Goal: Task Accomplishment & Management: Manage account settings

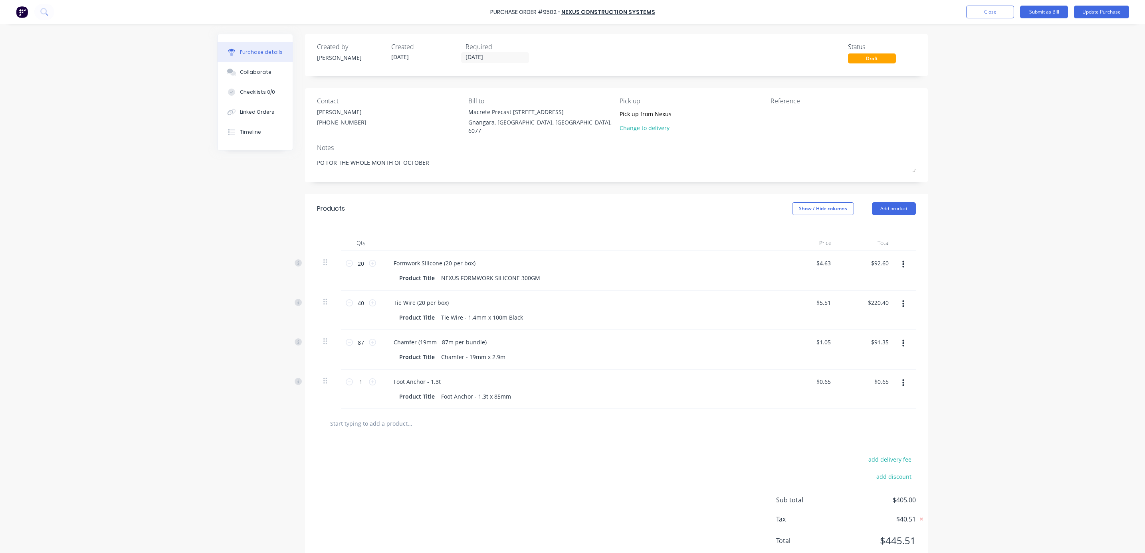
click at [974, 13] on button "Close" at bounding box center [990, 12] width 48 height 13
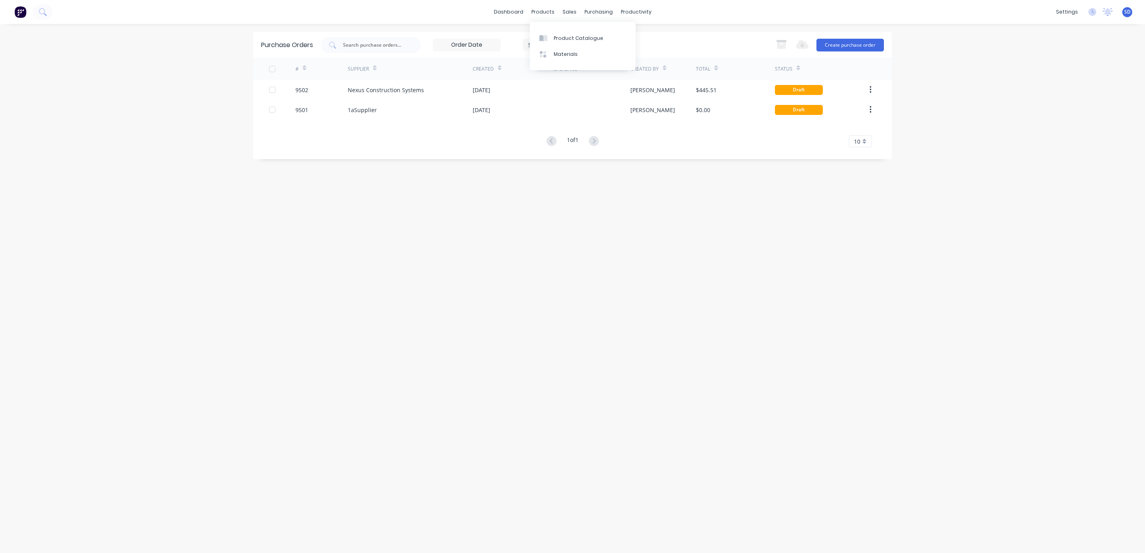
click at [559, 35] on div "Product Catalogue" at bounding box center [579, 38] width 50 height 7
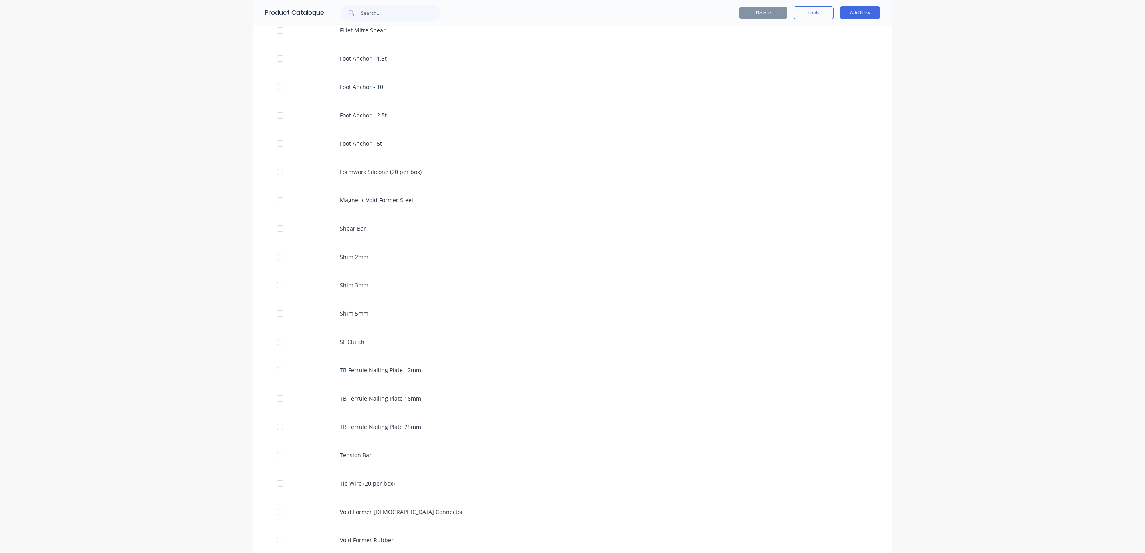
scroll to position [1200, 0]
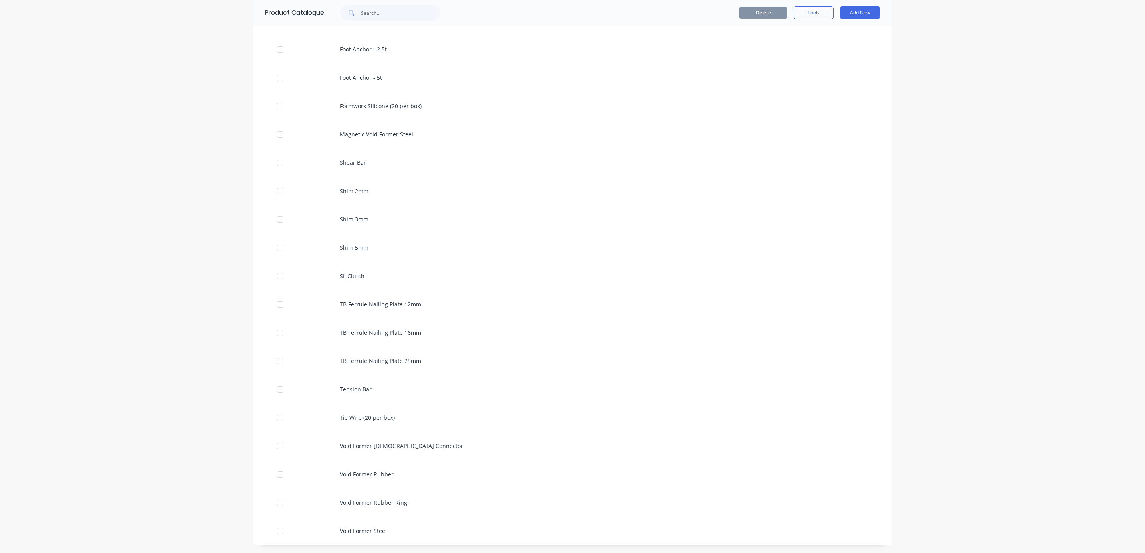
click at [365, 412] on div "Tie Wire (20 per box)" at bounding box center [572, 418] width 639 height 28
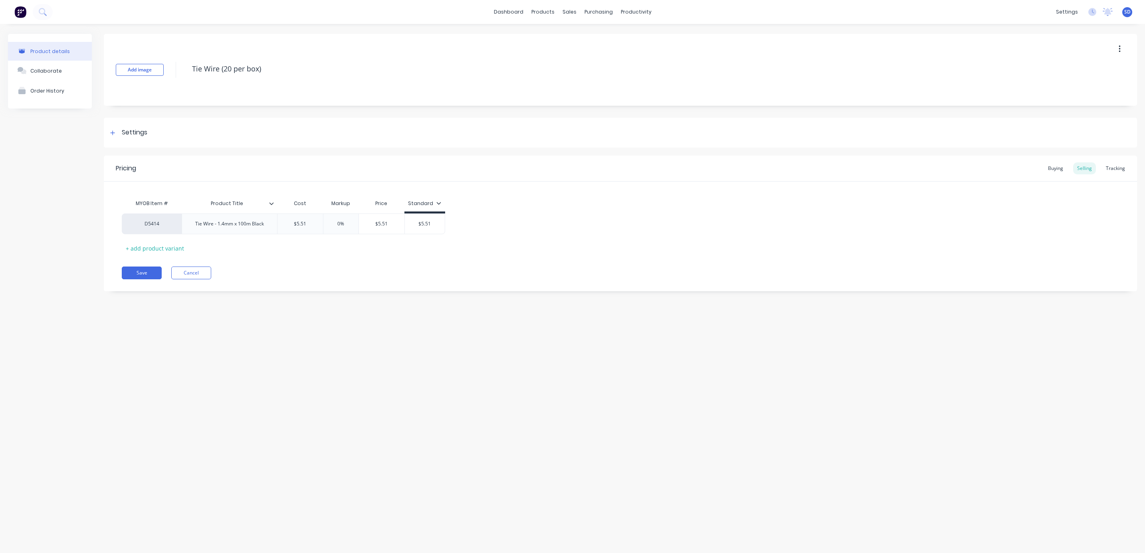
click at [224, 67] on textarea "Tie Wire (20 per box)" at bounding box center [591, 68] width 807 height 19
type textarea "x"
type textarea "Tie Wire (0 per box)"
type textarea "x"
type textarea "Tie Wire (10 per box)"
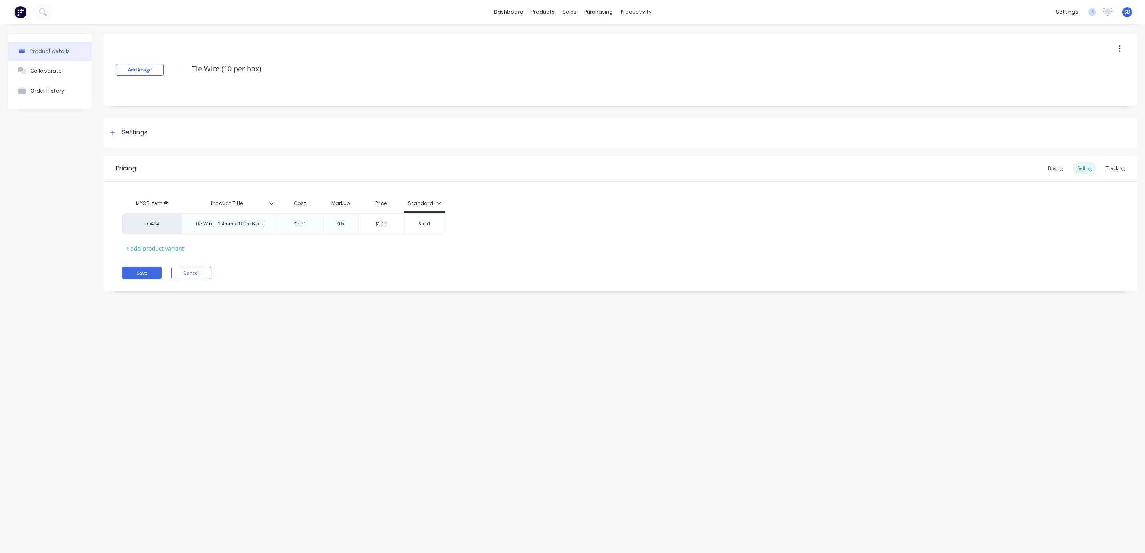
type textarea "x"
type textarea "Tie Wire (10 per box)"
click at [143, 279] on button "Save" at bounding box center [142, 273] width 40 height 13
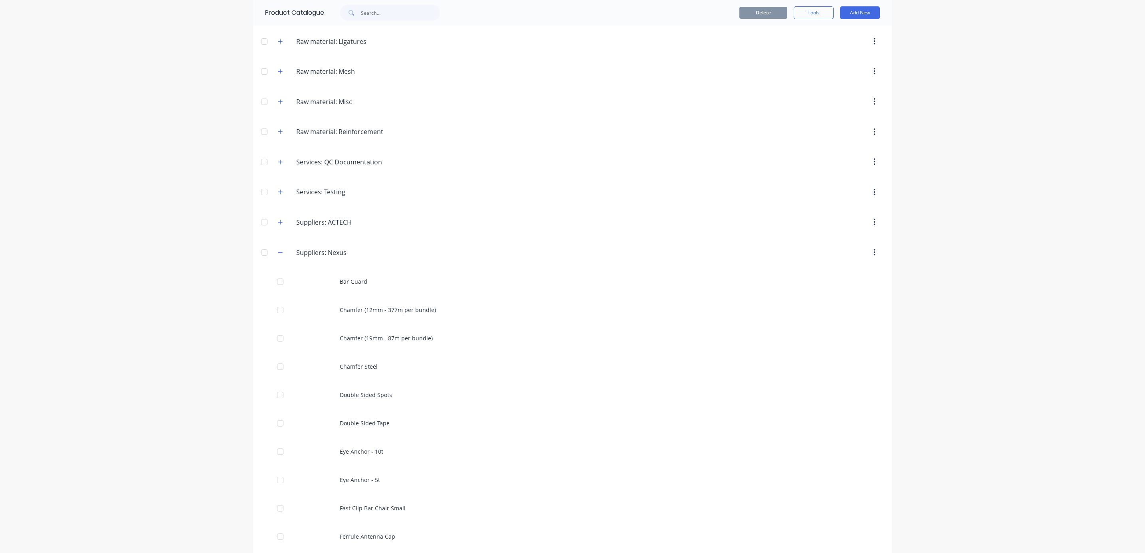
scroll to position [539, 0]
click at [370, 254] on div "Chamfer (19mm - 87m per bundle)" at bounding box center [572, 249] width 639 height 28
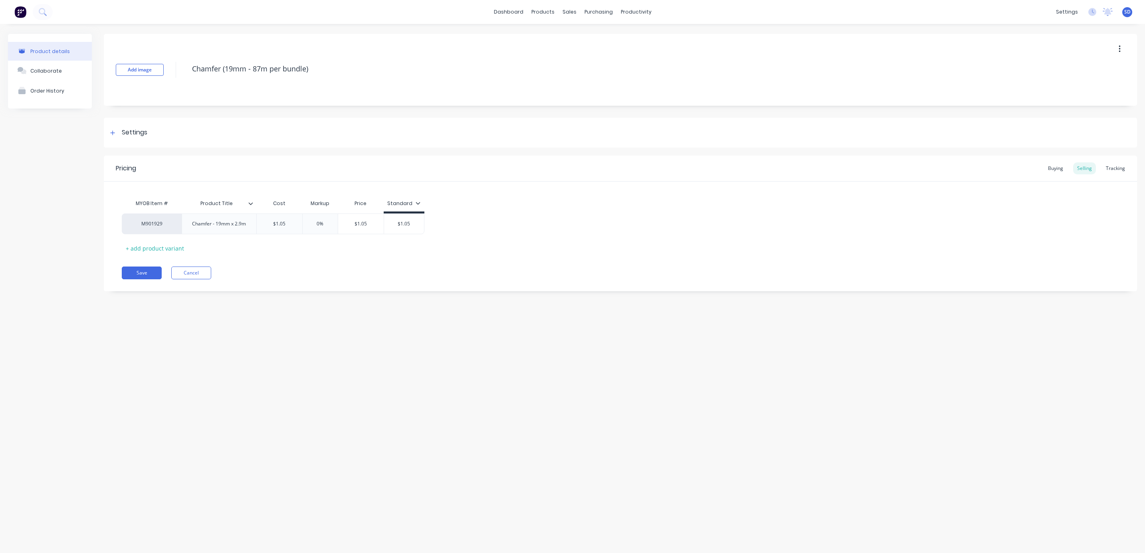
click at [1059, 170] on div "Buying" at bounding box center [1055, 169] width 23 height 12
click at [113, 133] on icon at bounding box center [113, 133] width 4 height 4
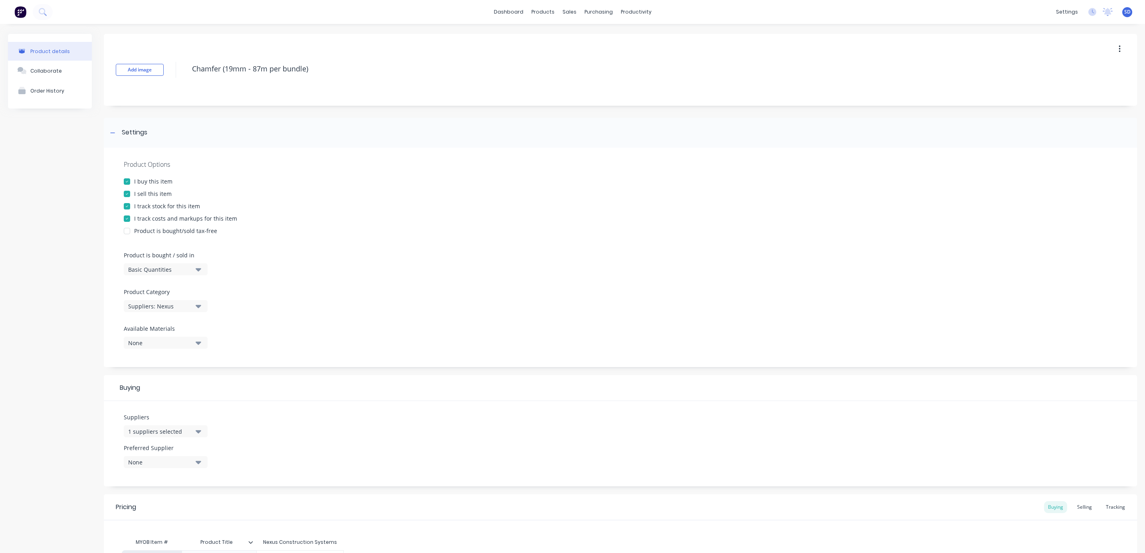
click at [163, 266] on div "Basic Quantities" at bounding box center [160, 270] width 64 height 8
click at [168, 308] on div "Lineal Metres" at bounding box center [184, 305] width 120 height 16
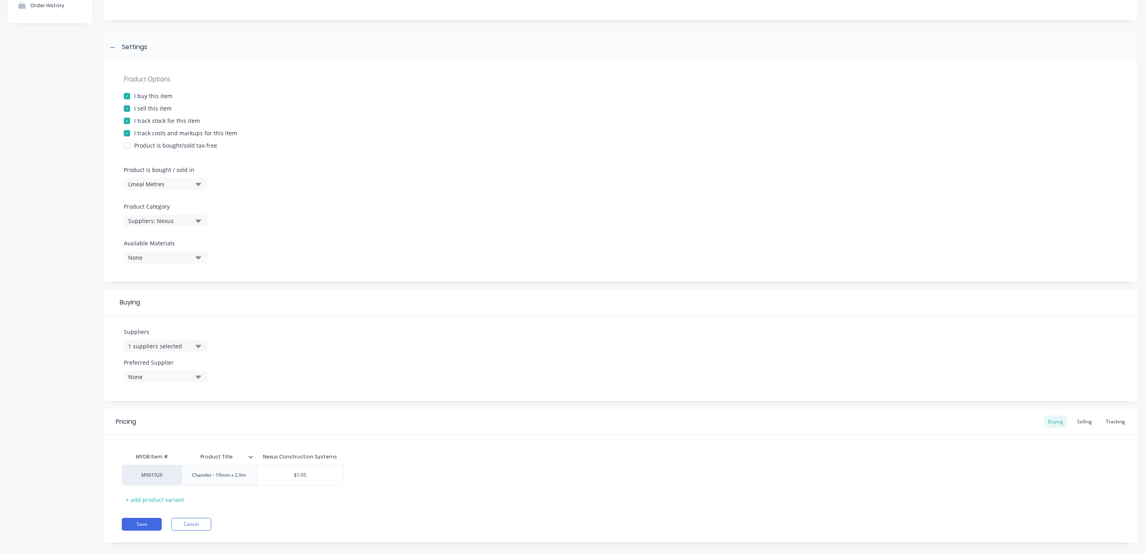
scroll to position [97, 0]
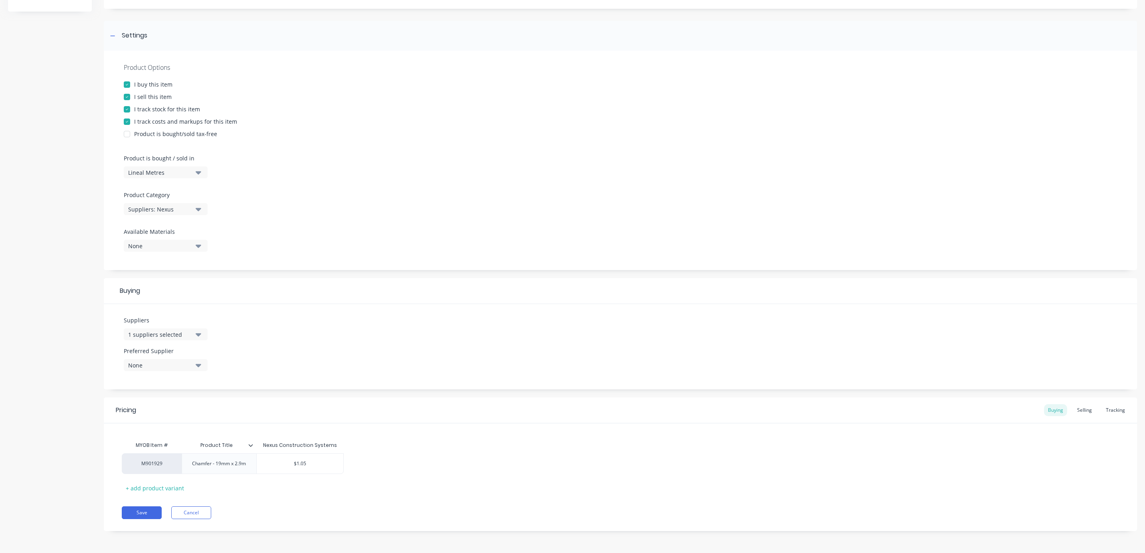
click at [144, 513] on button "Save" at bounding box center [142, 513] width 40 height 13
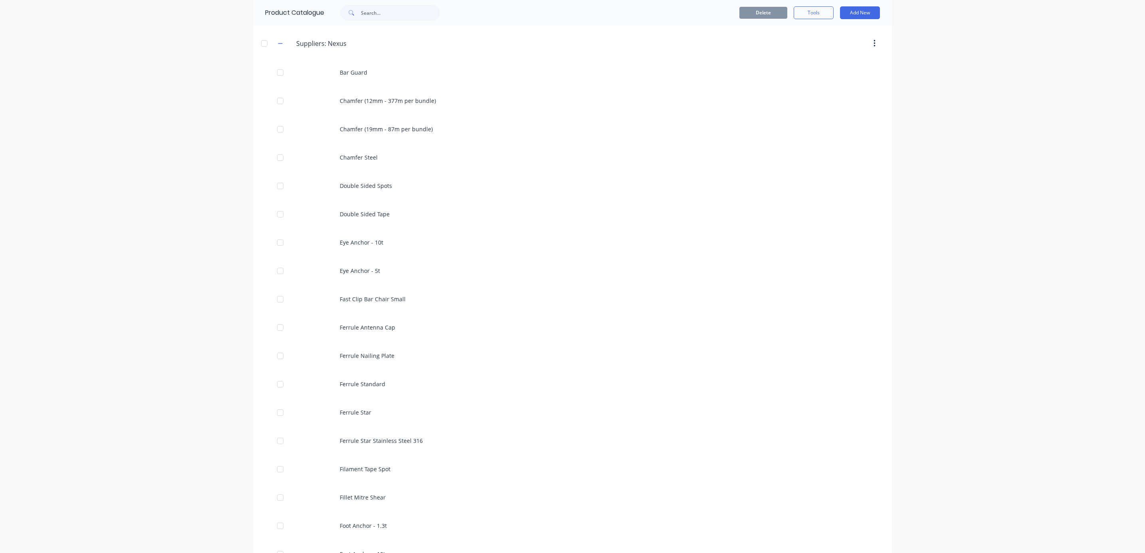
scroll to position [599, 0]
click at [399, 166] on div "Chamfer (12mm - 377m per bundle)" at bounding box center [572, 161] width 639 height 28
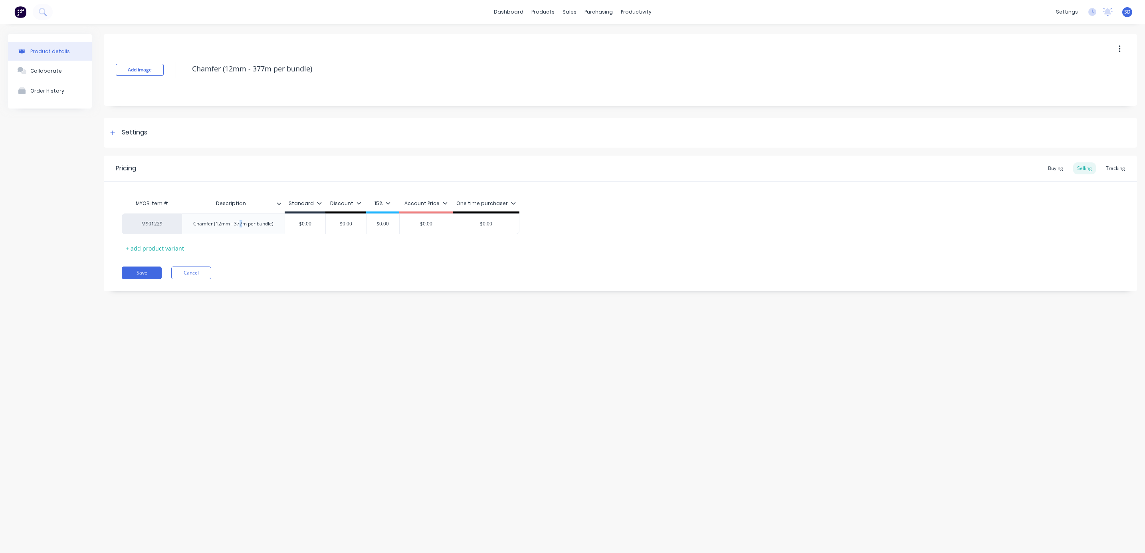
click at [240, 224] on div "Chamfer (12mm - 377m per bundle)" at bounding box center [233, 224] width 93 height 10
click at [240, 226] on div "Chamfer (12mm - 377m per bundle)" at bounding box center [233, 224] width 93 height 10
drag, startPoint x: 262, startPoint y: 65, endPoint x: 275, endPoint y: 76, distance: 17.0
click at [262, 65] on textarea "Chamfer (12mm - 377m per bundle)" at bounding box center [591, 68] width 807 height 19
type textarea "x"
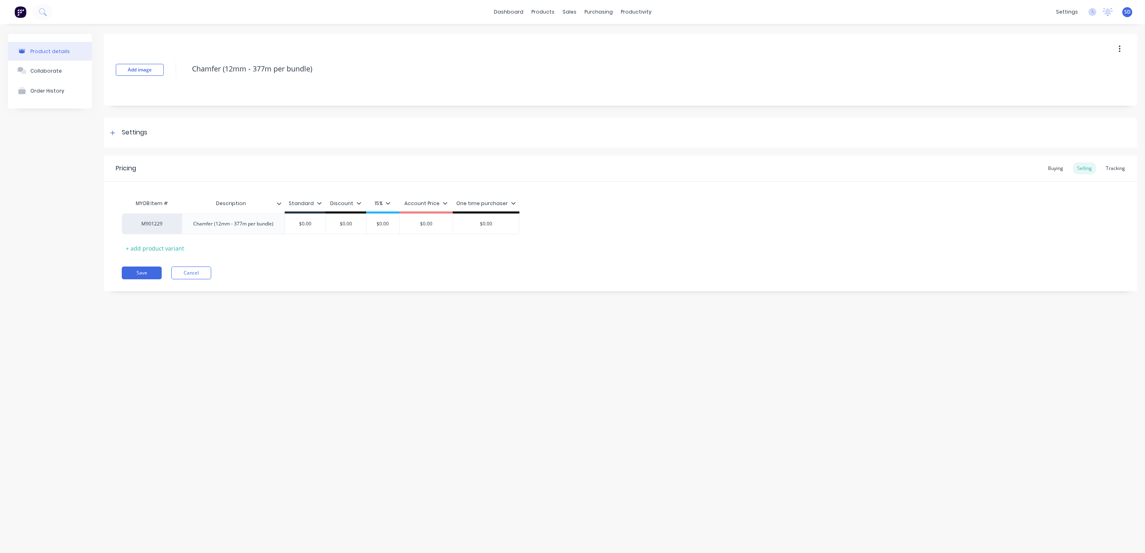
type textarea "Chamfer (12mm - 37m per bundle)"
type textarea "x"
type textarea "Chamfer (12mm - 3m per bundle)"
type textarea "x"
type textarea "Chamfer (12mm - m per bundle)"
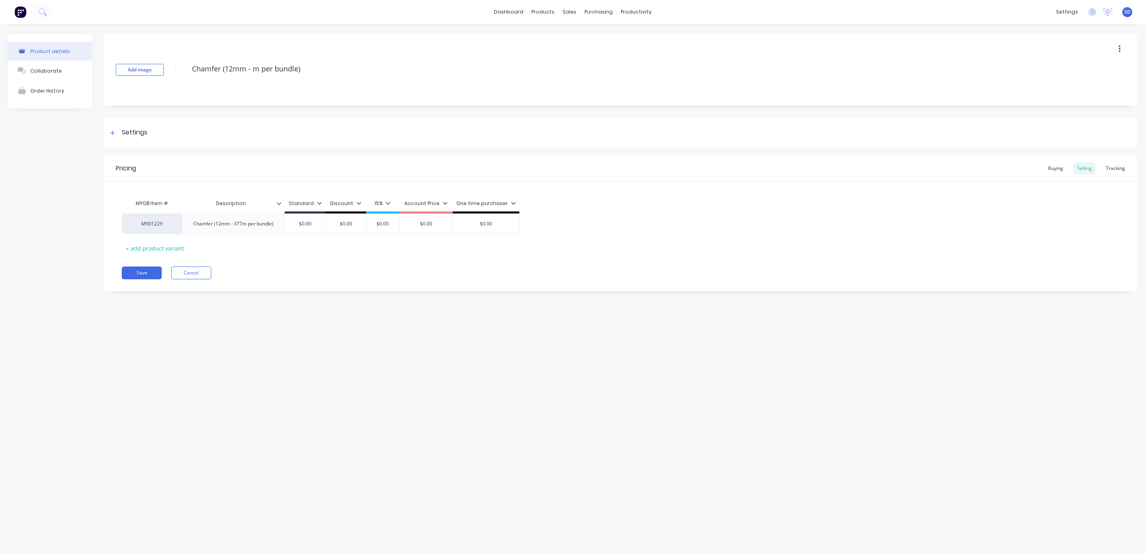
type textarea "x"
type textarea "Chamfer (12mm - 1m per bundle)"
type textarea "x"
type textarea "Chamfer (12mm - 18m per bundle)"
type textarea "x"
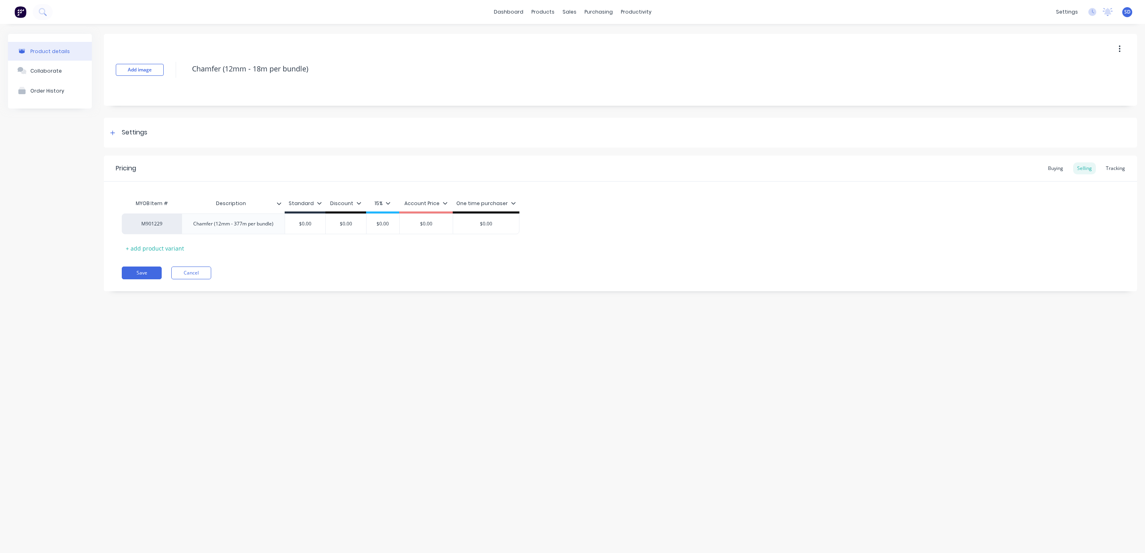
type textarea "Chamfer (12mm - 188m per bundle)"
type textarea "x"
type textarea "Chamfer (12mm - 188.m per bundle)"
type textarea "x"
type textarea "Chamfer (12mm - 188.5m per bundle)"
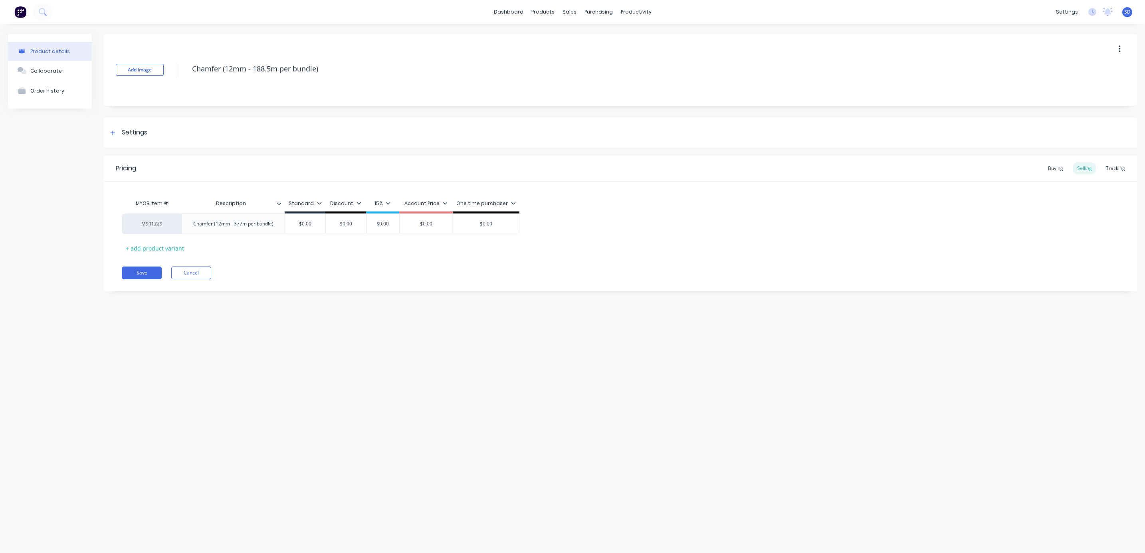
type textarea "x"
type textarea "Chamfer (12mm - 188.5m per bundle)"
click at [240, 229] on div "Chamfer (12mm - 377m per bundle)" at bounding box center [233, 224] width 93 height 10
click at [347, 265] on div "Pricing Buying Selling Tracking MYOB Item # Description Standard Discount 15% A…" at bounding box center [620, 224] width 1033 height 136
click at [1059, 166] on div "Buying" at bounding box center [1055, 169] width 23 height 12
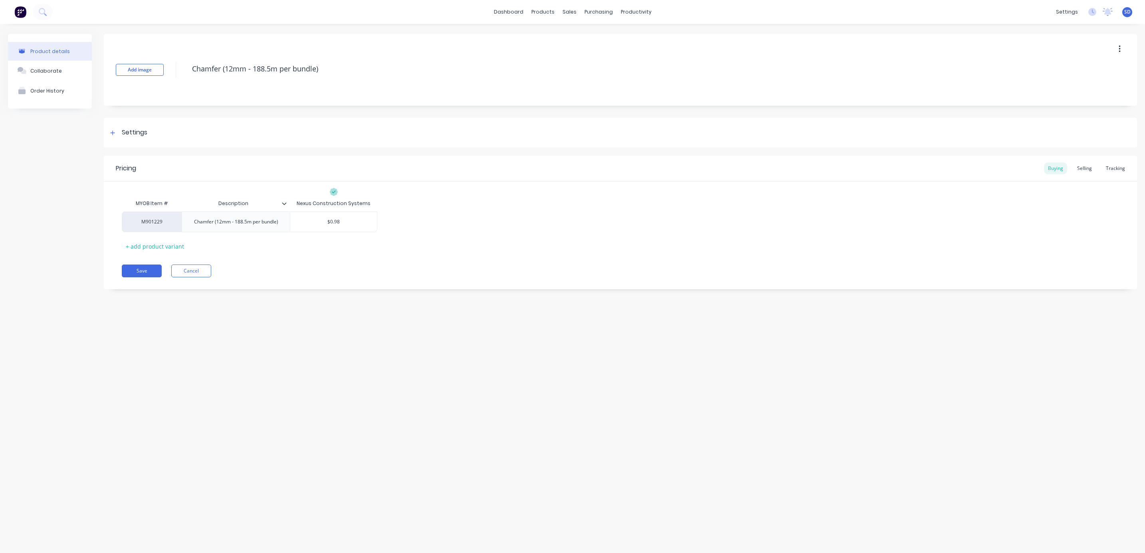
click at [115, 133] on div at bounding box center [113, 133] width 10 height 10
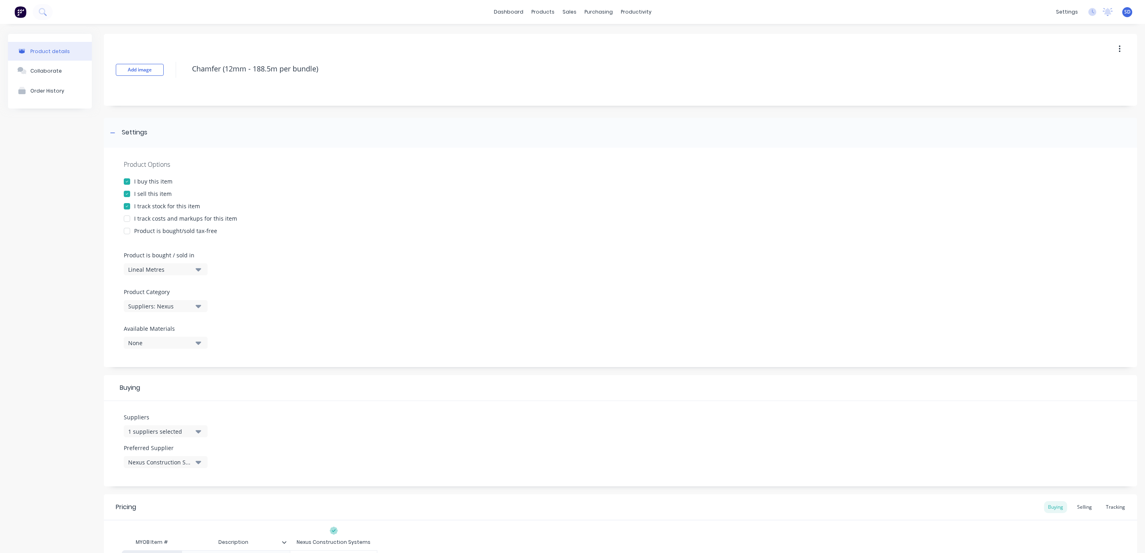
scroll to position [97, 0]
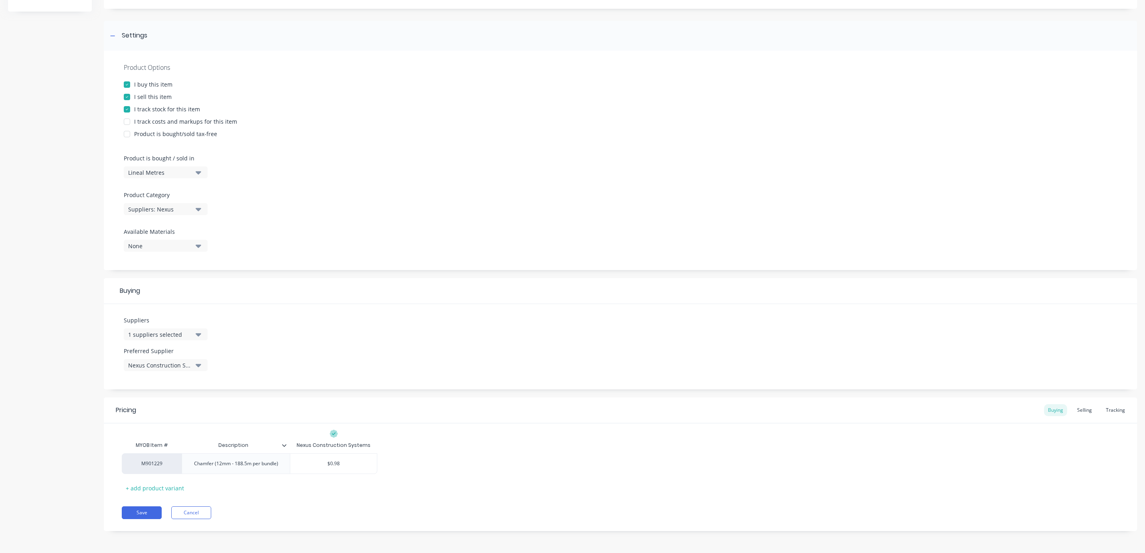
click at [145, 514] on button "Save" at bounding box center [142, 513] width 40 height 13
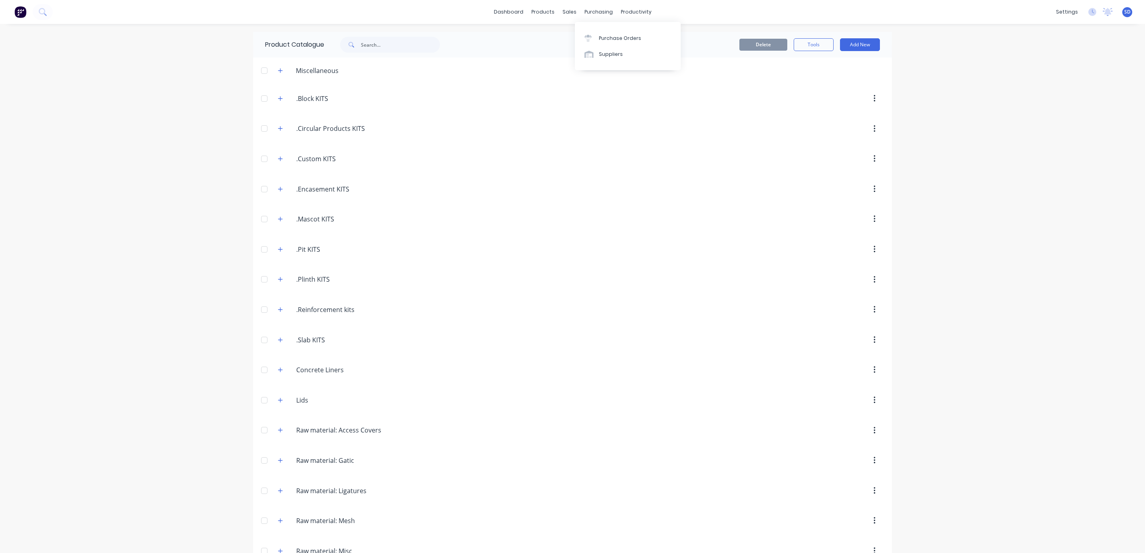
click at [599, 31] on link "Purchase Orders" at bounding box center [628, 38] width 106 height 16
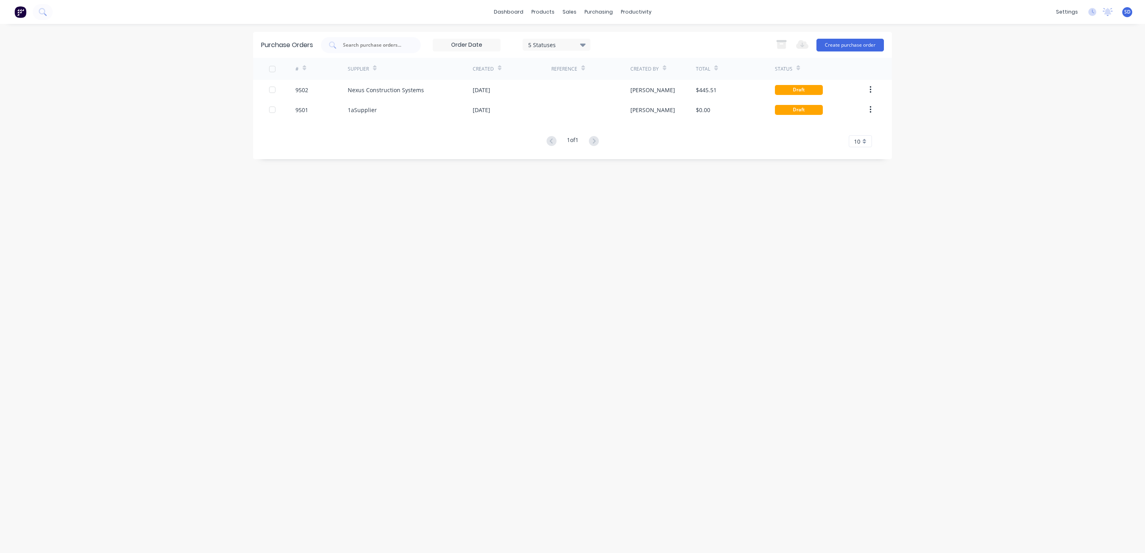
click at [450, 87] on div "Nexus Construction Systems" at bounding box center [410, 90] width 125 height 20
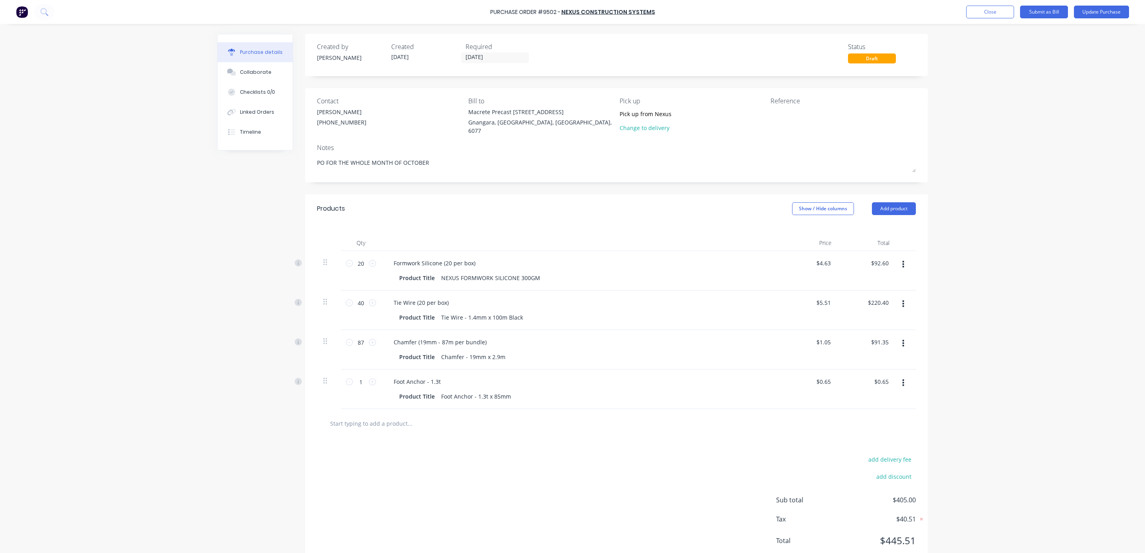
click at [895, 302] on button "button" at bounding box center [903, 304] width 19 height 14
click at [857, 368] on button "Delete" at bounding box center [879, 373] width 68 height 16
click at [885, 203] on button "Add product" at bounding box center [894, 208] width 44 height 13
click at [877, 227] on div "Product catalogue" at bounding box center [877, 230] width 61 height 12
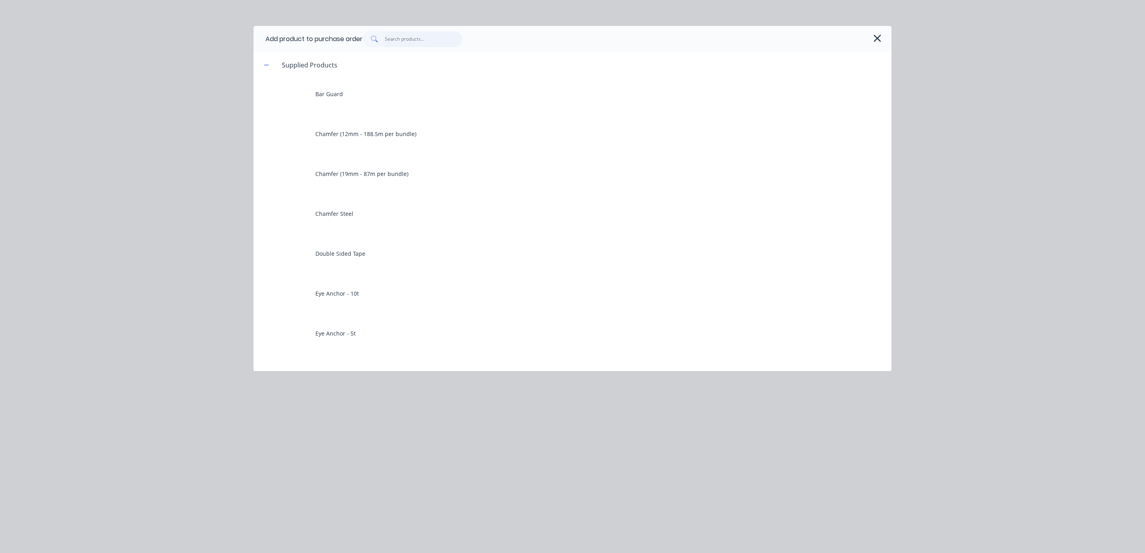
click at [388, 36] on input "text" at bounding box center [424, 39] width 78 height 16
type textarea "x"
type input "t"
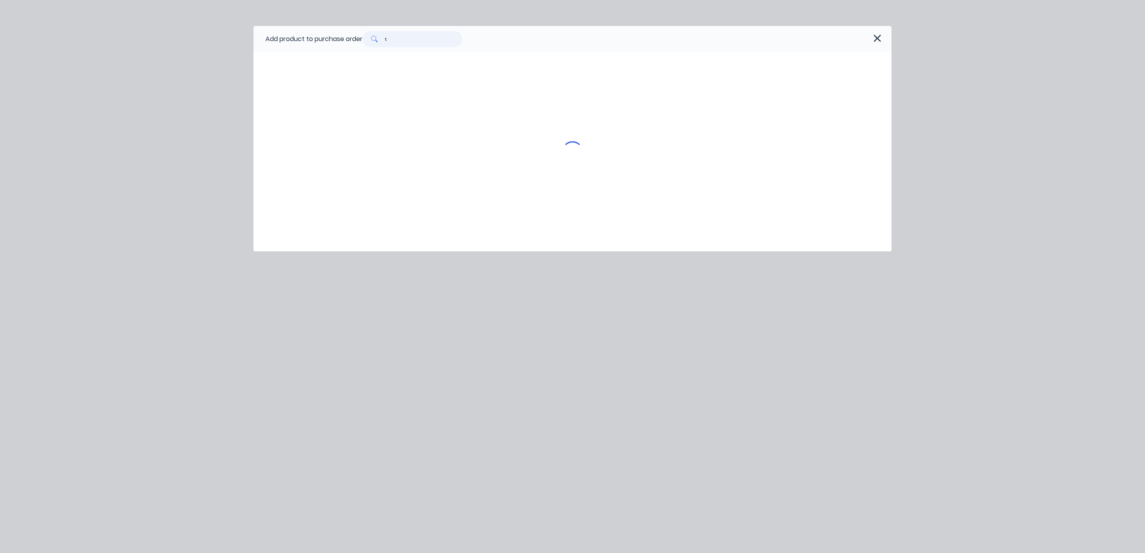
type textarea "x"
type input "ti"
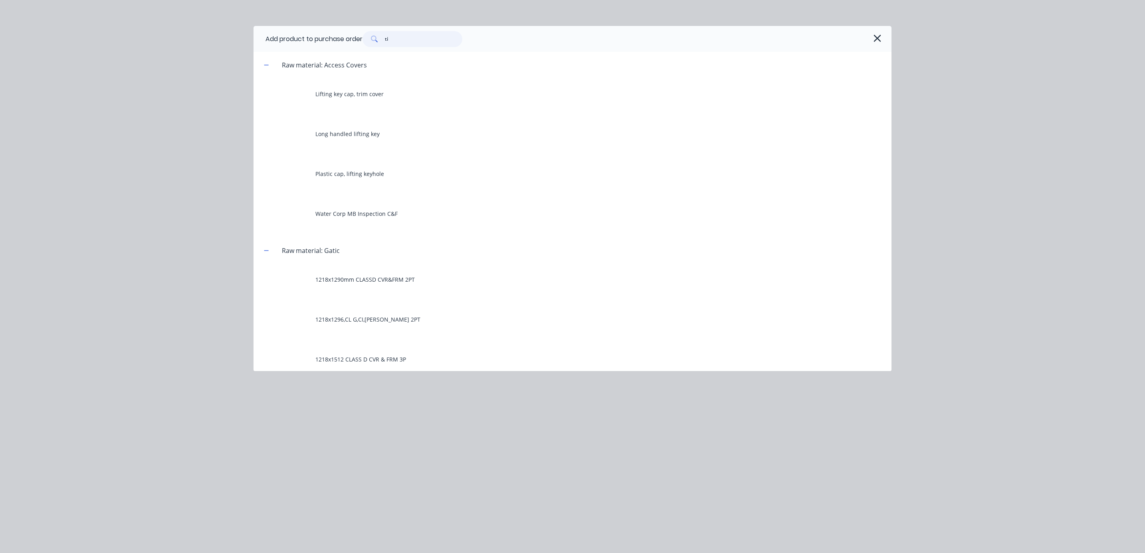
type textarea "x"
type input "tie"
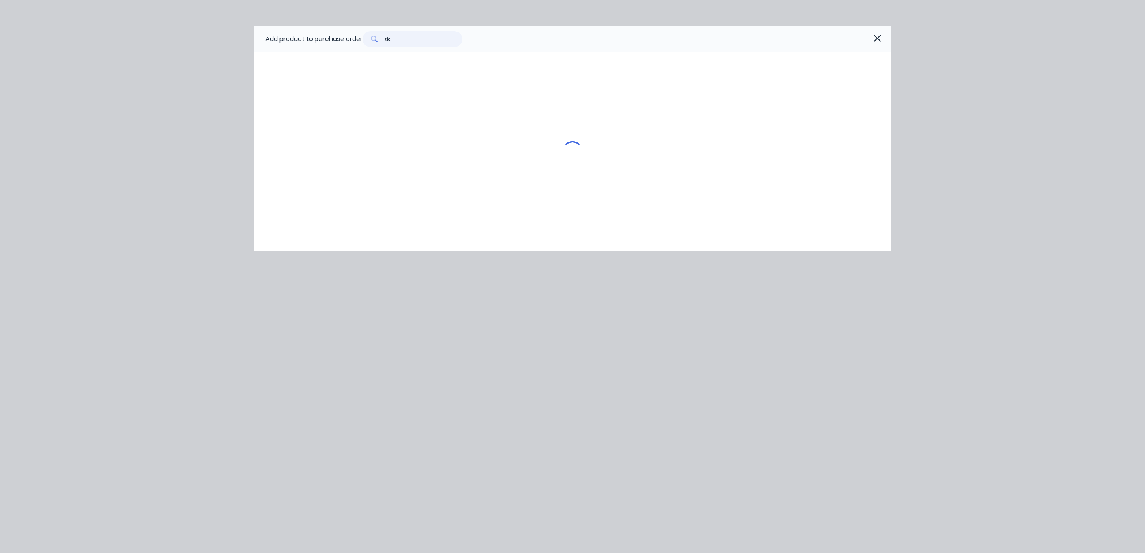
type textarea "x"
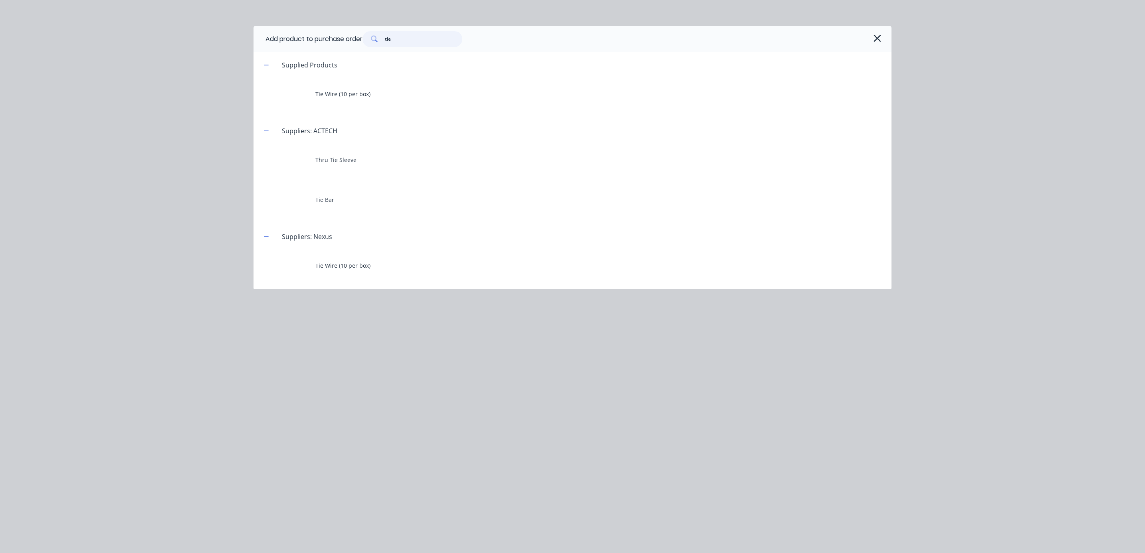
type input "tie"
click at [365, 93] on div "Tie Wire (10 per box)" at bounding box center [573, 94] width 638 height 32
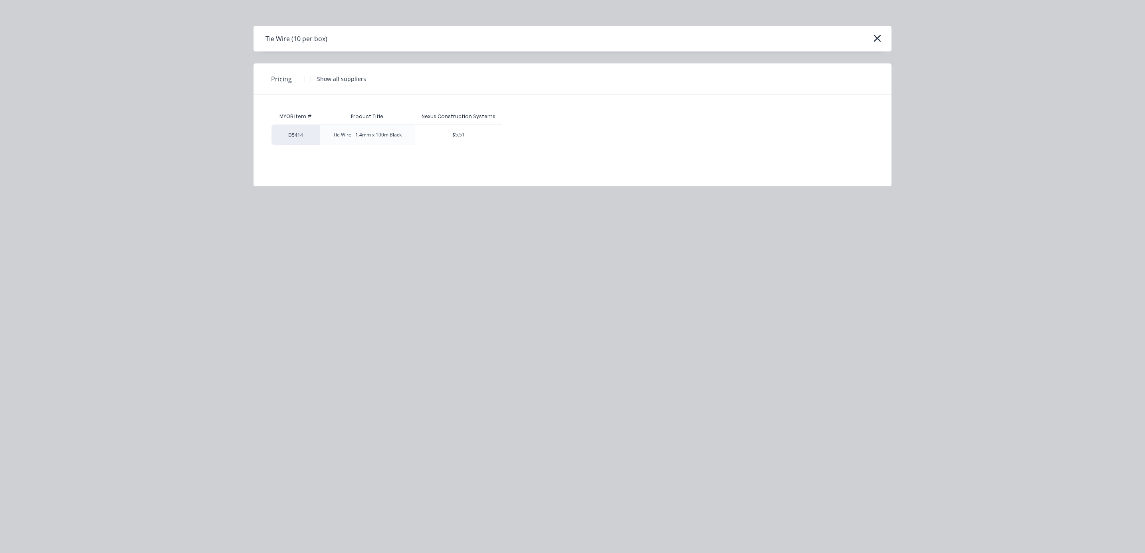
click at [452, 138] on div "$5.51" at bounding box center [458, 135] width 87 height 20
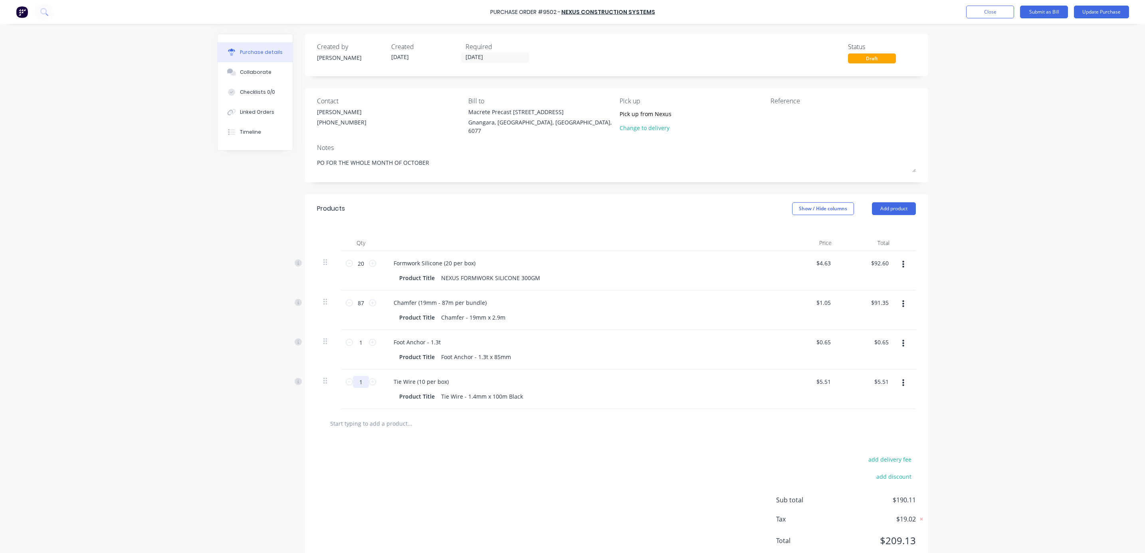
drag, startPoint x: 361, startPoint y: 380, endPoint x: 315, endPoint y: 379, distance: 45.1
click at [341, 377] on div "1 1" at bounding box center [361, 390] width 40 height 40
type textarea "x"
type input "2"
type input "$11.02"
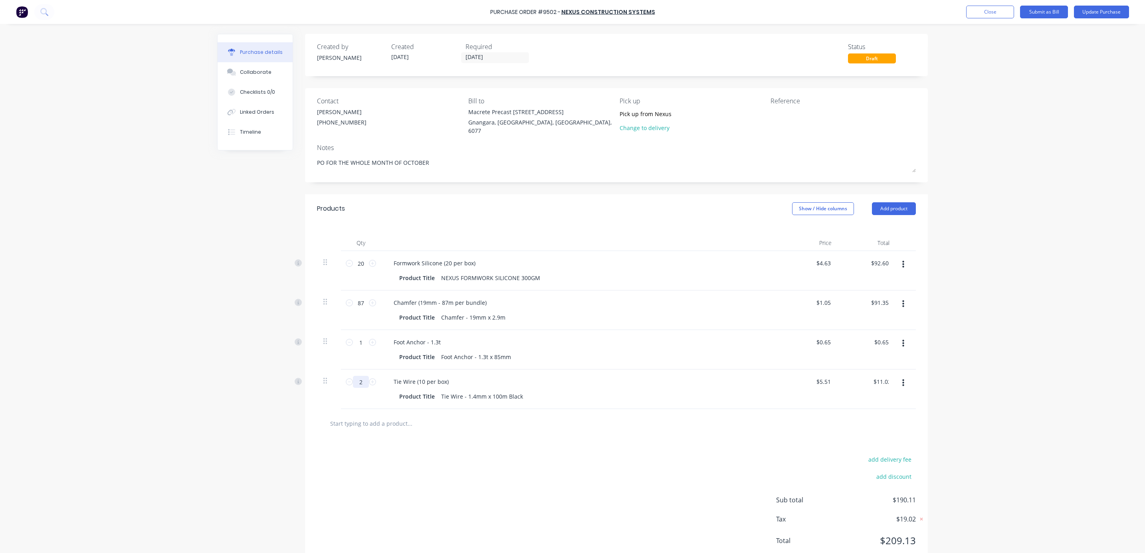
type textarea "x"
type input "20"
type input "$110.20"
type textarea "x"
type input "20"
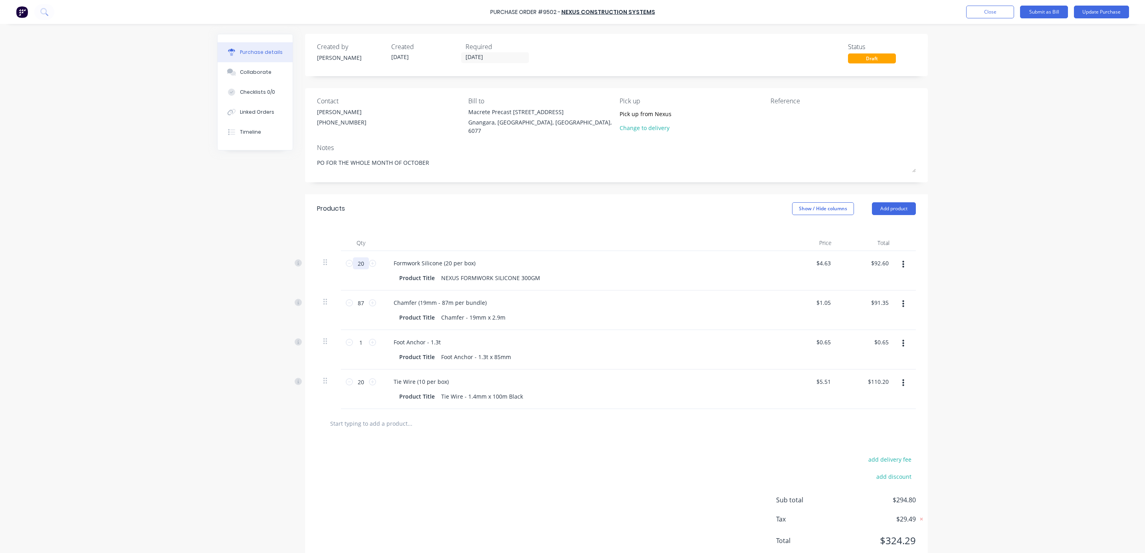
click at [356, 260] on input "20" at bounding box center [361, 264] width 16 height 12
type textarea "x"
type input "6"
type input "$27.78"
type textarea "x"
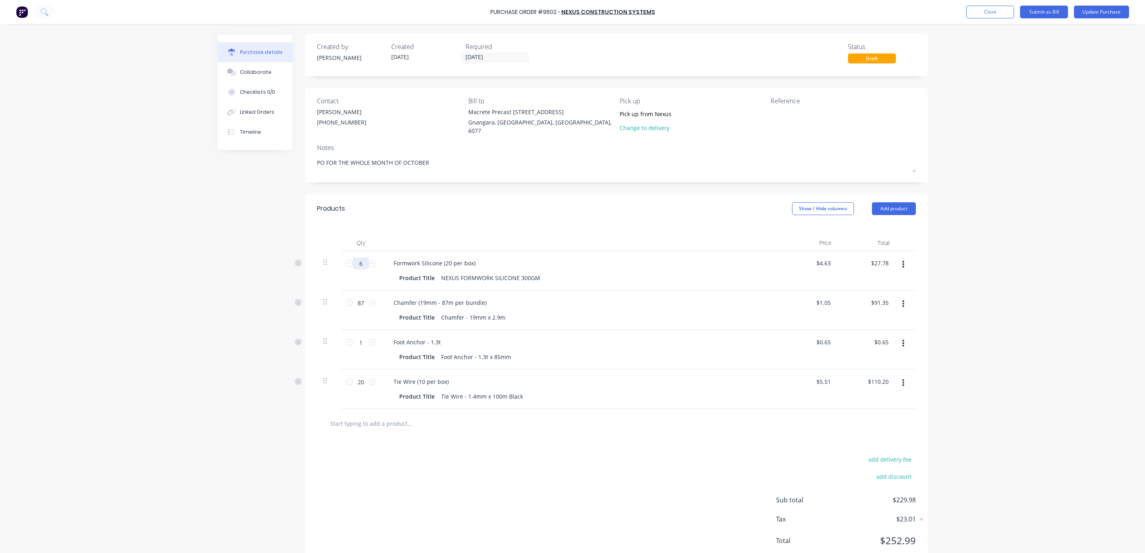
type input "60"
type input "$277.80"
type textarea "x"
type input "60"
click at [542, 519] on div "add delivery fee add discount Sub total $480.00 Tax $48.01 Total $528.01" at bounding box center [616, 503] width 623 height 131
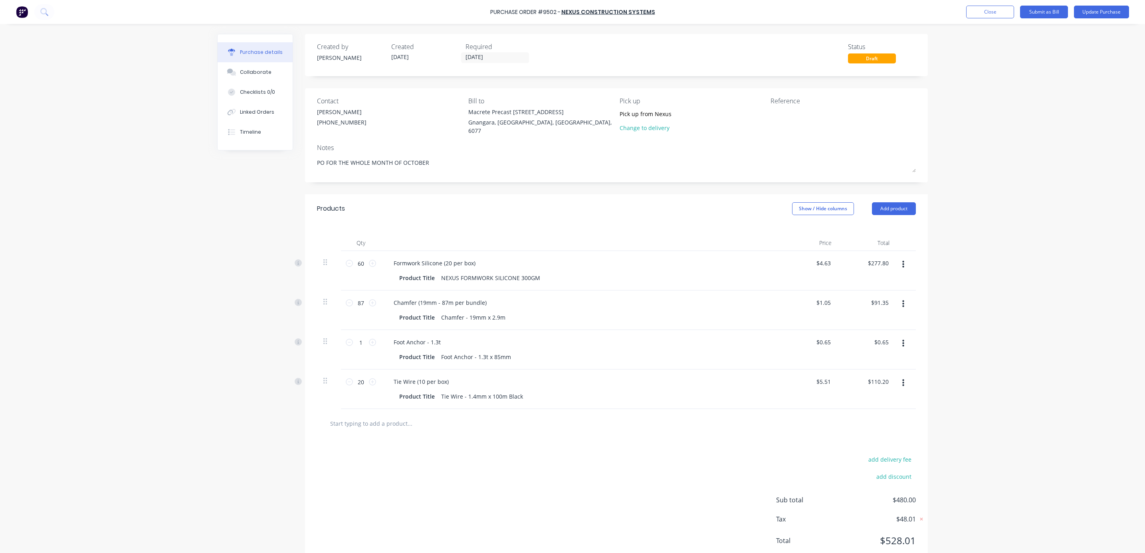
click at [904, 341] on button "button" at bounding box center [903, 344] width 19 height 14
click at [851, 408] on button "Delete" at bounding box center [879, 413] width 68 height 16
click at [555, 416] on div "add delivery fee add discount Sub total $479.35 Tax $47.94 Total $527.29" at bounding box center [616, 464] width 623 height 131
click at [402, 373] on div at bounding box center [616, 384] width 599 height 29
click at [403, 381] on input "text" at bounding box center [410, 384] width 160 height 16
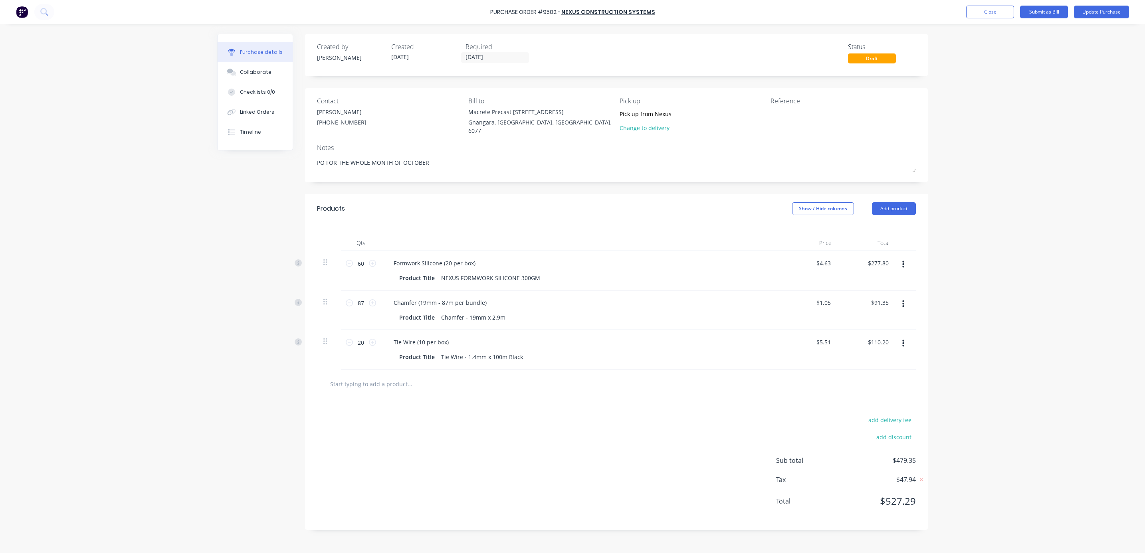
type textarea "x"
type input "c"
type textarea "x"
type input "ch"
type textarea "x"
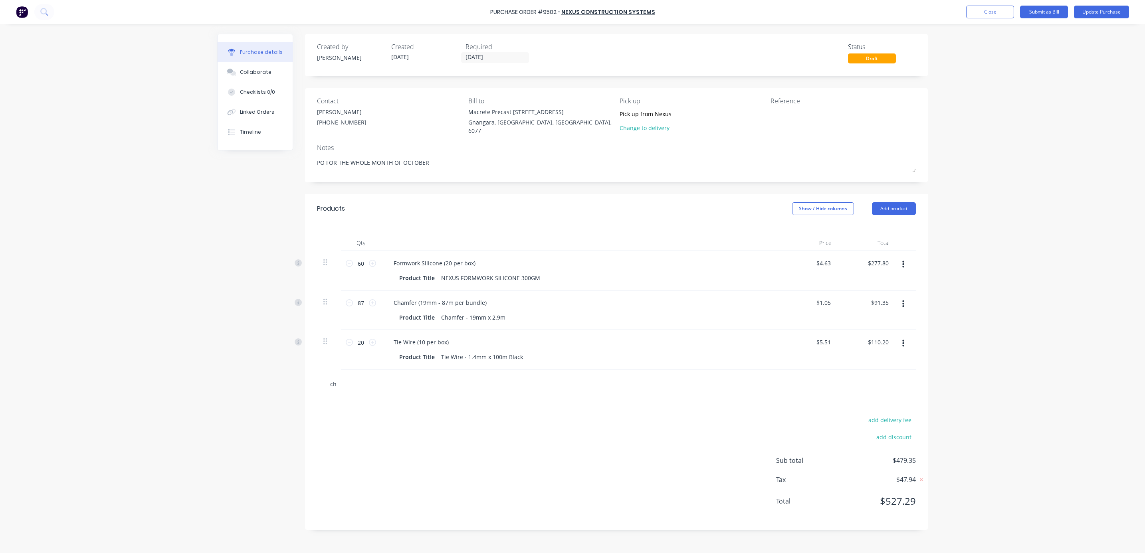
type input "cha"
type textarea "x"
type input "cham"
type textarea "x"
type input "cham,"
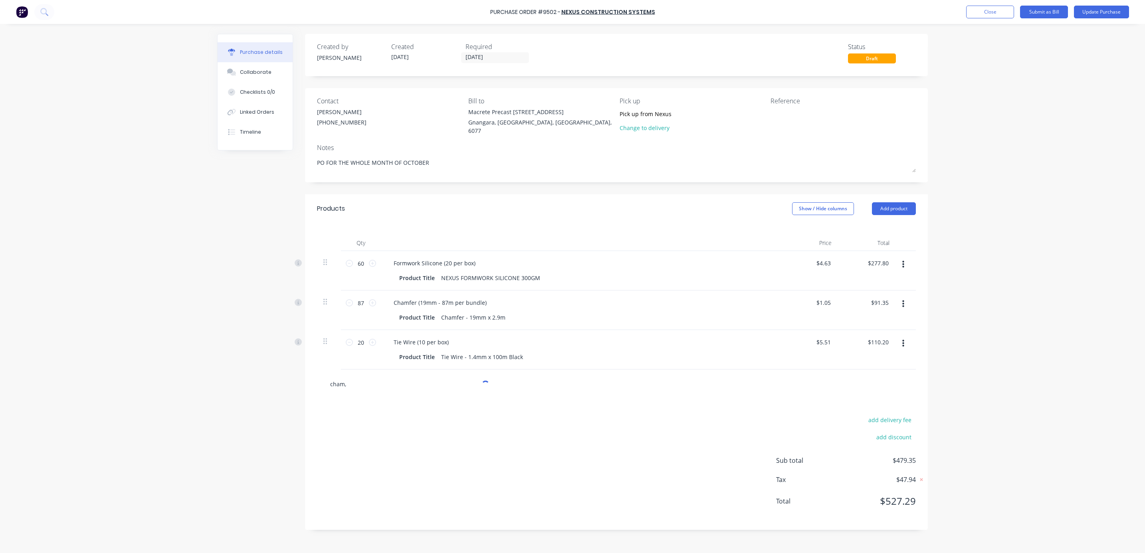
type textarea "x"
type input "cham"
type textarea "x"
type input "cham"
click at [433, 450] on div "Cham fer (12mm - 188.5m per bundle) MYOB Item # M901229 Description Cham fer (1…" at bounding box center [453, 454] width 240 height 54
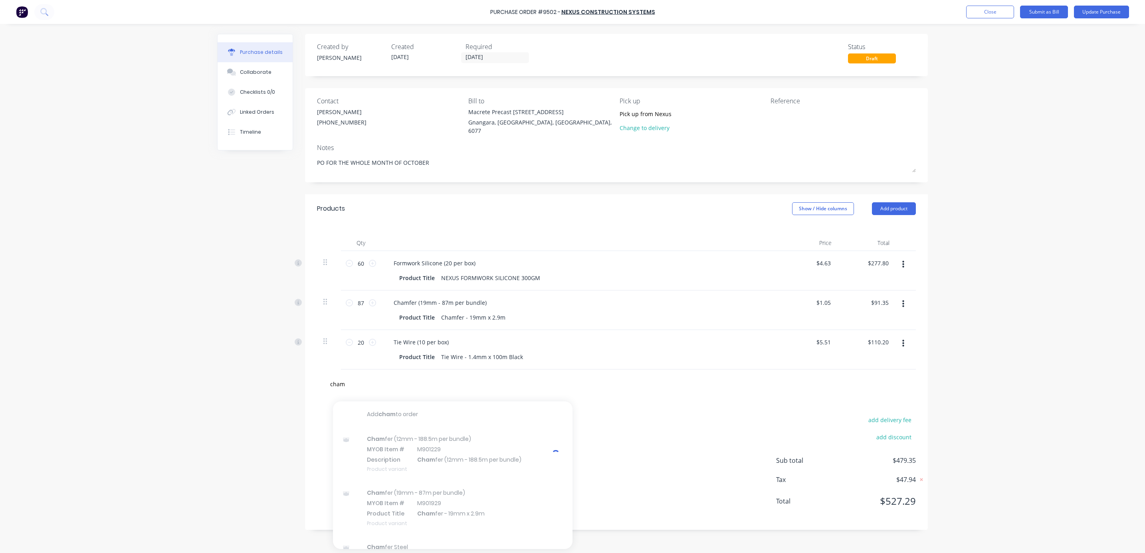
type textarea "x"
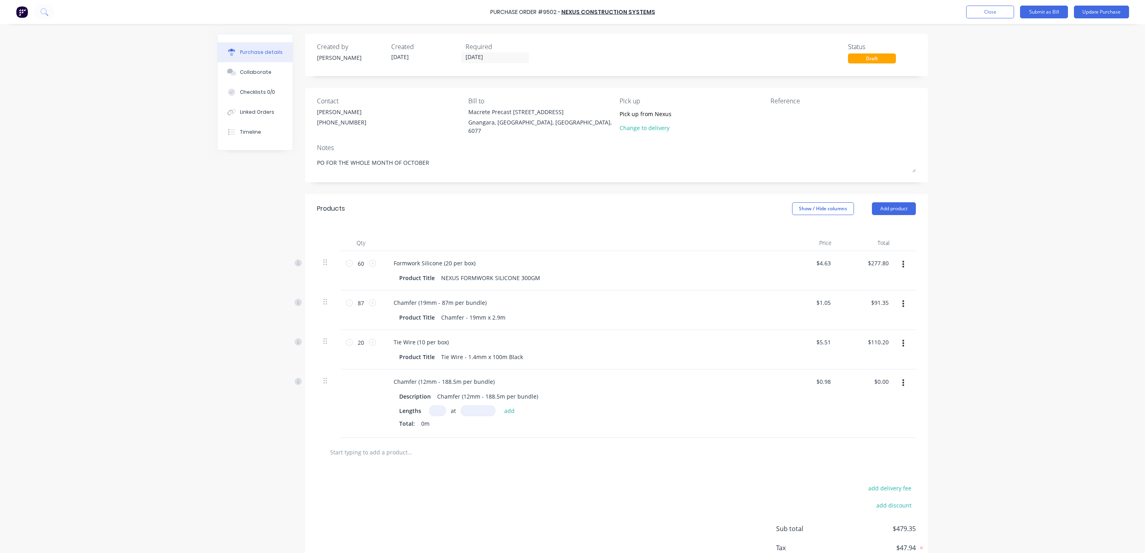
click at [902, 302] on icon "button" at bounding box center [903, 304] width 2 height 7
click at [872, 365] on button "Delete" at bounding box center [879, 373] width 68 height 16
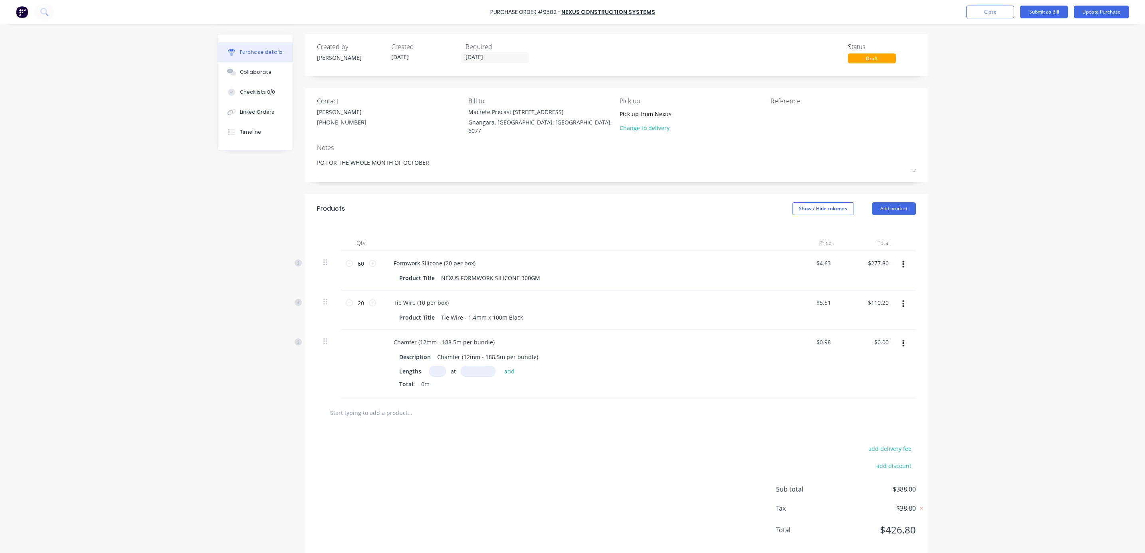
click at [434, 368] on input at bounding box center [437, 371] width 17 height 11
click at [434, 367] on input at bounding box center [437, 371] width 17 height 11
type textarea "x"
type input "6"
type textarea "x"
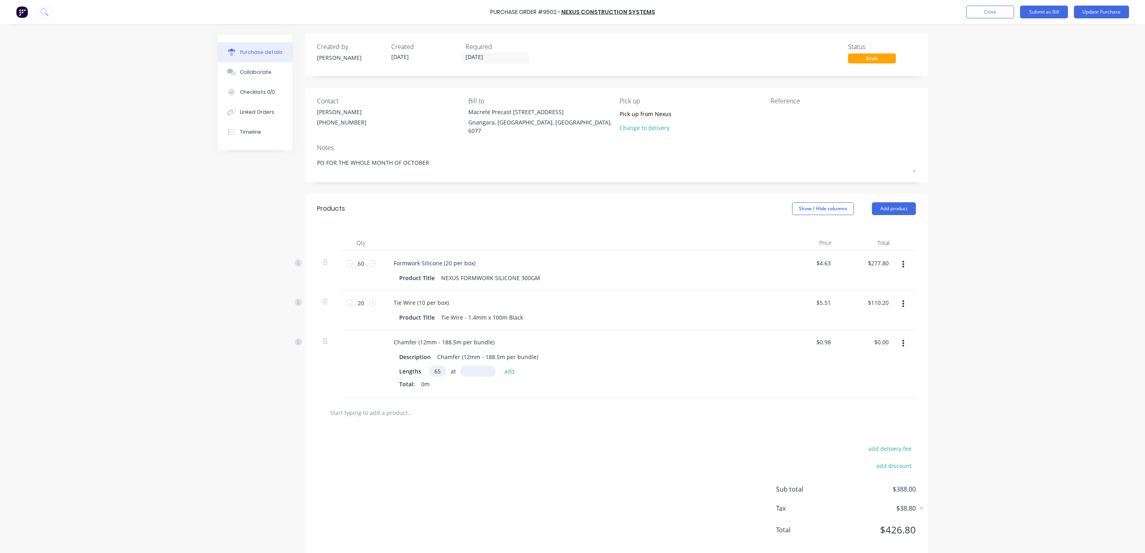
type input "65"
type textarea "x"
type input "2"
type textarea "x"
type input "2."
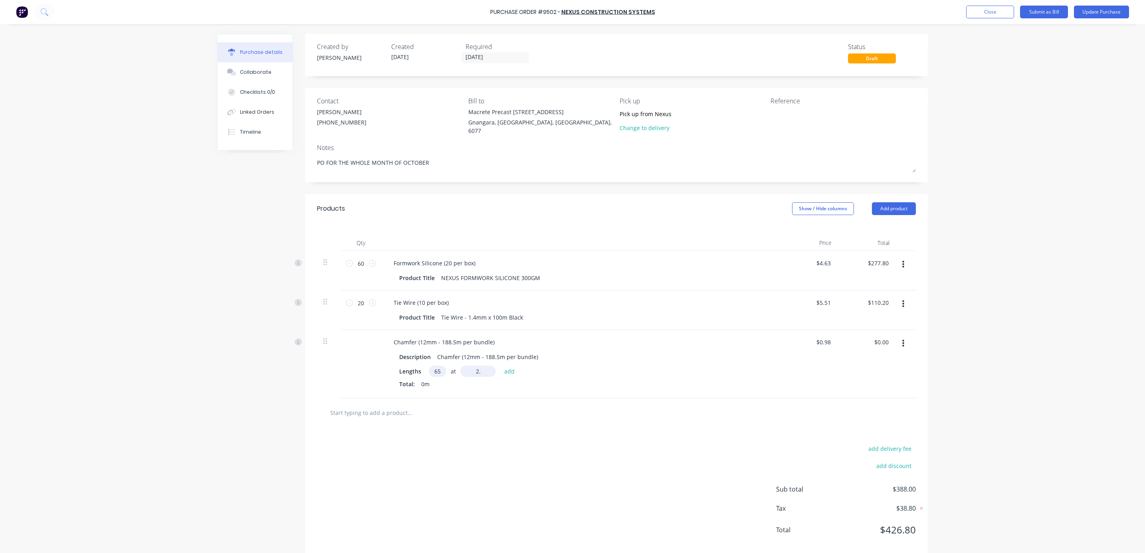
type textarea "x"
type input "2.9mm"
click at [471, 370] on input "2.9mm" at bounding box center [478, 371] width 35 height 11
type textarea "x"
type input "2"
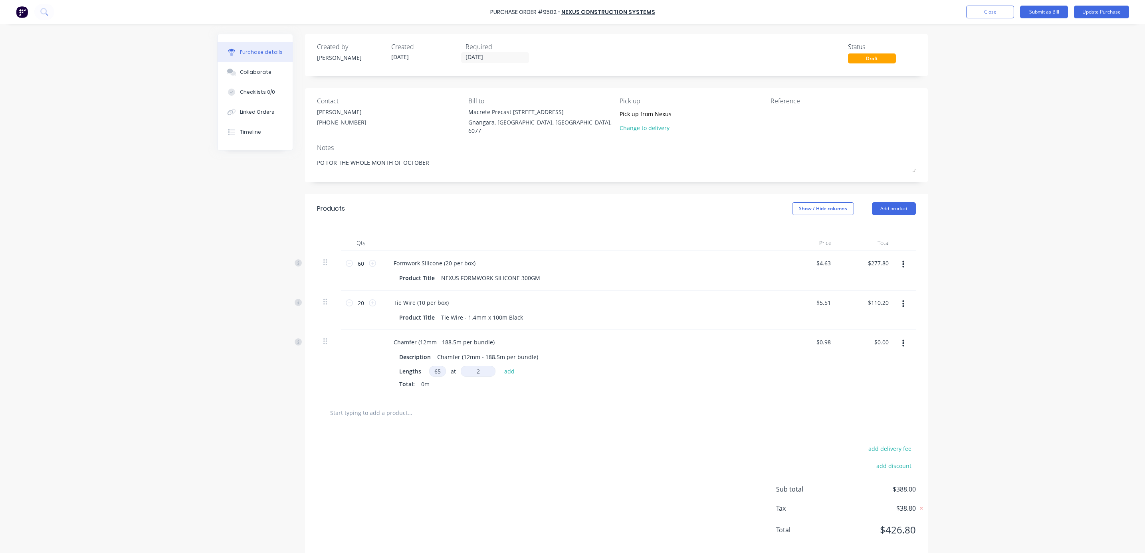
type textarea "x"
type input "29"
type textarea "x"
type input "290"
type textarea "x"
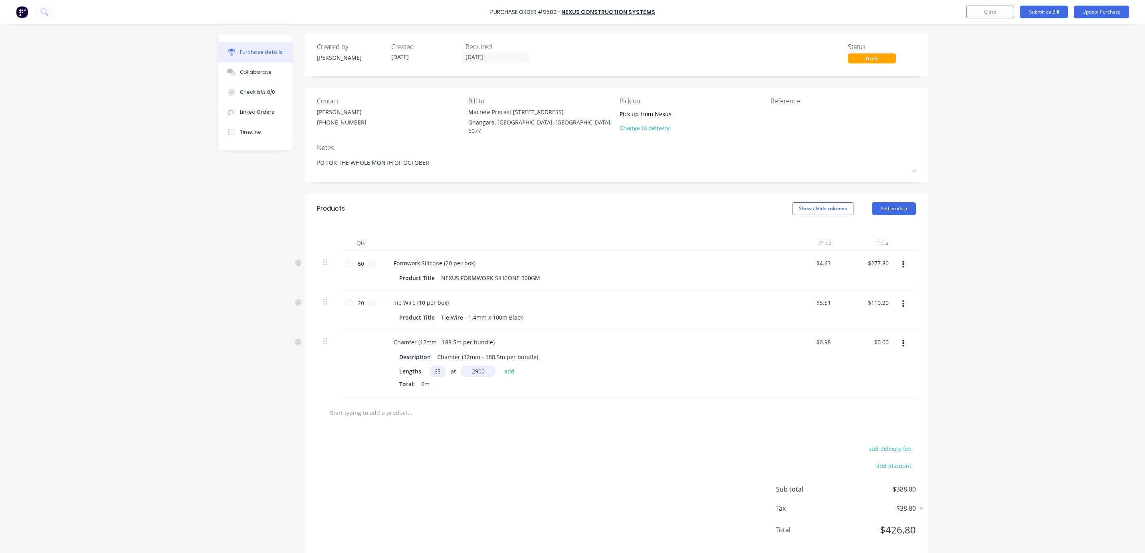
type input "2900mm"
click at [504, 368] on button "add" at bounding box center [509, 372] width 19 height 10
type textarea "x"
type input "$184.73"
click at [347, 338] on div at bounding box center [361, 370] width 40 height 81
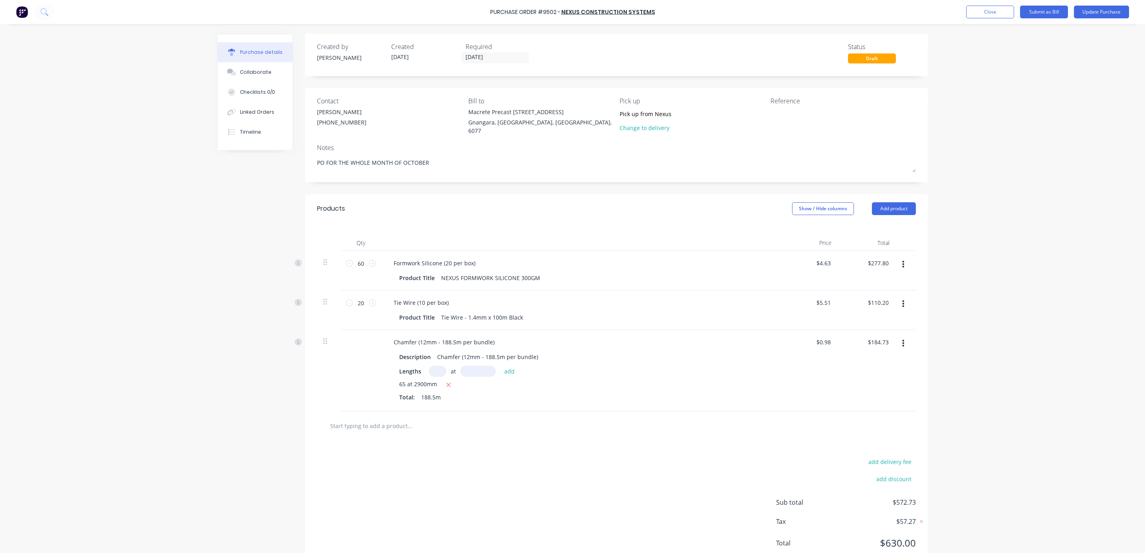
click at [892, 206] on button "Add product" at bounding box center [894, 208] width 44 height 13
click at [390, 434] on div at bounding box center [616, 426] width 599 height 29
click at [390, 428] on input "text" at bounding box center [410, 426] width 160 height 16
type textarea "x"
type input "c"
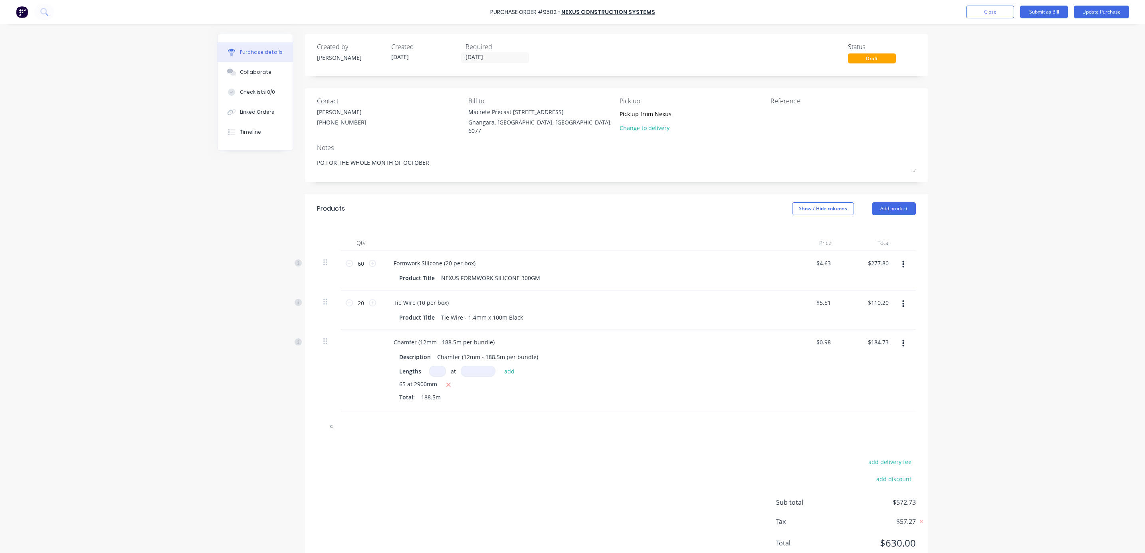
type textarea "x"
type input "ch"
type textarea "x"
type input "chm"
type textarea "x"
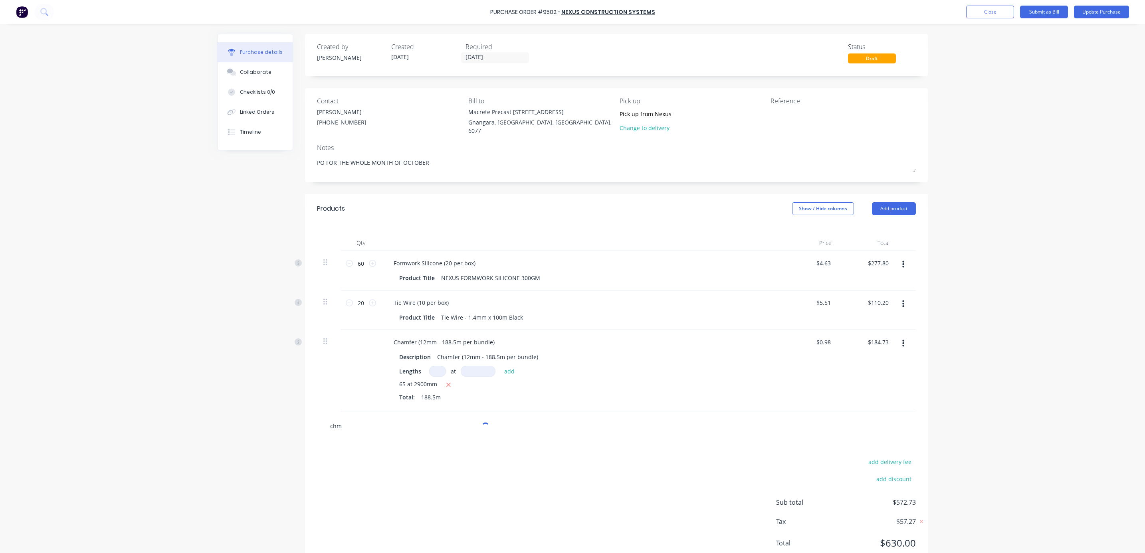
type input "ch"
type textarea "x"
type input "cha"
type textarea "x"
type input "cham"
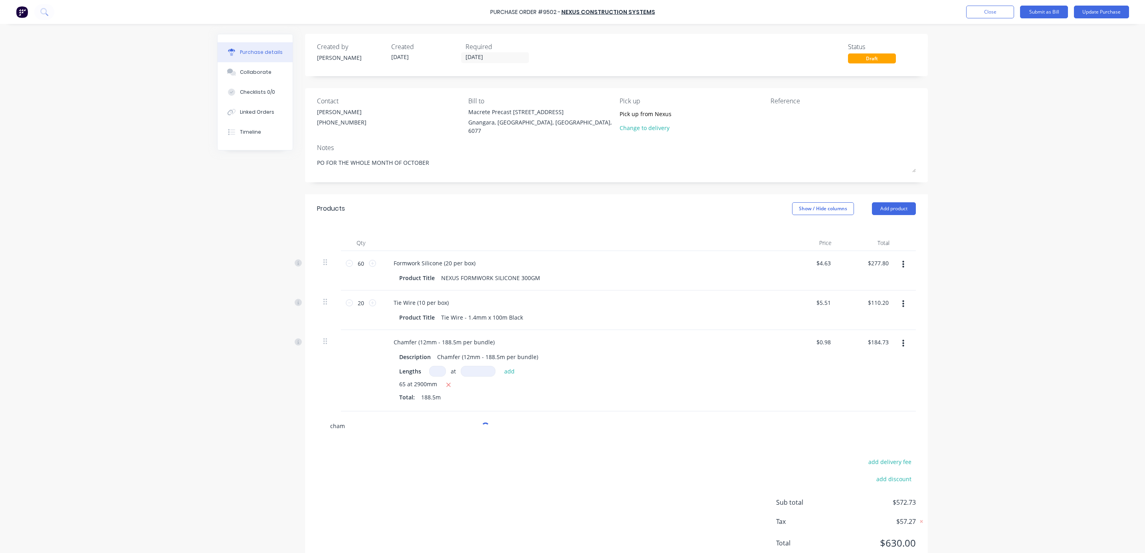
type textarea "x"
type input "cham"
click at [430, 535] on div "Cham fer (19mm - 87m per bundle) MYOB Item # M901929 Product Title Cham fer - 1…" at bounding box center [453, 550] width 240 height 54
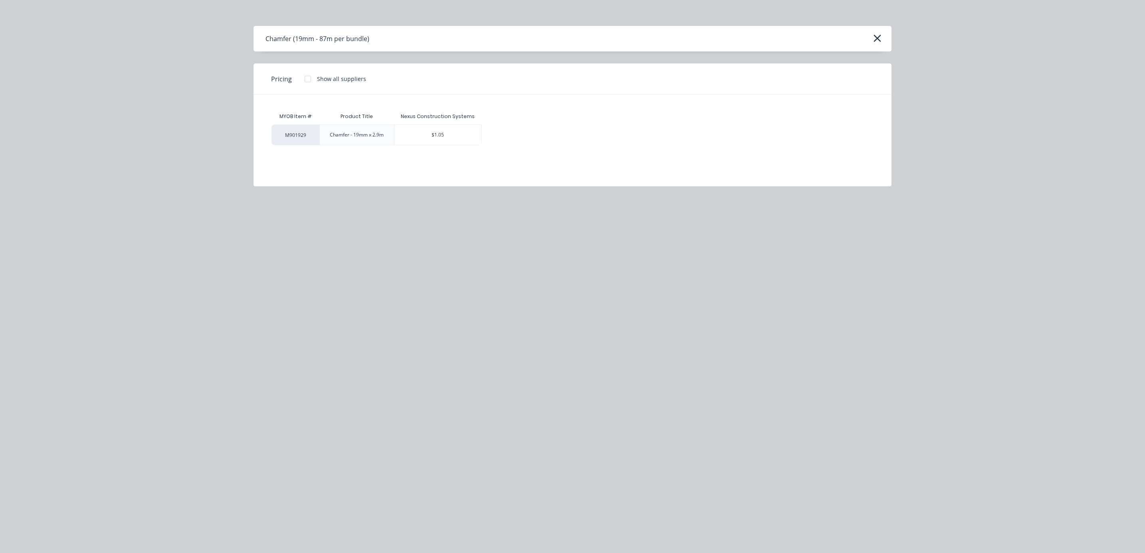
click at [450, 136] on div "$1.05" at bounding box center [437, 135] width 87 height 20
type textarea "x"
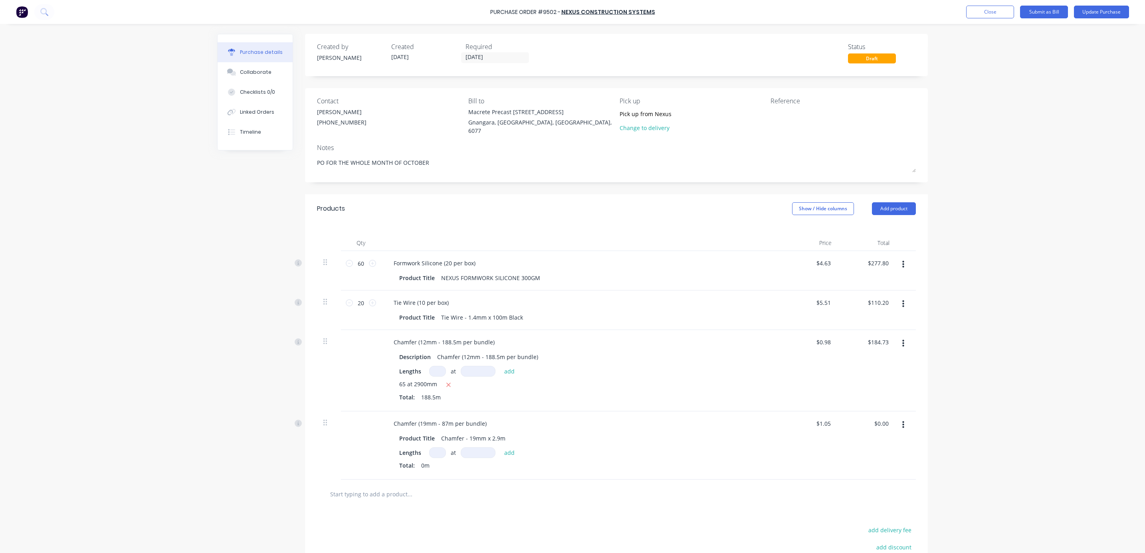
click at [429, 450] on input at bounding box center [437, 453] width 17 height 11
type textarea "x"
type input "3"
type textarea "x"
type input "30"
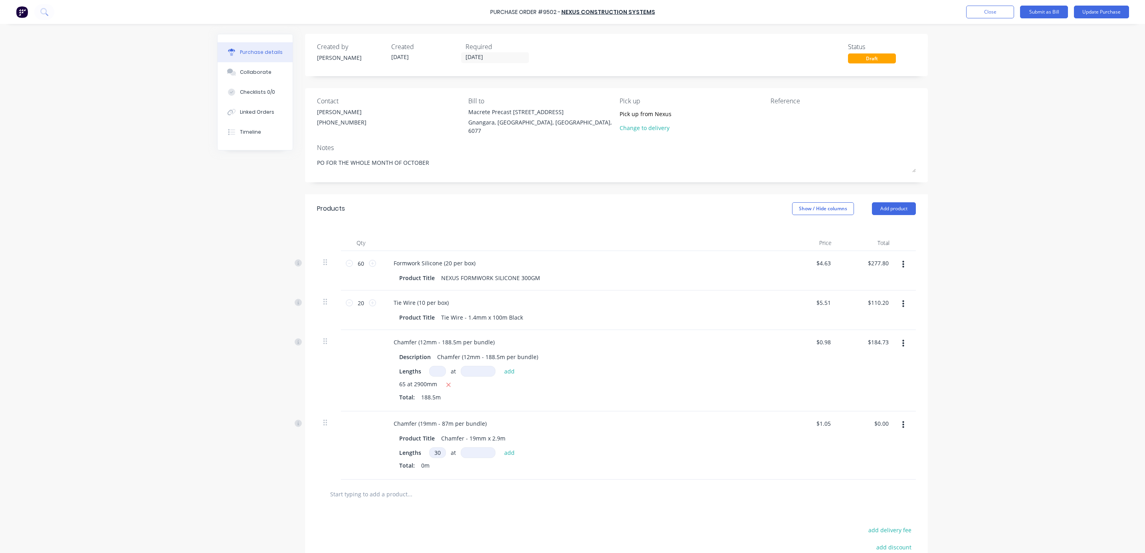
type textarea "x"
type input "2"
type textarea "x"
type input "29"
type textarea "x"
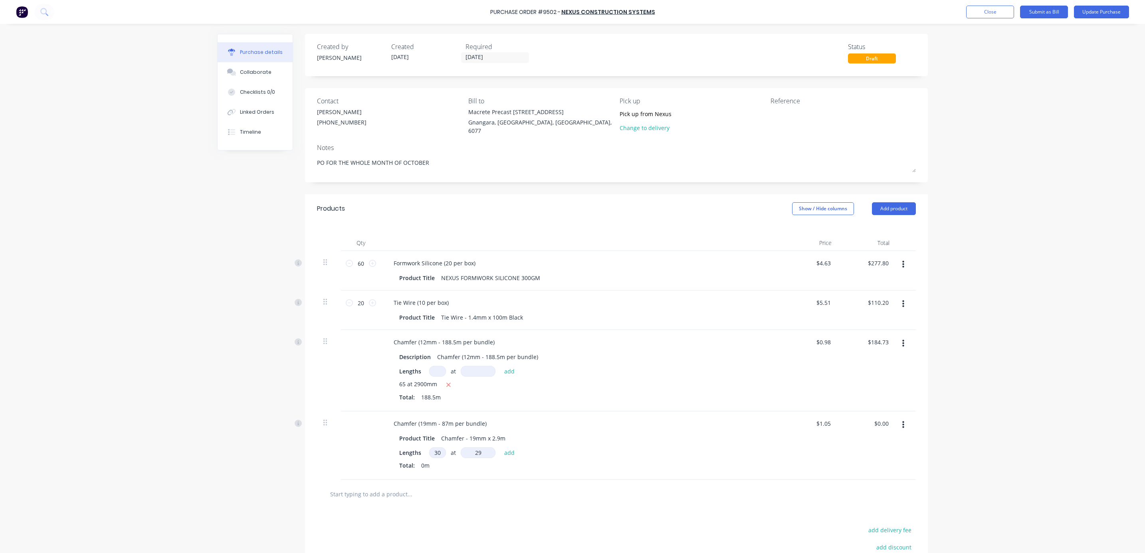
type input "290"
type textarea "x"
type input "2900mm"
click at [503, 450] on button "add" at bounding box center [509, 453] width 19 height 10
type textarea "x"
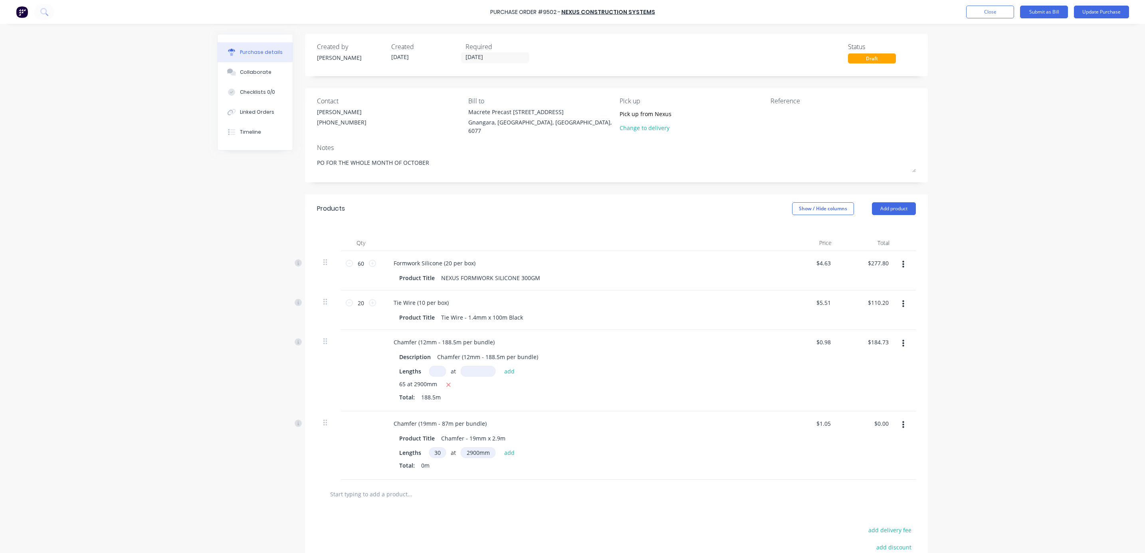
type input "$91.35"
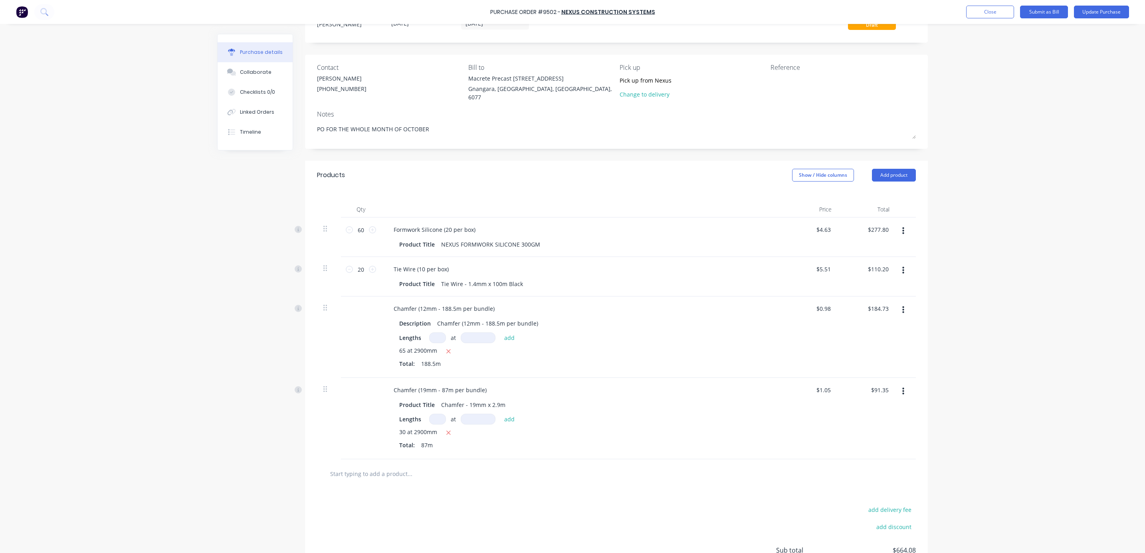
scroll to position [60, 0]
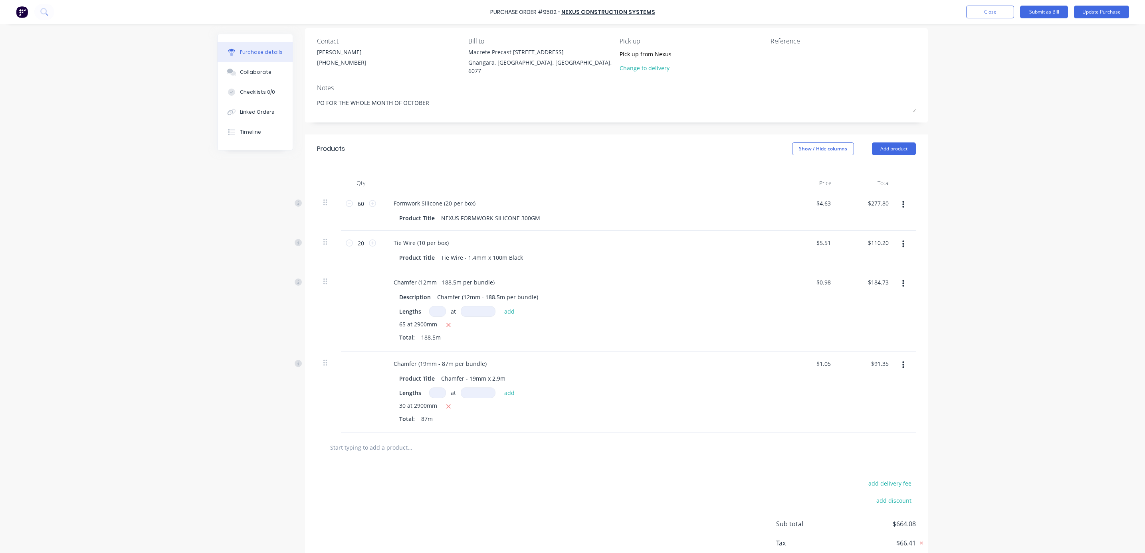
click at [380, 447] on input "text" at bounding box center [410, 448] width 160 height 16
type textarea "x"
type input "f"
type textarea "x"
type input "f4"
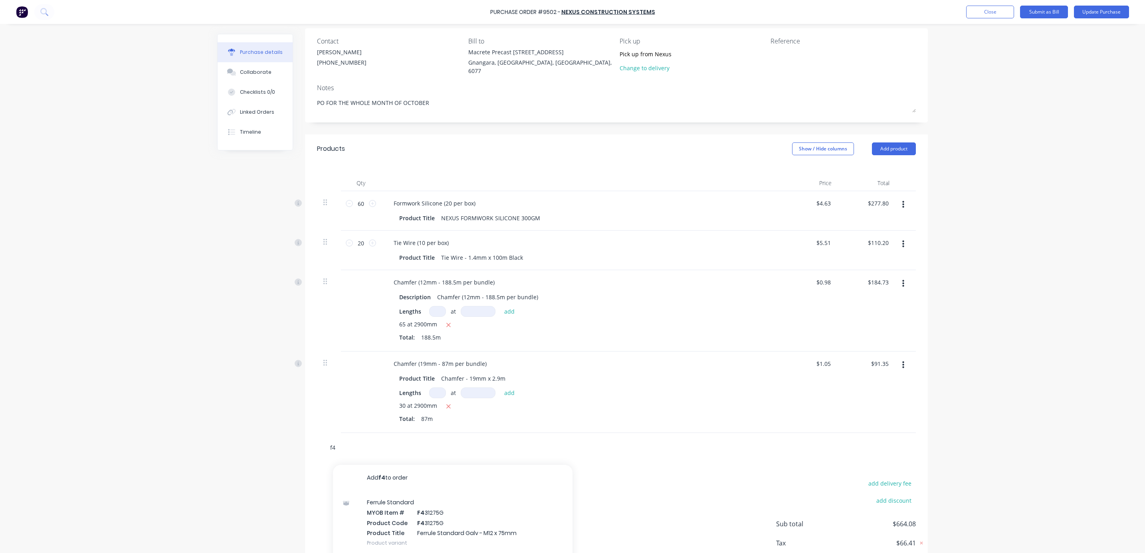
type textarea "x"
type input "f43"
type textarea "x"
type input "f432"
type textarea "x"
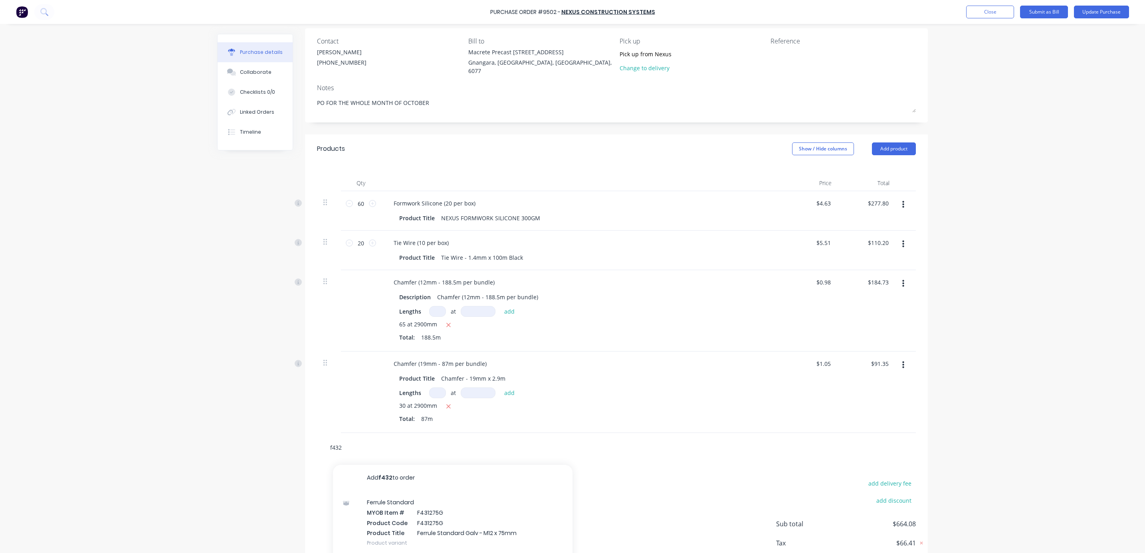
type input "f4324"
type textarea "x"
type input "f4324"
click at [348, 444] on input "f4324" at bounding box center [410, 448] width 160 height 16
drag, startPoint x: 338, startPoint y: 446, endPoint x: 301, endPoint y: 444, distance: 37.2
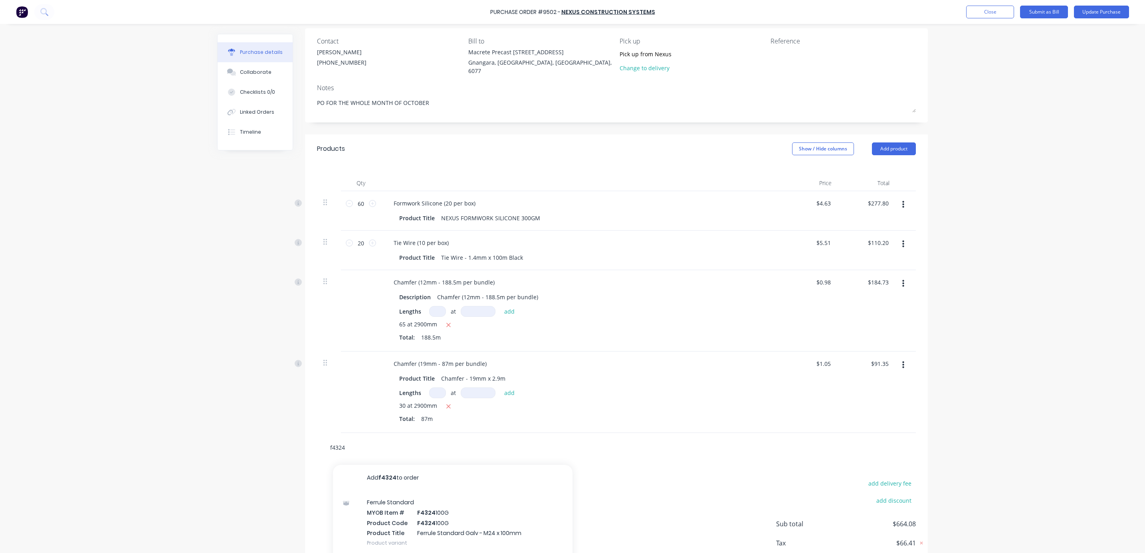
click at [305, 444] on div "f4324 Add f4324 to order Ferrule Standard MYOB Item # F4324 100G Product Code F…" at bounding box center [616, 447] width 623 height 29
paste input "F4324100G"
type textarea "x"
type input "F4324100G"
type textarea "x"
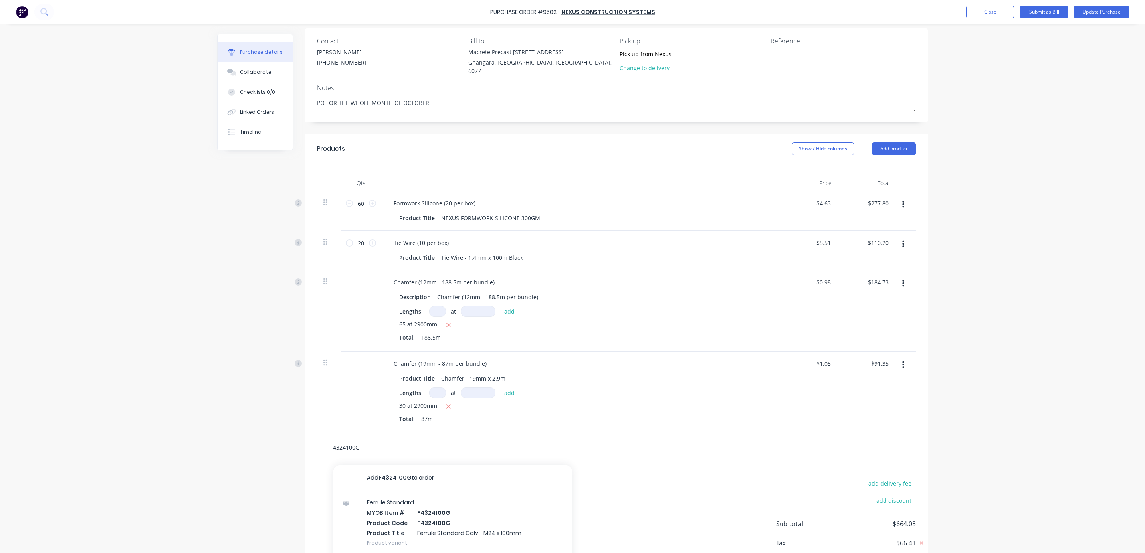
type input "F4324100G"
click at [424, 519] on div "Ferrule Standard MYOB Item # F4324100G Product Code F4324100G Product Title Fer…" at bounding box center [453, 523] width 240 height 64
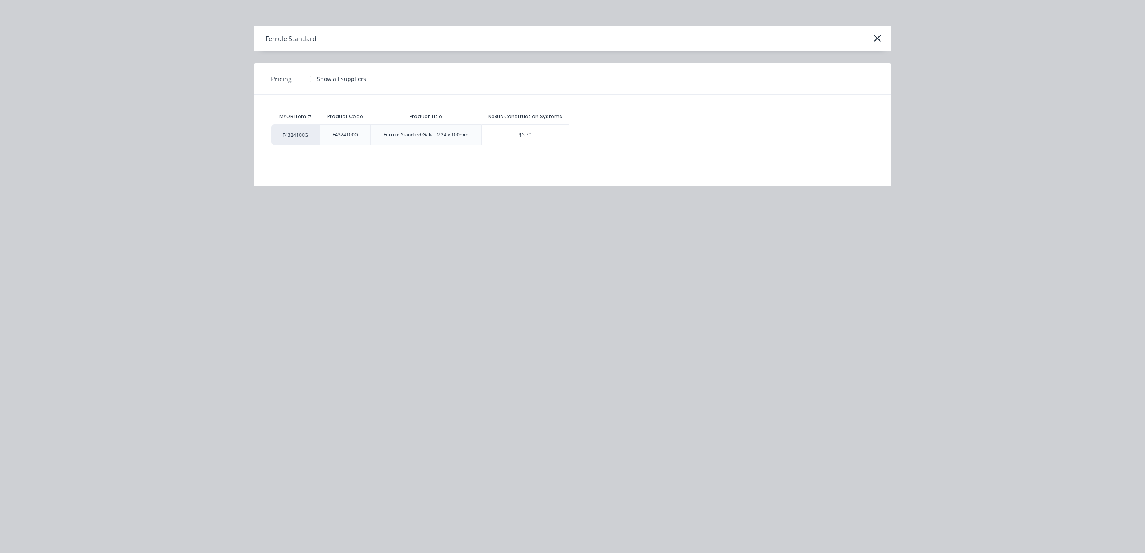
click at [515, 135] on div "$5.70" at bounding box center [525, 135] width 87 height 20
type textarea "x"
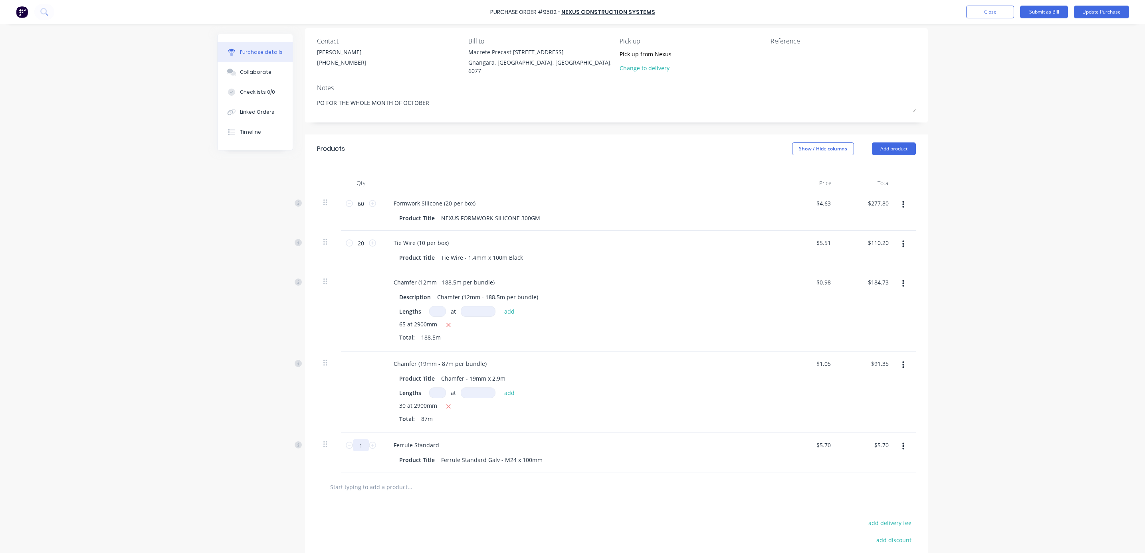
click at [359, 443] on input "1" at bounding box center [361, 446] width 16 height 12
type textarea "x"
type input "5"
type input "$28.50"
type textarea "x"
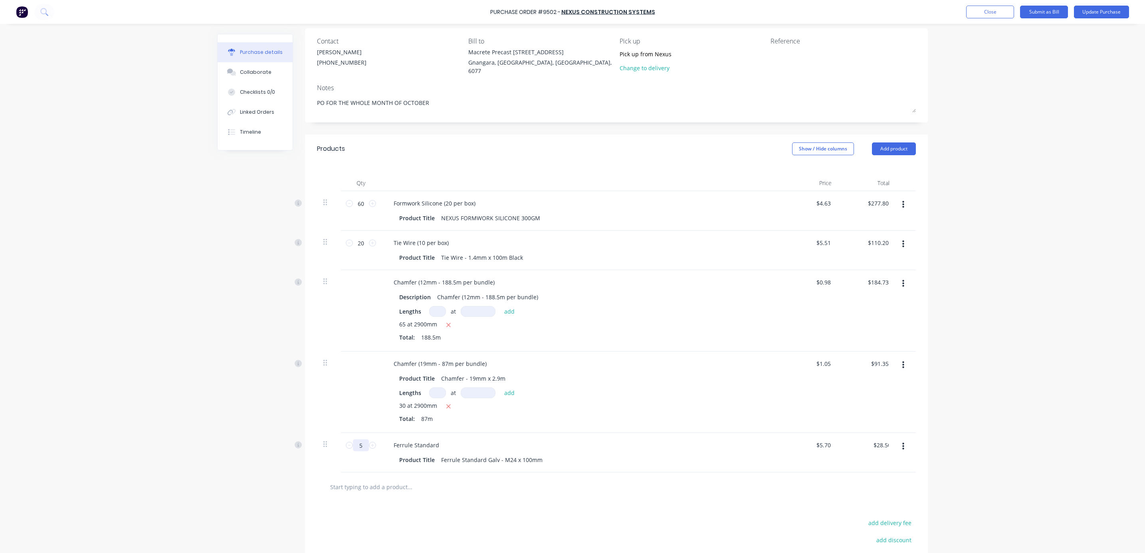
type input "50"
type input "$285.00"
type textarea "x"
type input "50"
drag, startPoint x: 978, startPoint y: 438, endPoint x: 773, endPoint y: 438, distance: 205.2
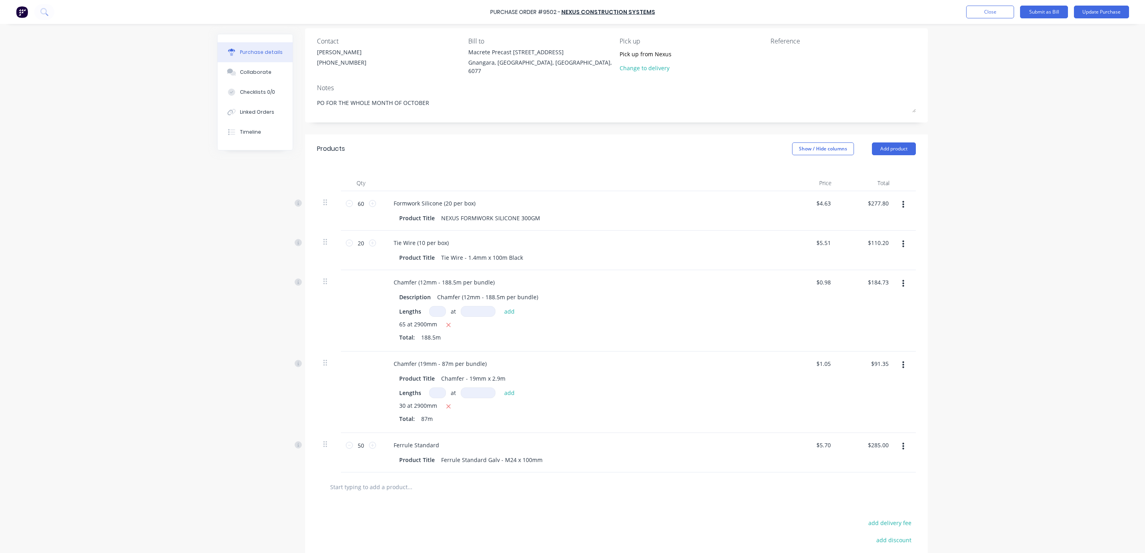
click at [978, 438] on div "Purchase Order #9502 - Nexus Construction Systems Add product Close Submit as B…" at bounding box center [572, 276] width 1145 height 553
click at [381, 489] on input "text" at bounding box center [410, 487] width 160 height 16
drag, startPoint x: 411, startPoint y: 481, endPoint x: 363, endPoint y: 484, distance: 48.0
click at [363, 484] on input "text" at bounding box center [410, 487] width 160 height 16
paste input "F441285G"
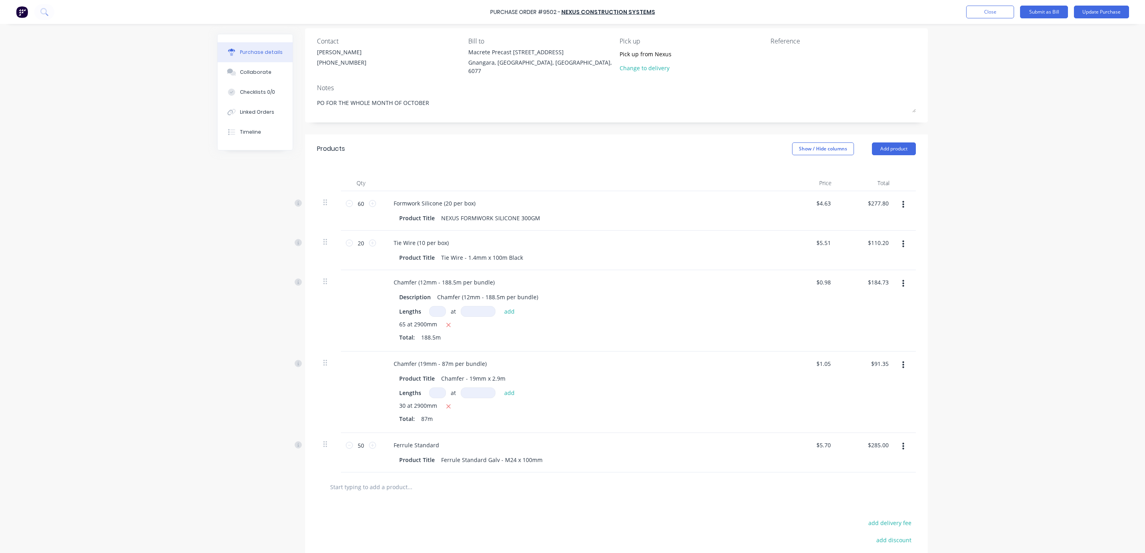
type textarea "x"
type input "F441285G"
type textarea "x"
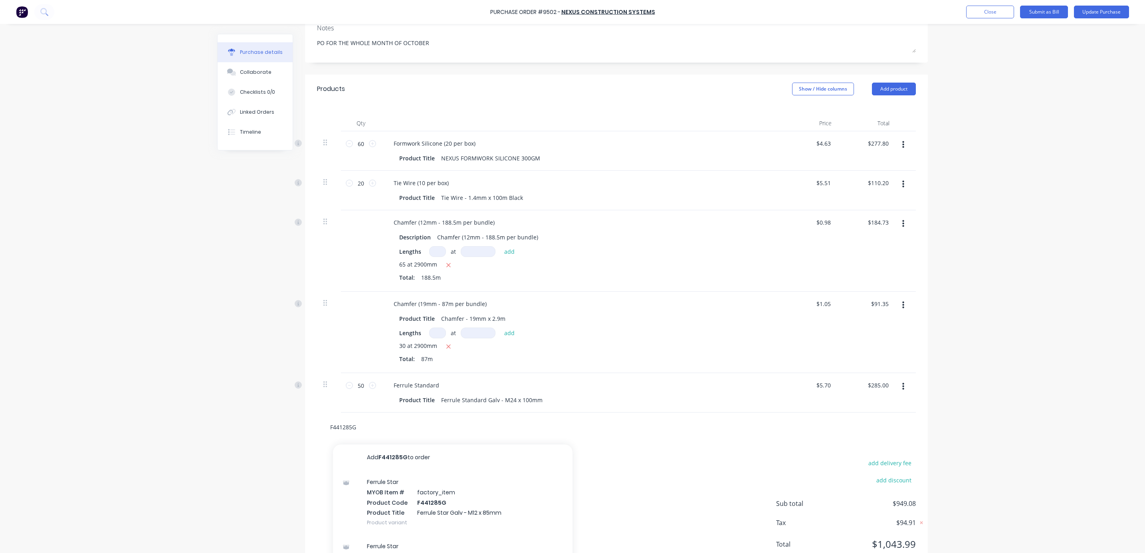
type input "F441285G"
click at [402, 503] on div "Ferrule Star MYOB Item # factory_item Product Code F441285G Product Title Ferru…" at bounding box center [453, 502] width 240 height 64
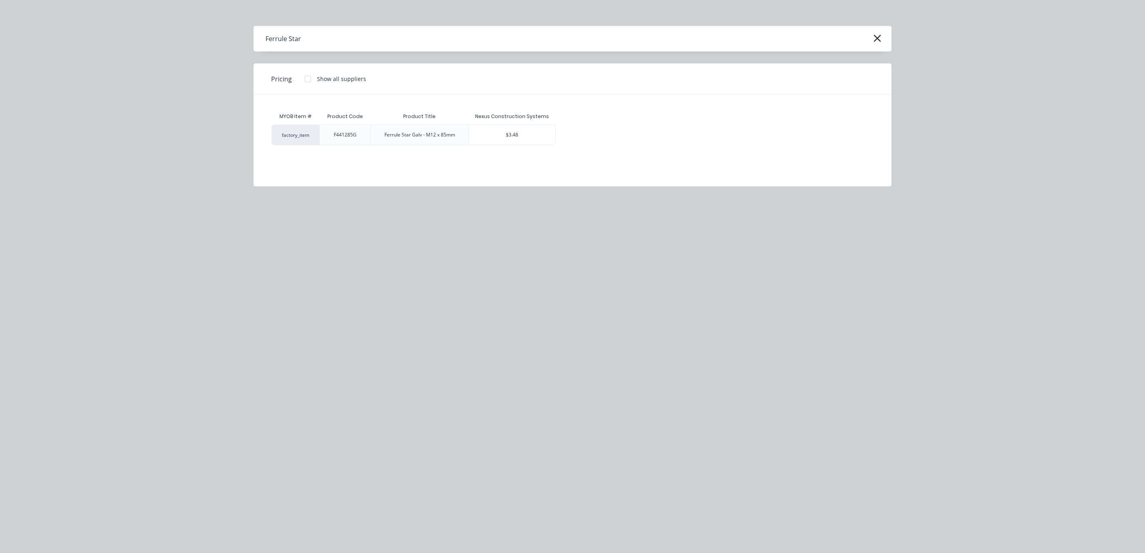
click at [535, 131] on div "$3.48" at bounding box center [512, 135] width 87 height 20
type textarea "x"
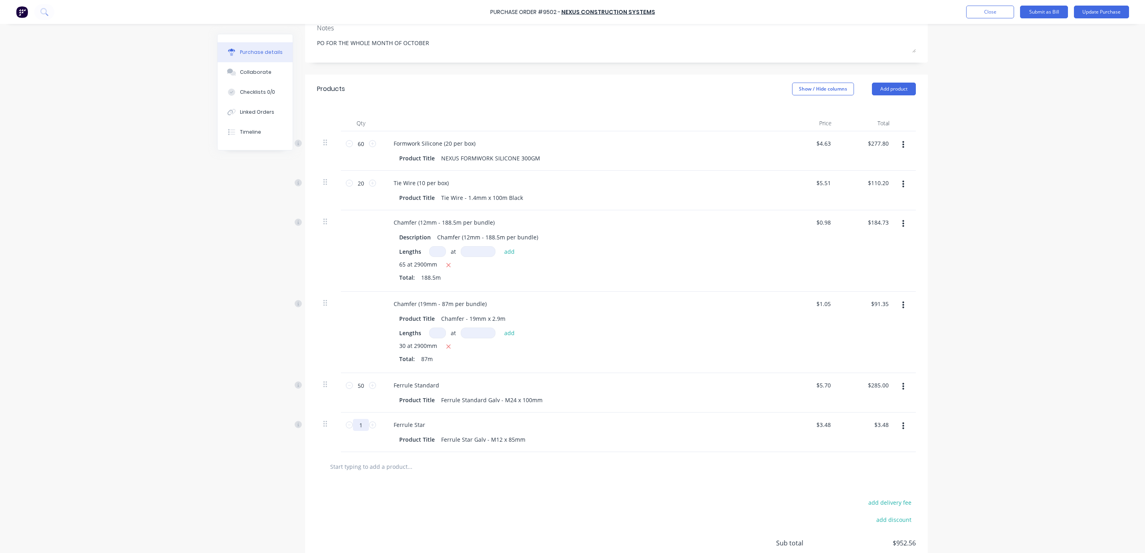
click at [358, 419] on input "1" at bounding box center [361, 425] width 16 height 12
type textarea "x"
type input "5"
type input "$17.40"
type textarea "x"
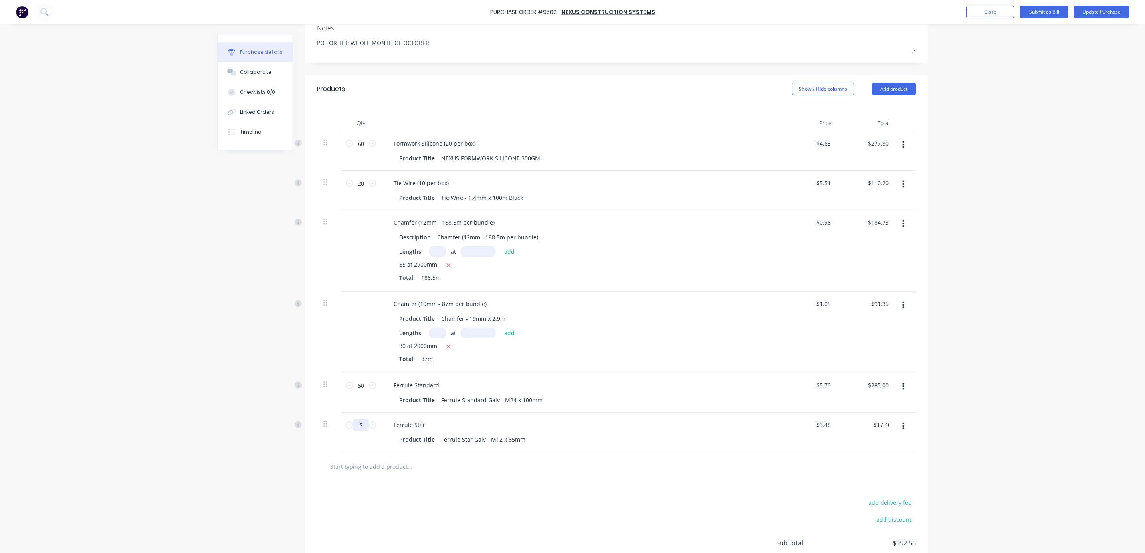
type input "50"
type input "$174.00"
type textarea "x"
type input "50"
click at [410, 462] on input "text" at bounding box center [410, 467] width 160 height 16
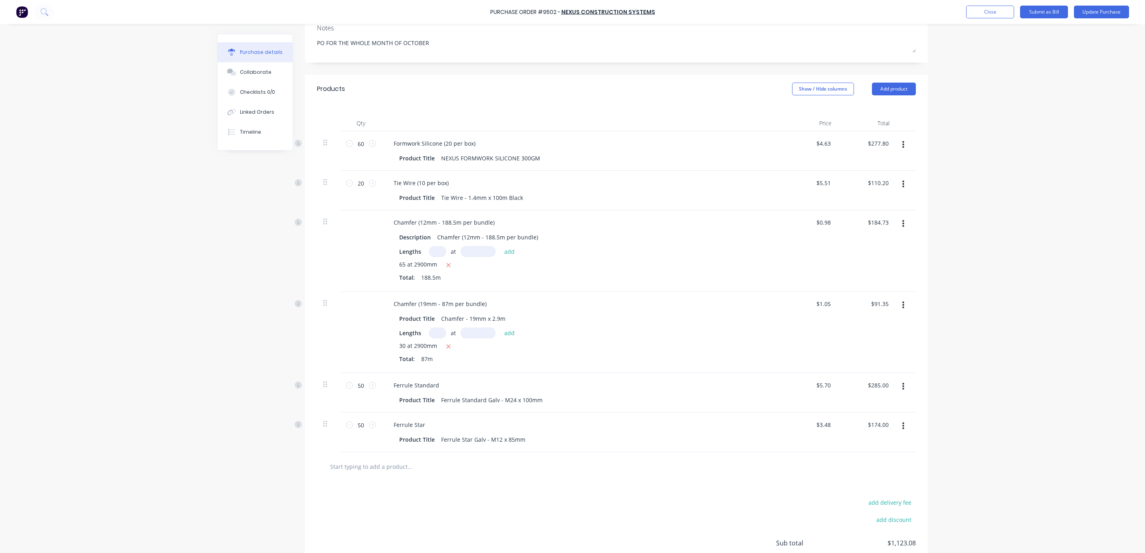
paste input "F441285S"
type textarea "x"
type input "F441285S"
drag, startPoint x: 359, startPoint y: 460, endPoint x: 243, endPoint y: 462, distance: 115.4
click at [243, 462] on div "Created by [PERSON_NAME] Created [DATE] Required [DATE] Status Draft Contact [P…" at bounding box center [572, 263] width 711 height 699
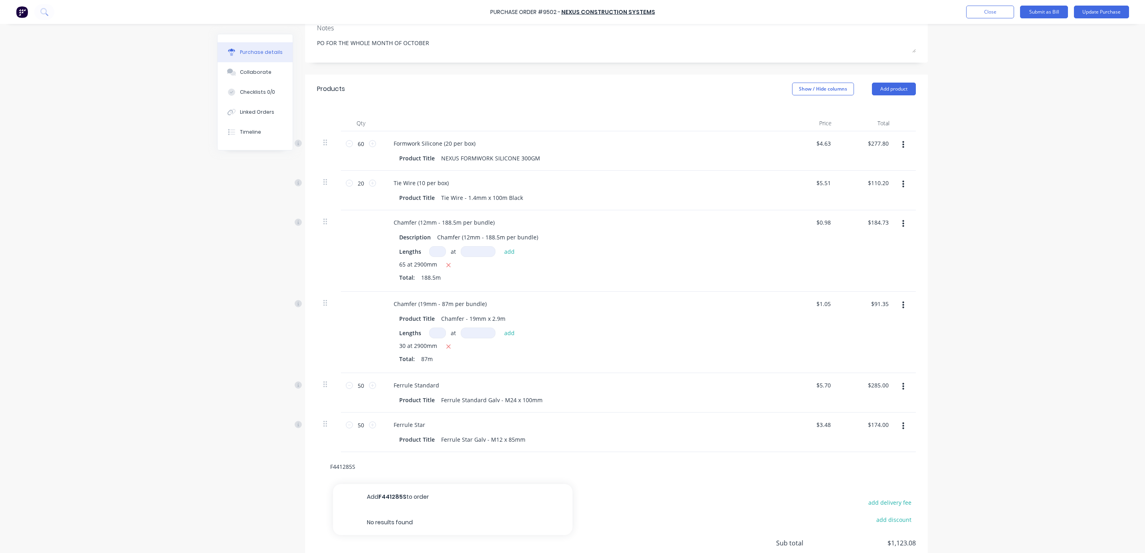
type textarea "x"
drag, startPoint x: 471, startPoint y: 464, endPoint x: 505, endPoint y: 452, distance: 36.4
click at [472, 464] on input "text" at bounding box center [410, 467] width 160 height 16
click at [372, 457] on div at bounding box center [616, 466] width 599 height 29
click at [373, 464] on input "text" at bounding box center [410, 467] width 160 height 16
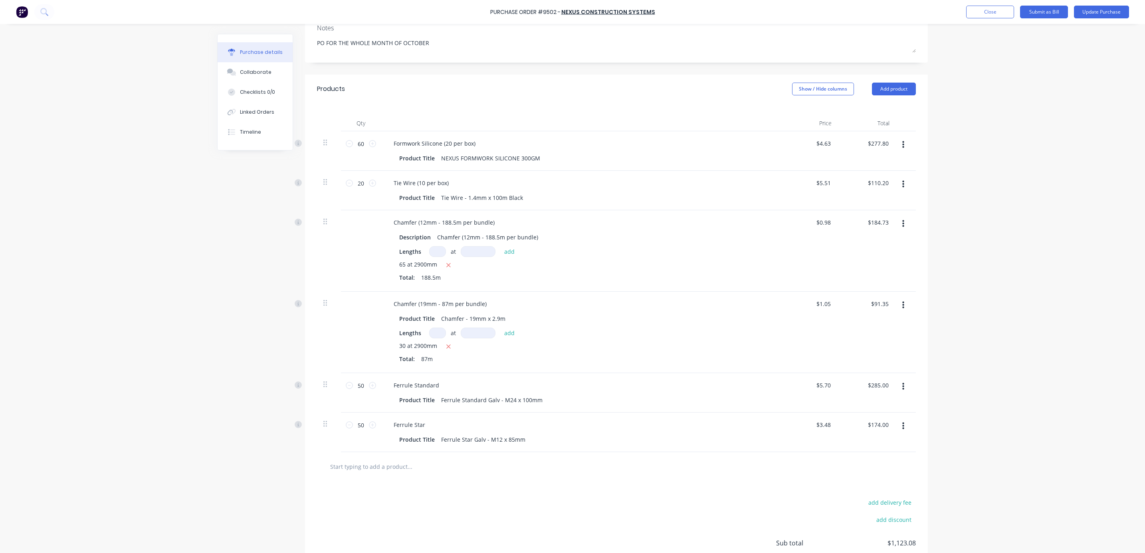
paste input "M1740"
type textarea "x"
type input "M1740"
type textarea "x"
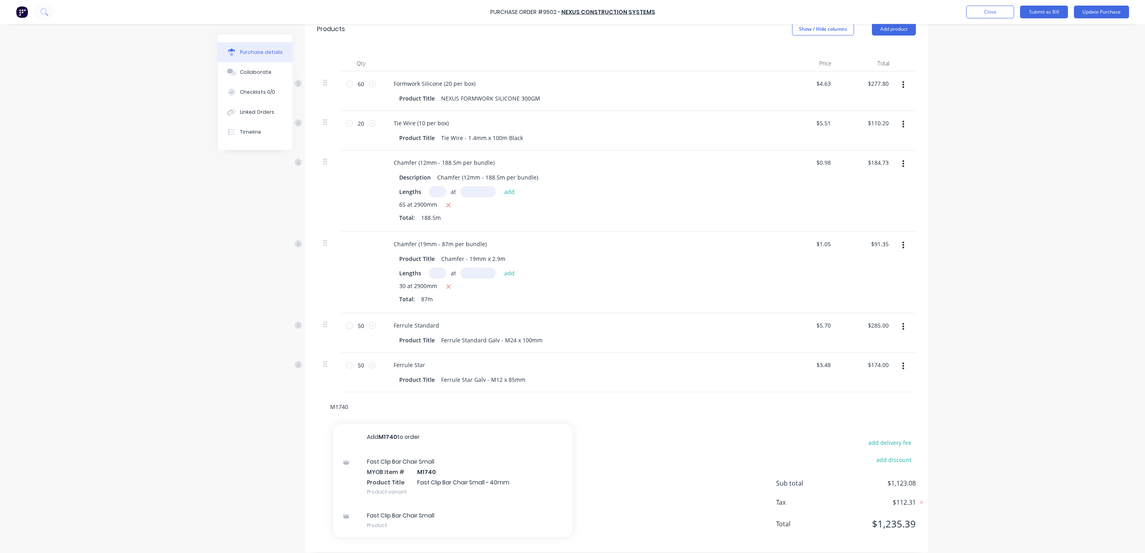
type input "M1740"
click at [414, 475] on div "Fast Clip Bar Chair Small MYOB Item # M1740 Product Title Fast Clip Bar Chair S…" at bounding box center [453, 477] width 240 height 54
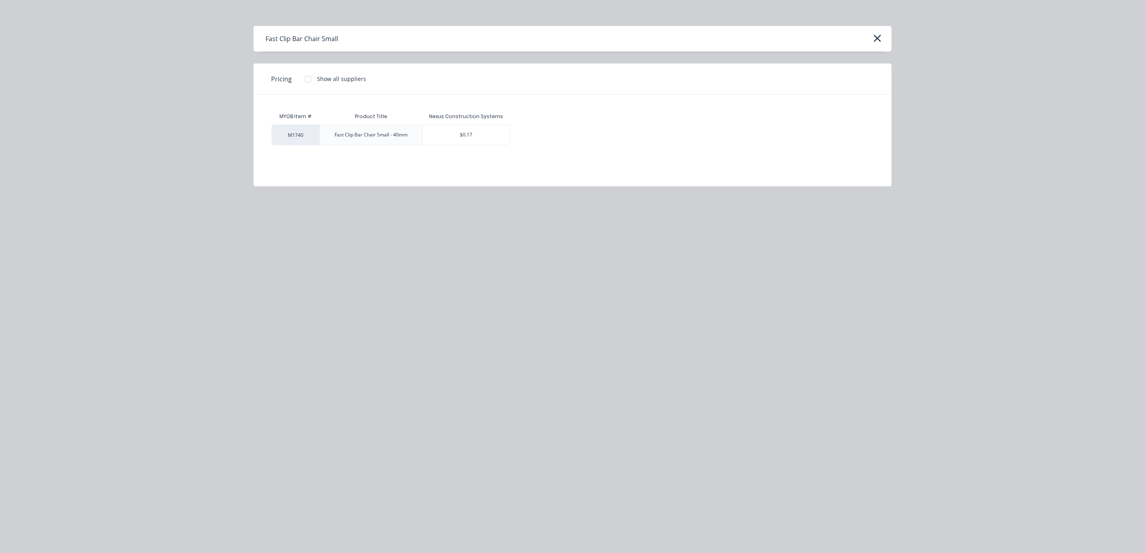
click at [457, 135] on div "$0.17" at bounding box center [466, 135] width 87 height 20
type textarea "x"
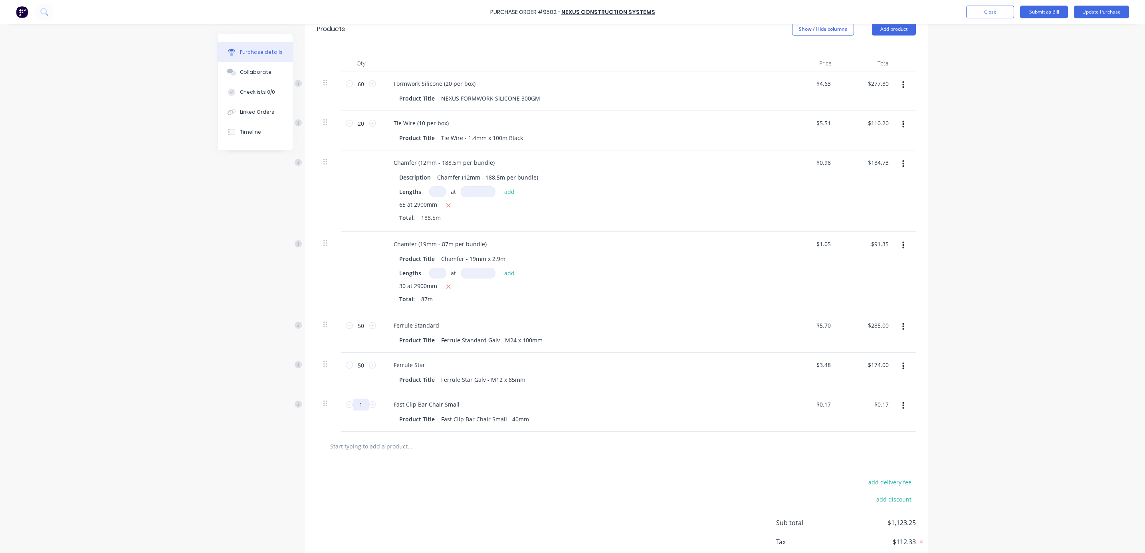
click at [359, 405] on input "1" at bounding box center [361, 405] width 16 height 12
type textarea "x"
type input "6"
type input "$1.02"
type textarea "x"
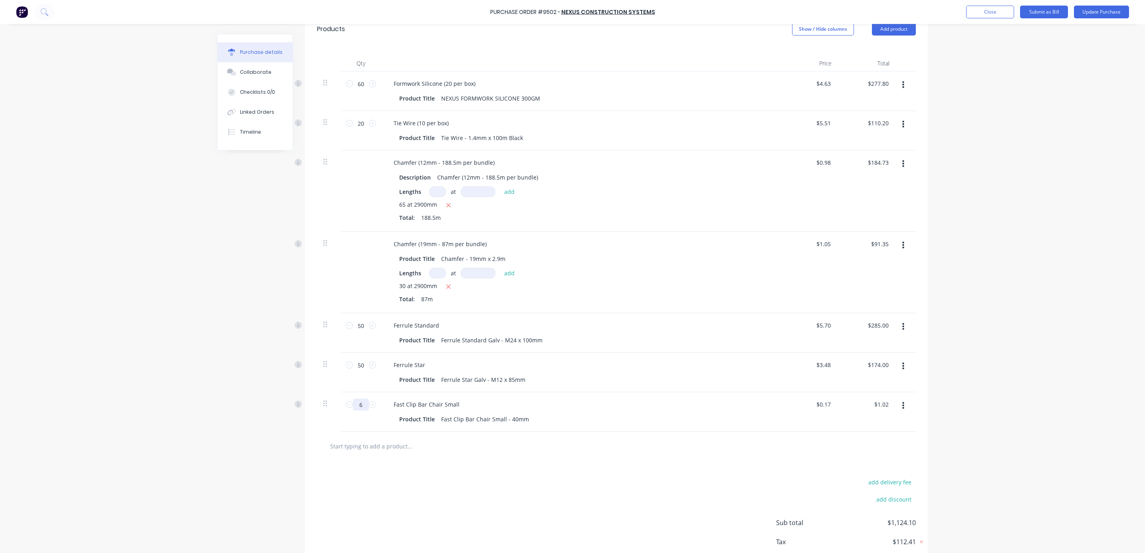
type input "60"
type input "$10.20"
type textarea "x"
type input "600"
type input "$102.00"
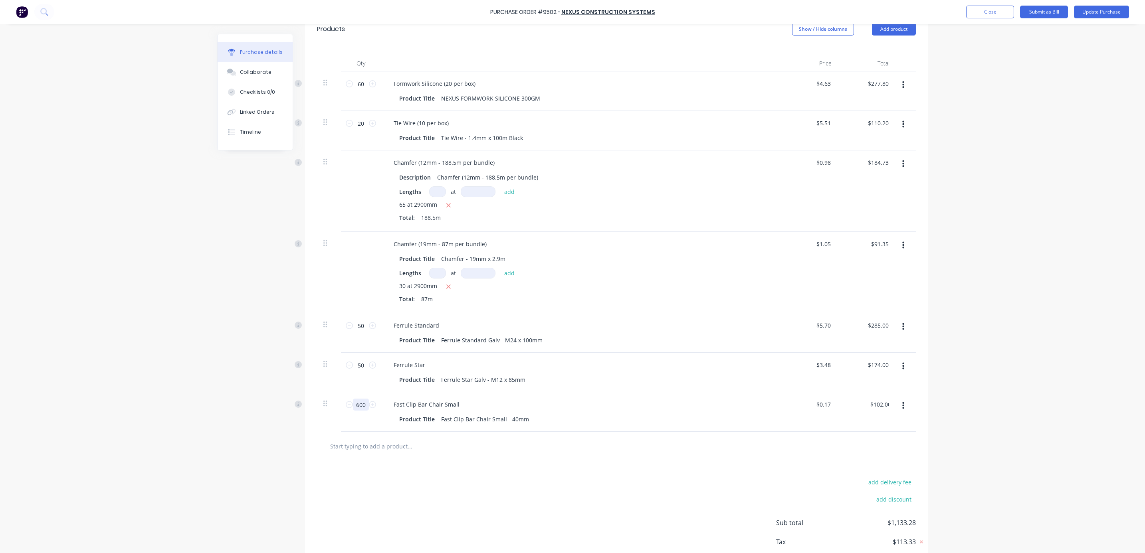
type textarea "x"
type input "600"
click at [579, 425] on div "Fast Clip Bar Chair Small Product Title Fast Clip Bar Chair Small - 40mm" at bounding box center [580, 412] width 399 height 40
click at [369, 446] on input "text" at bounding box center [410, 446] width 160 height 16
click at [346, 428] on div "600 600" at bounding box center [361, 412] width 40 height 40
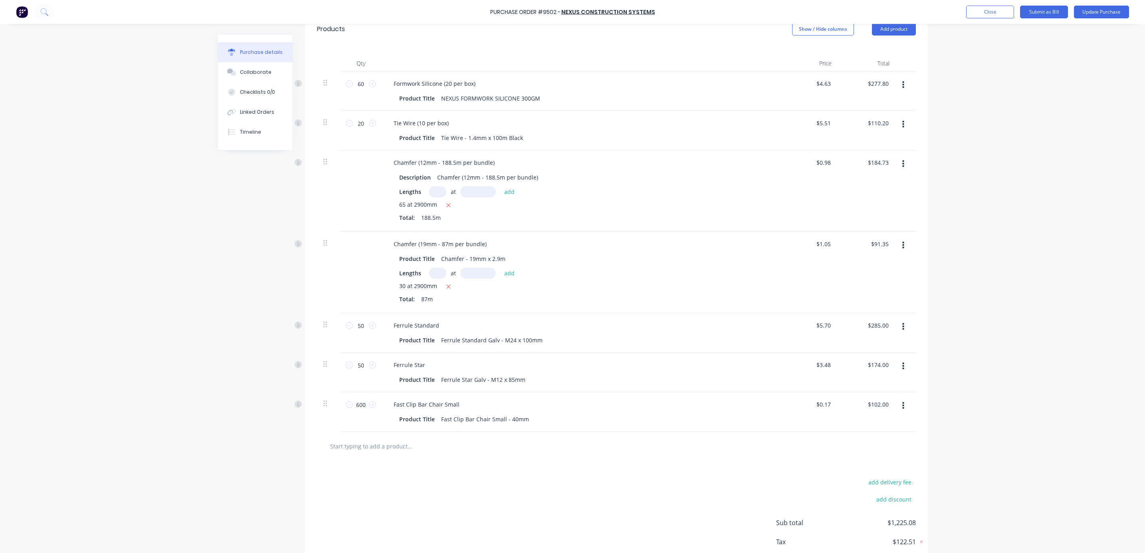
click at [362, 445] on input "text" at bounding box center [410, 446] width 160 height 16
paste input "M1745"
type textarea "x"
type input "M1745"
type textarea "x"
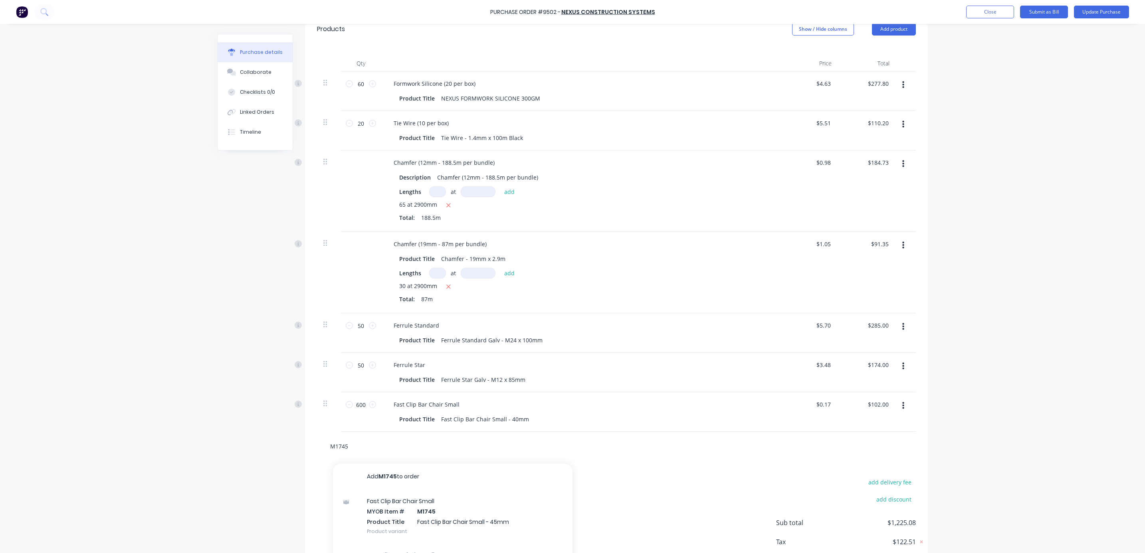
type input "M1745"
click at [387, 511] on div "Fast Clip Bar Chair Small MYOB Item # M1745 Product Title Fast Clip Bar Chair S…" at bounding box center [453, 517] width 240 height 54
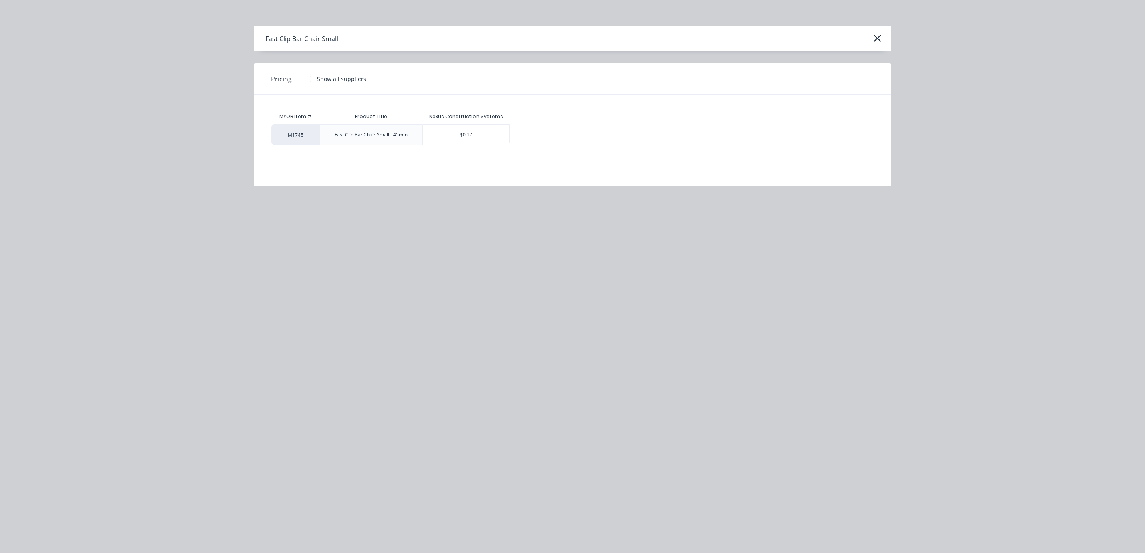
click at [480, 137] on div "$0.17" at bounding box center [466, 135] width 87 height 20
type textarea "x"
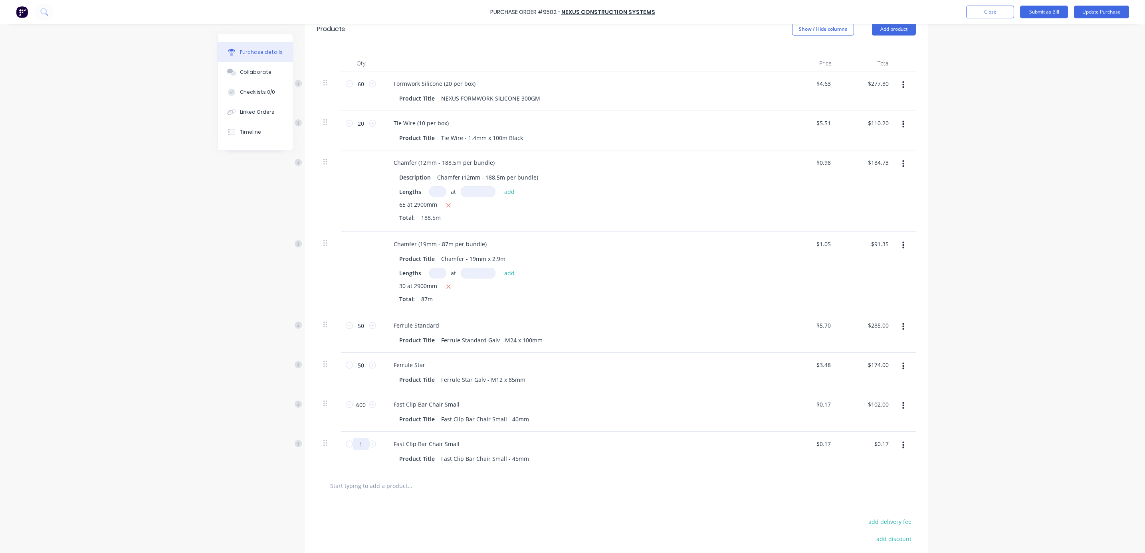
click at [357, 444] on input "1" at bounding box center [361, 444] width 16 height 12
type textarea "x"
type input "2"
type input "$0.34"
type textarea "x"
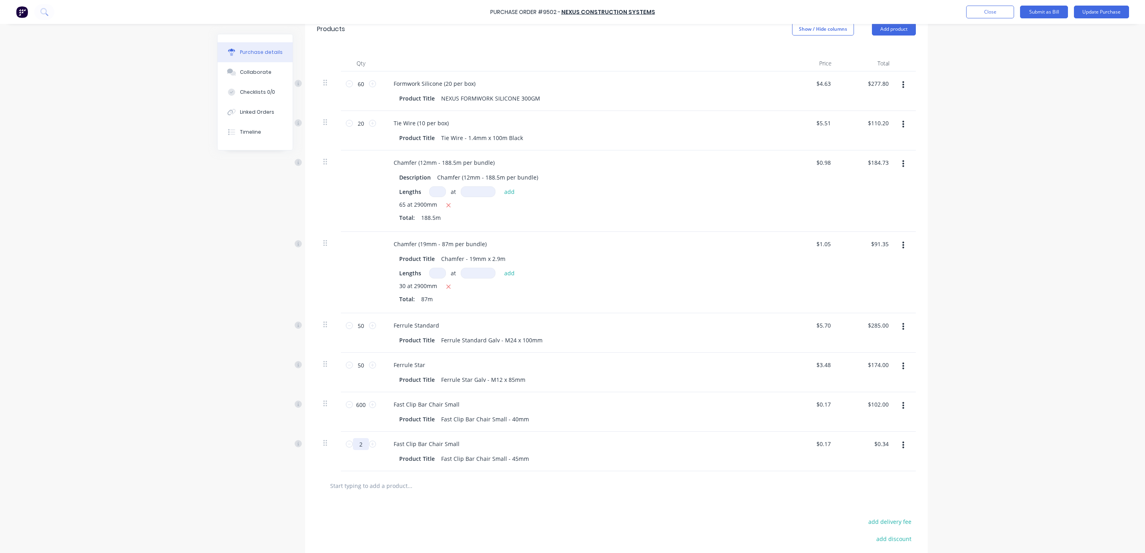
type input "20"
type input "$3.40"
type textarea "x"
type input "200"
type input "$34.00"
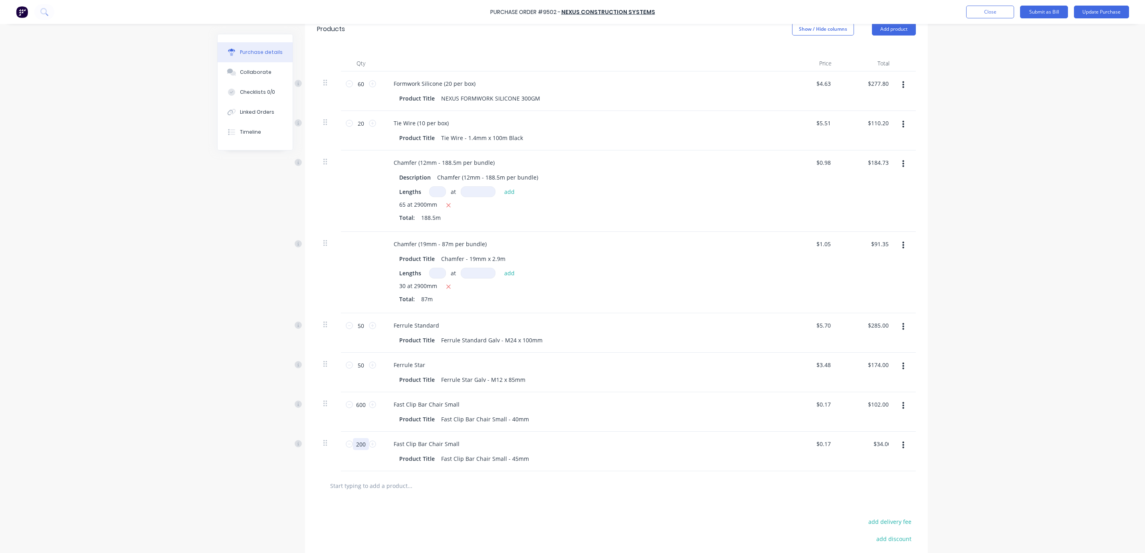
type textarea "x"
type input "200"
click at [364, 486] on input "text" at bounding box center [410, 486] width 160 height 16
click at [388, 488] on input "text" at bounding box center [410, 486] width 160 height 16
paste input "M1750"
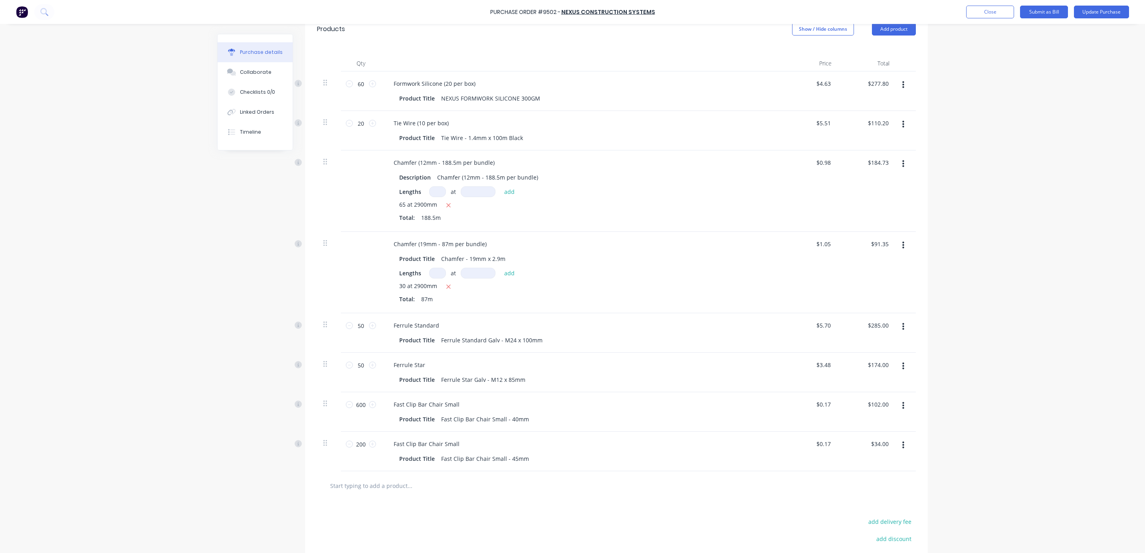
type textarea "x"
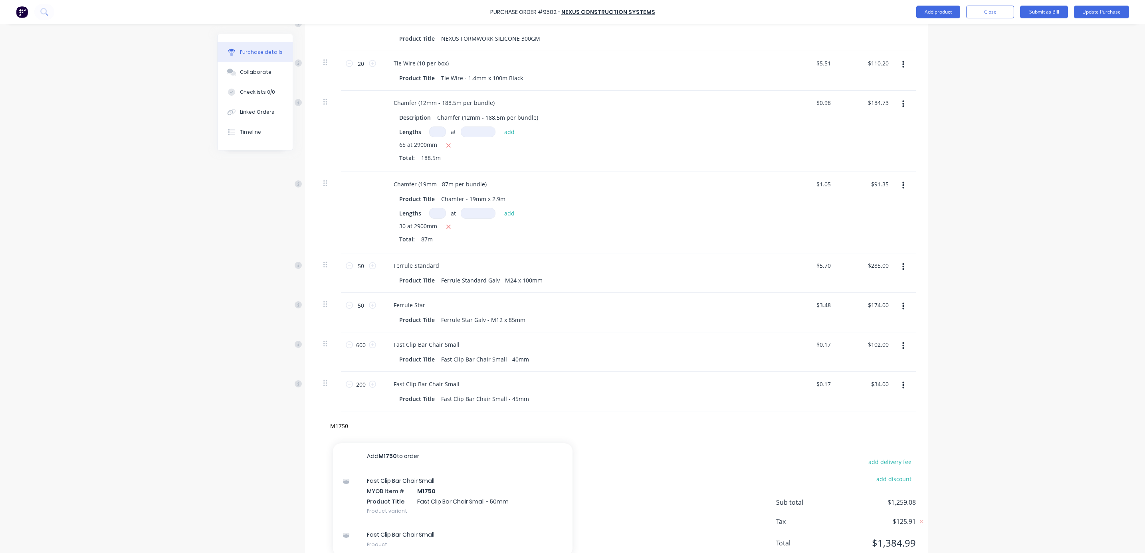
click at [423, 495] on div "Fast Clip Bar Chair Small MYOB Item # M1750 Product Title Fast Clip Bar Chair S…" at bounding box center [453, 496] width 240 height 54
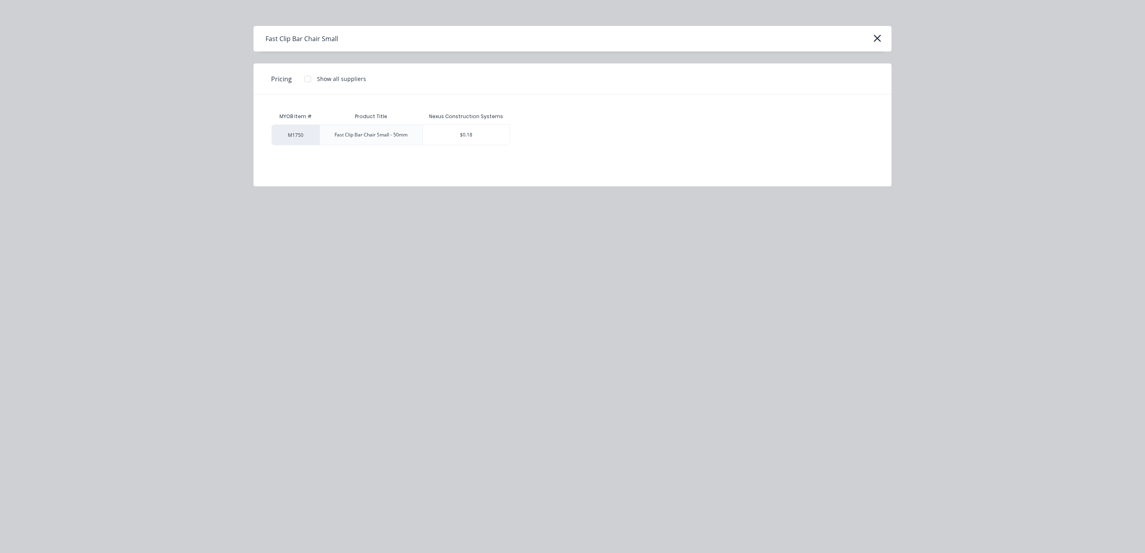
click at [490, 132] on div "$0.18" at bounding box center [466, 135] width 87 height 20
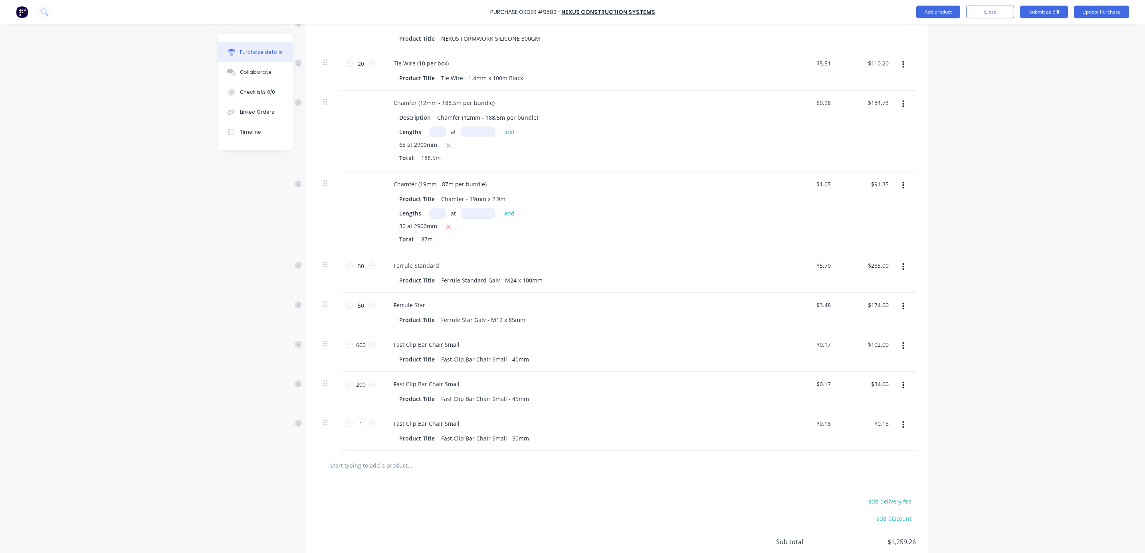
click at [369, 423] on icon at bounding box center [372, 423] width 7 height 7
drag, startPoint x: 359, startPoint y: 424, endPoint x: 346, endPoint y: 425, distance: 13.2
click at [347, 425] on div "2 2" at bounding box center [360, 424] width 27 height 12
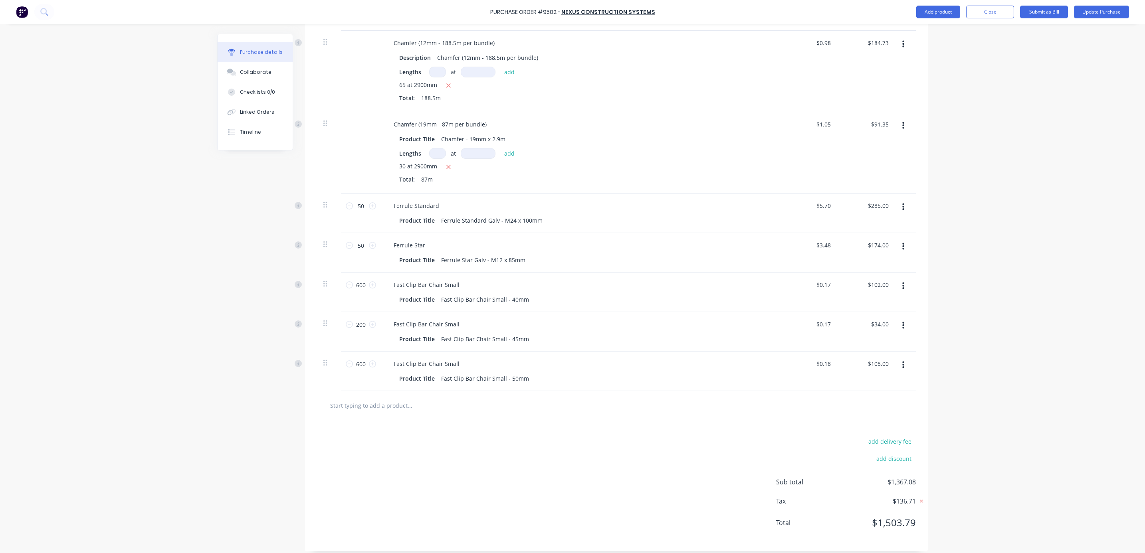
click at [376, 404] on input "text" at bounding box center [410, 406] width 160 height 16
paste input "F441285S"
click at [380, 398] on input "F441285S" at bounding box center [410, 406] width 160 height 16
click at [287, 405] on div "Created by [PERSON_NAME] Created [DATE] Required [DATE] Status Draft Contact [P…" at bounding box center [572, 142] width 711 height 817
drag, startPoint x: 425, startPoint y: 419, endPoint x: 423, endPoint y: 410, distance: 9.5
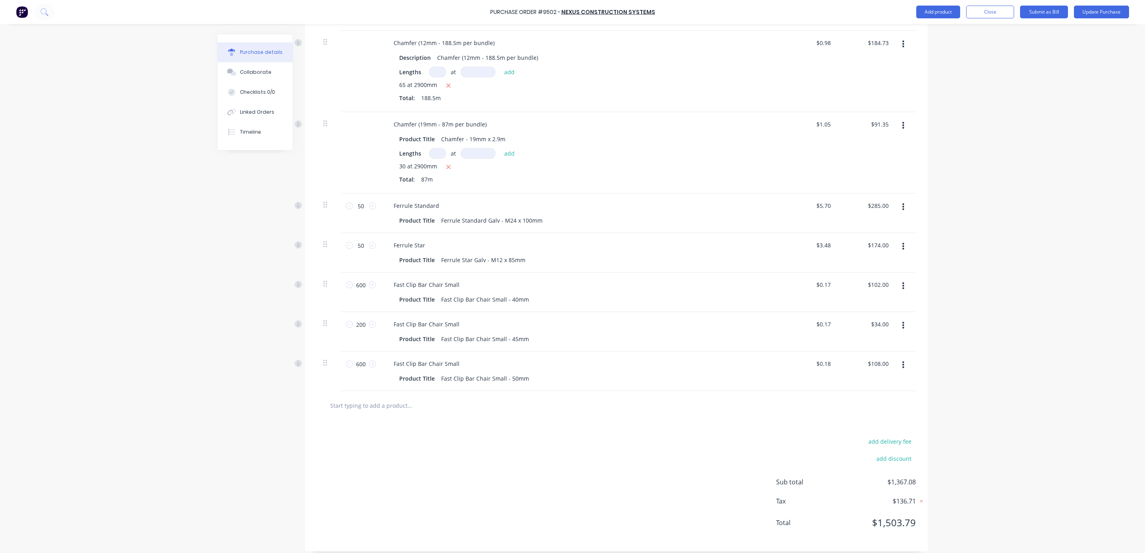
click at [424, 419] on div at bounding box center [616, 405] width 599 height 29
click at [422, 409] on input "text" at bounding box center [410, 406] width 160 height 16
paste input "M1765"
click at [424, 473] on div "Fast Clip Bar Chair Small MYOB Item # M1765 Product Title Fast Clip Bar Chair S…" at bounding box center [453, 476] width 240 height 54
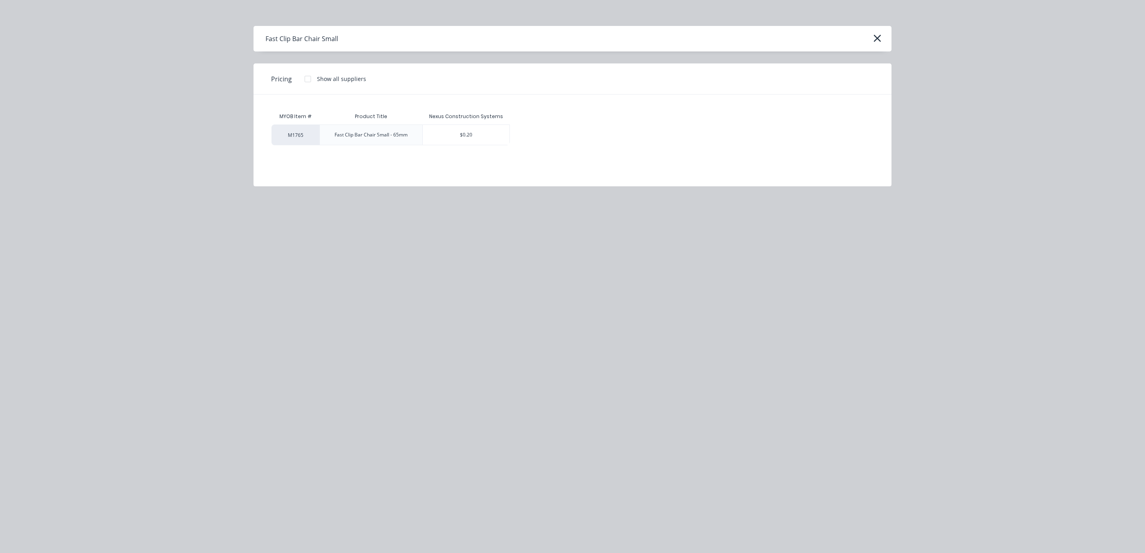
click at [478, 133] on div "$0.20" at bounding box center [466, 135] width 87 height 20
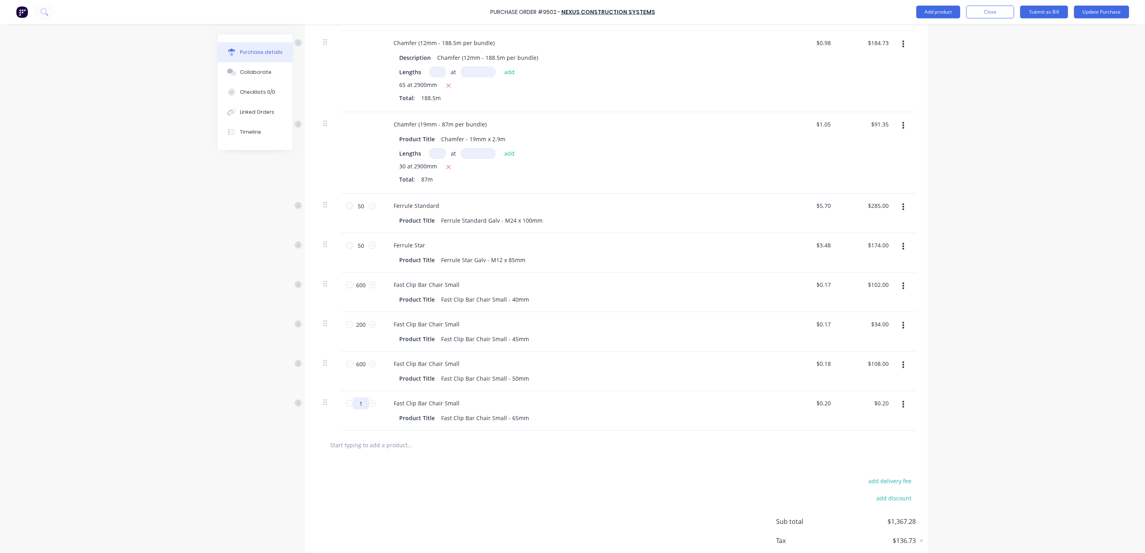
click at [354, 403] on input "1" at bounding box center [361, 404] width 16 height 12
drag, startPoint x: 401, startPoint y: 454, endPoint x: 401, endPoint y: 450, distance: 4.4
click at [401, 454] on div at bounding box center [616, 445] width 599 height 29
click at [390, 447] on input "text" at bounding box center [410, 445] width 160 height 16
paste input "P52185"
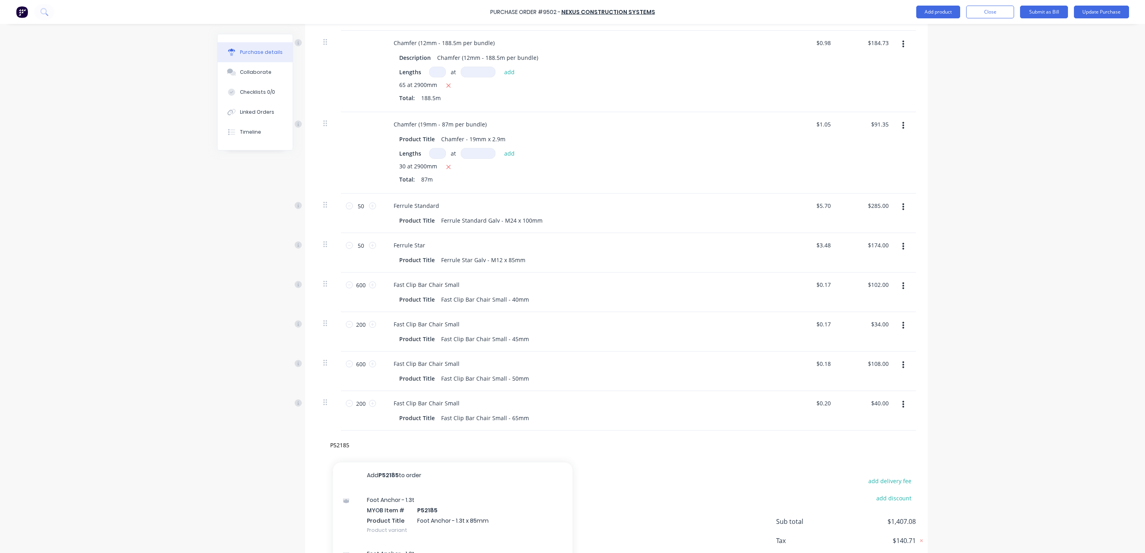
click at [417, 504] on div "Foot Anchor - 1.3t MYOB Item # P52185 Product Title Foot Anchor - 1.3t x 85mm P…" at bounding box center [453, 515] width 240 height 54
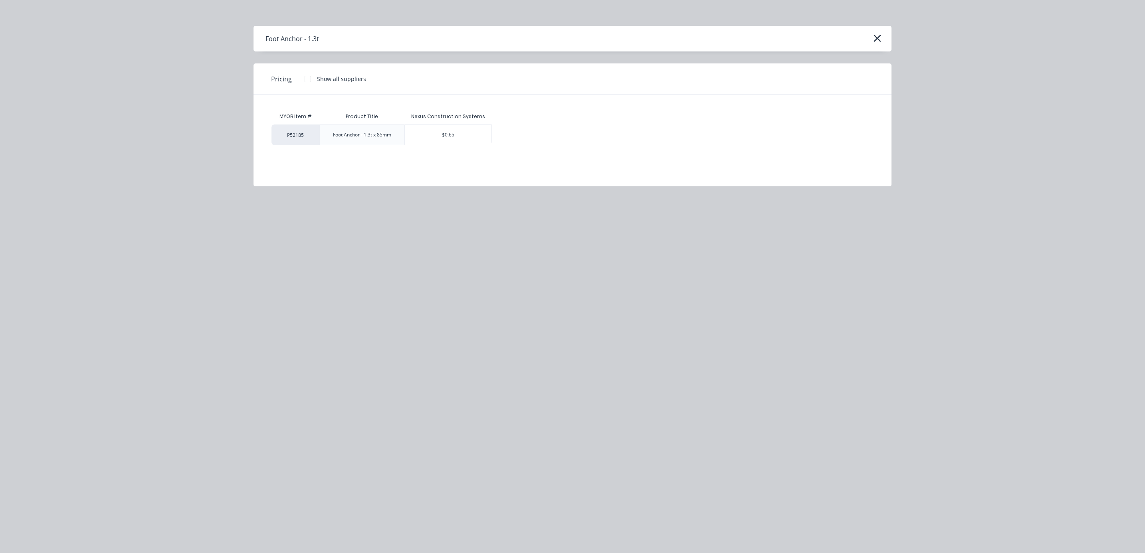
click at [432, 137] on div "$0.65" at bounding box center [448, 135] width 87 height 20
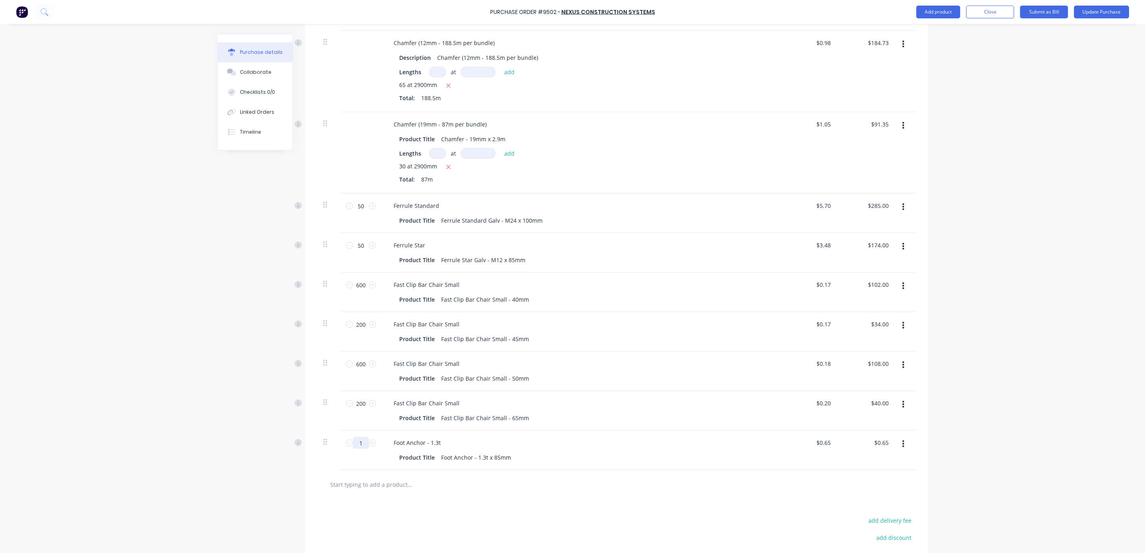
drag, startPoint x: 362, startPoint y: 441, endPoint x: 343, endPoint y: 441, distance: 18.8
click at [347, 441] on div "1 1" at bounding box center [360, 443] width 27 height 12
click at [373, 486] on input "text" at bounding box center [410, 485] width 160 height 16
drag, startPoint x: 379, startPoint y: 479, endPoint x: 388, endPoint y: 482, distance: 10.4
click at [379, 479] on input "text" at bounding box center [410, 485] width 160 height 16
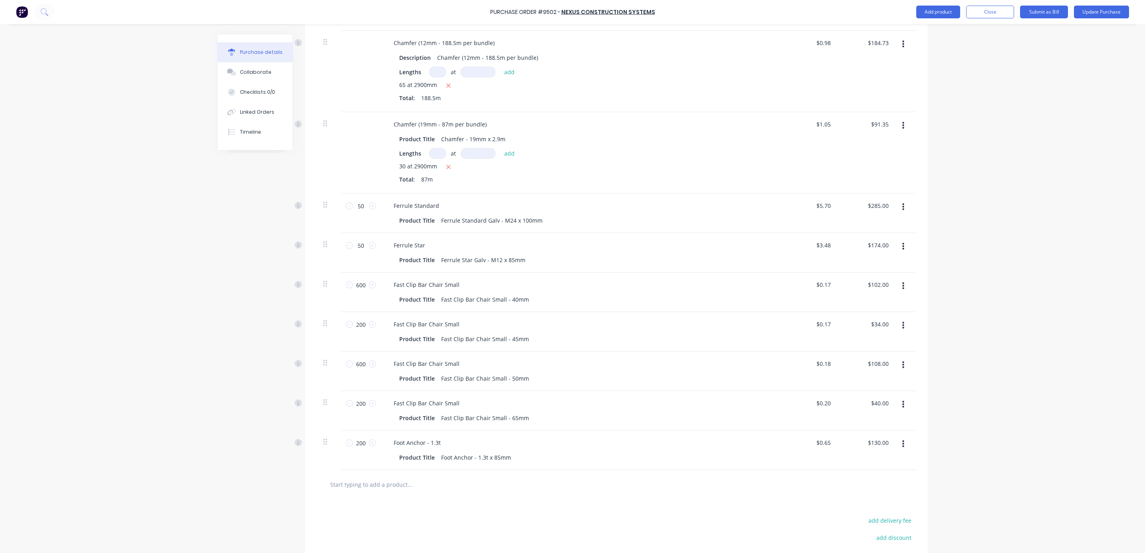
paste input "P52285"
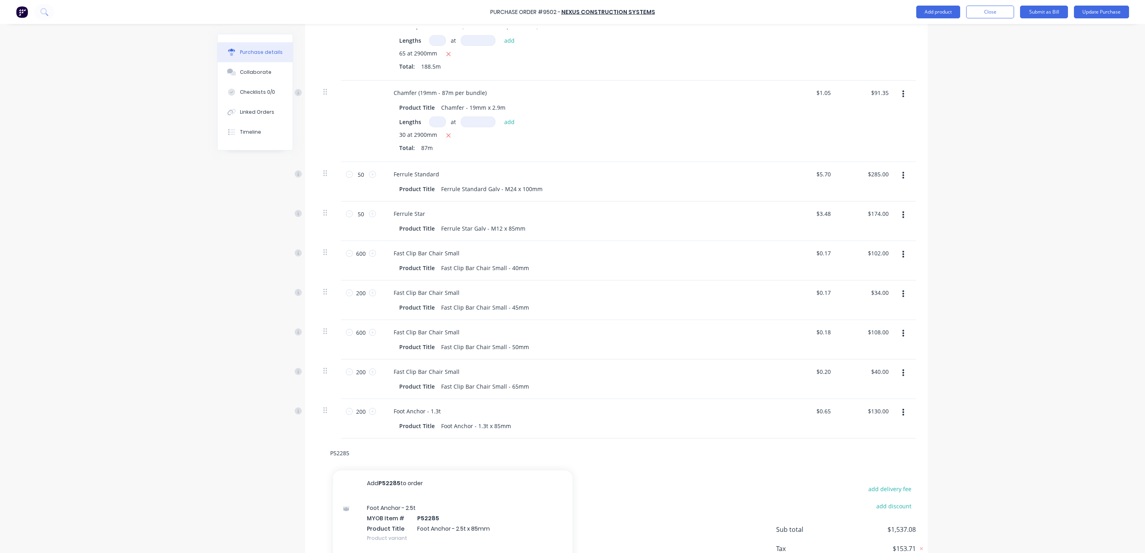
scroll to position [359, 0]
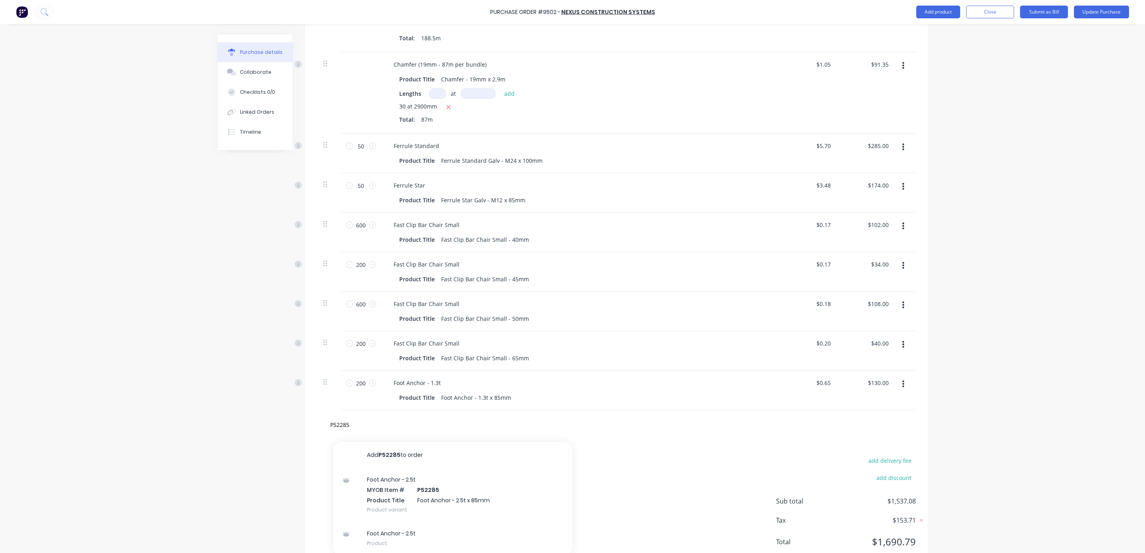
click at [413, 496] on div "Foot Anchor - 2.5t MYOB Item # P52285 Product Title Foot Anchor - 2.5t x 85mm P…" at bounding box center [453, 495] width 240 height 54
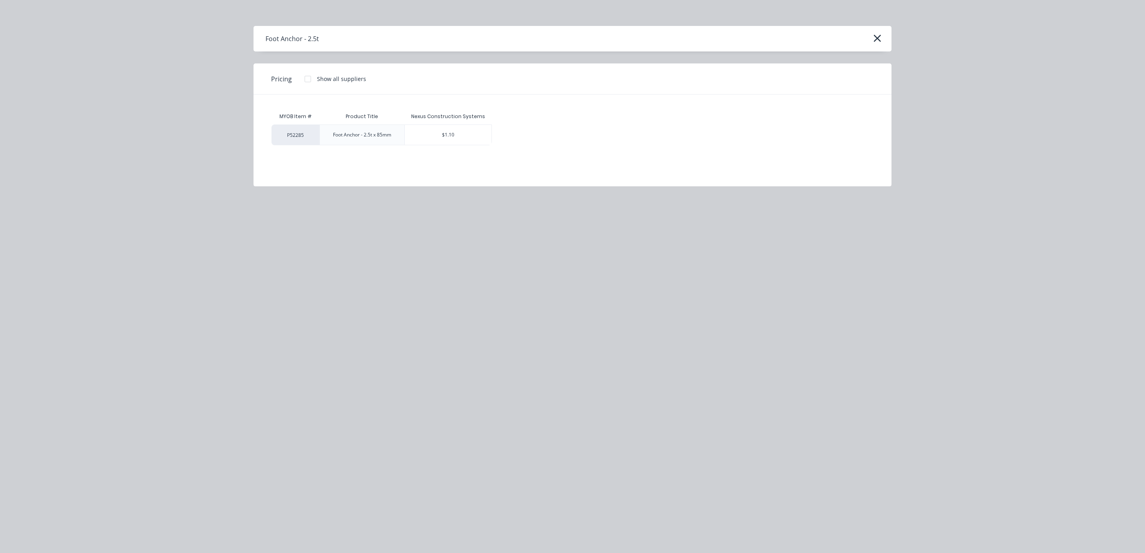
click at [455, 132] on div "$1.10" at bounding box center [448, 135] width 87 height 20
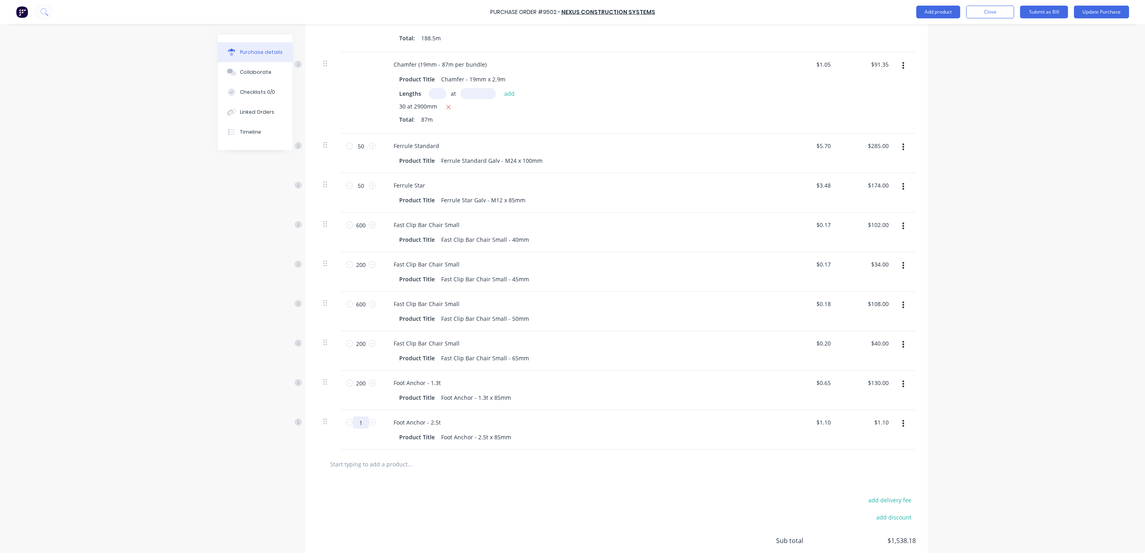
click at [359, 426] on input "1" at bounding box center [361, 423] width 16 height 12
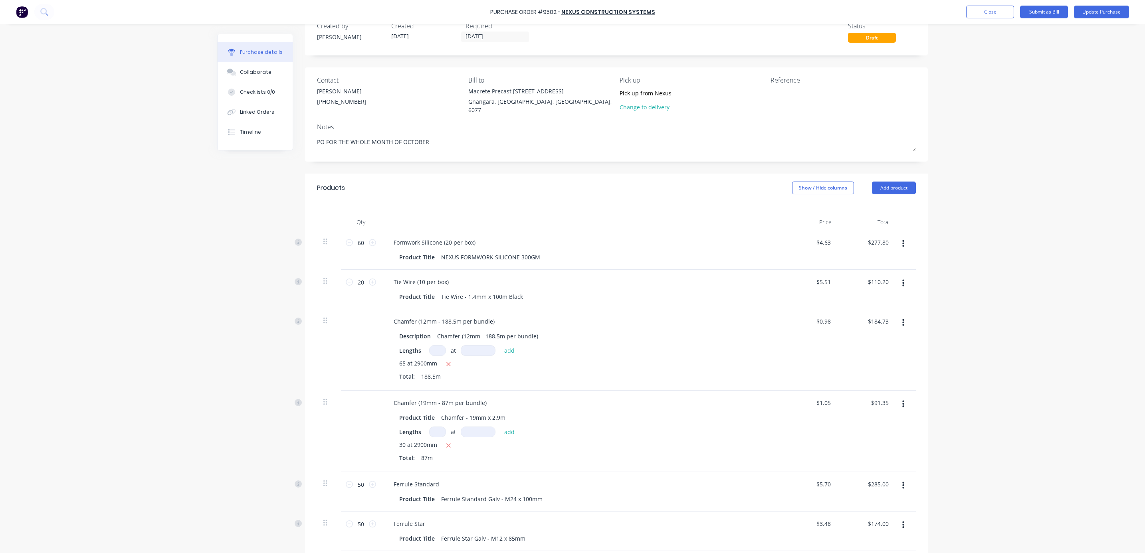
scroll to position [0, 0]
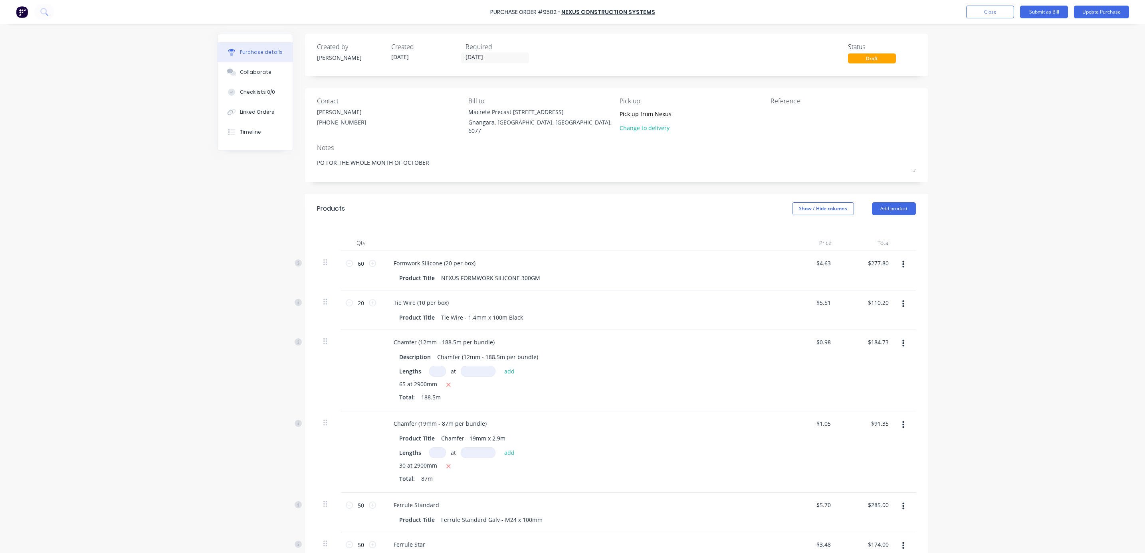
drag, startPoint x: 986, startPoint y: 11, endPoint x: 894, endPoint y: 30, distance: 94.1
click at [986, 11] on button "Close" at bounding box center [990, 12] width 48 height 13
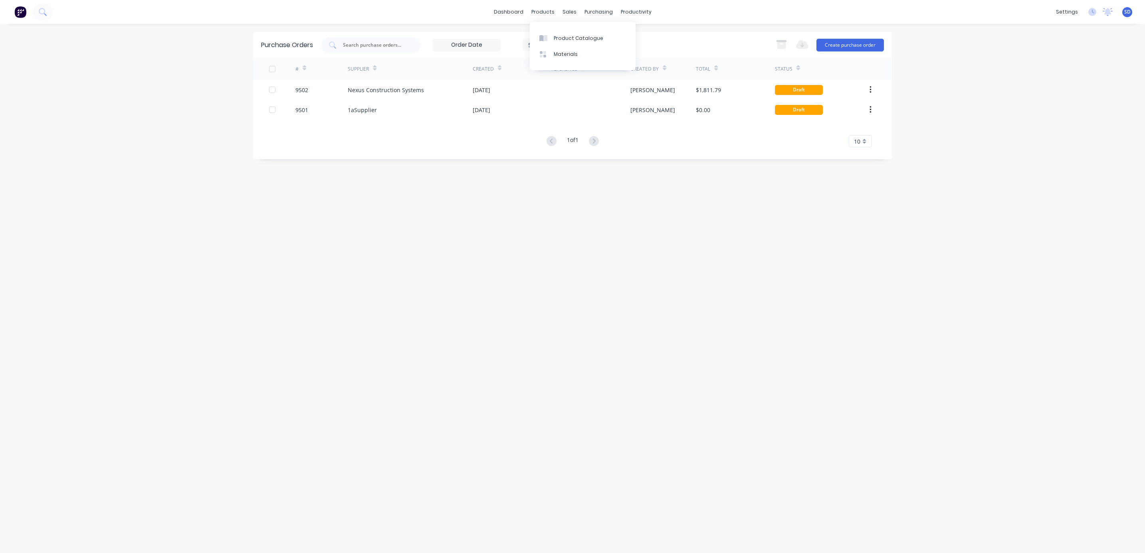
click at [435, 86] on div "Nexus Construction Systems" at bounding box center [410, 90] width 125 height 20
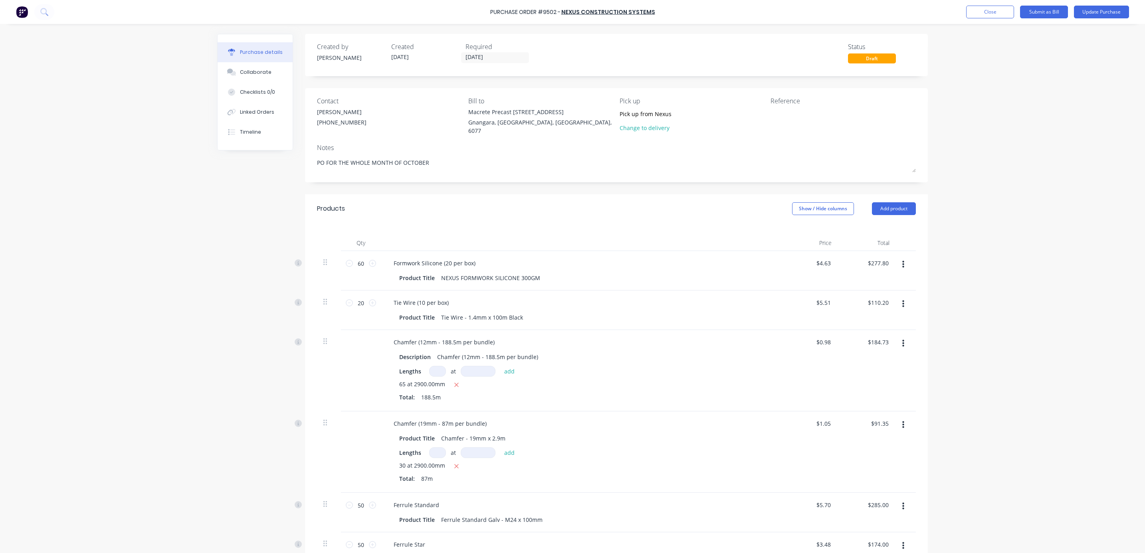
click at [982, 15] on button "Close" at bounding box center [990, 12] width 48 height 13
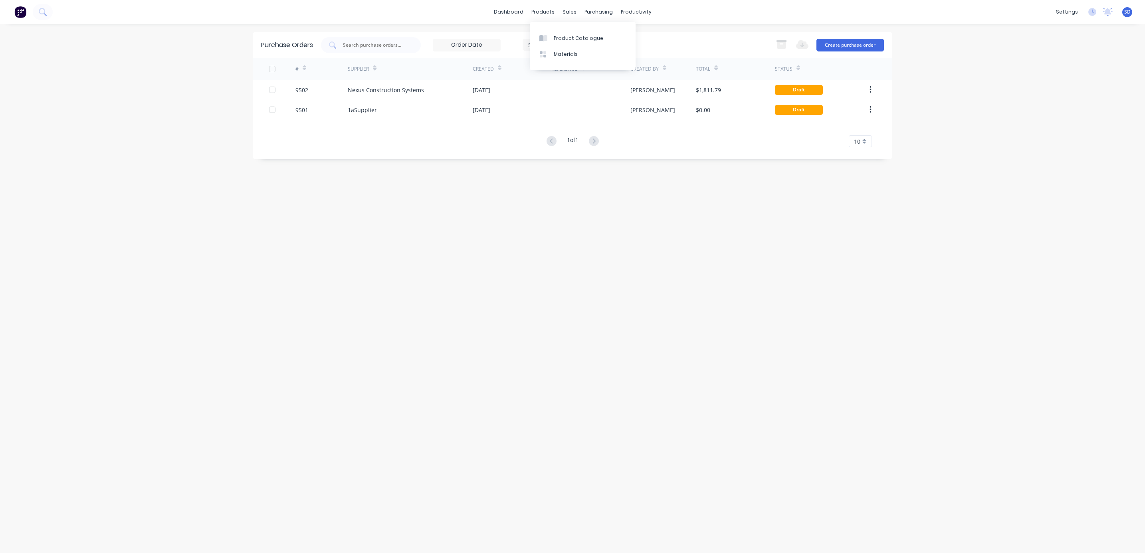
click at [558, 38] on div "Product Catalogue" at bounding box center [579, 38] width 50 height 7
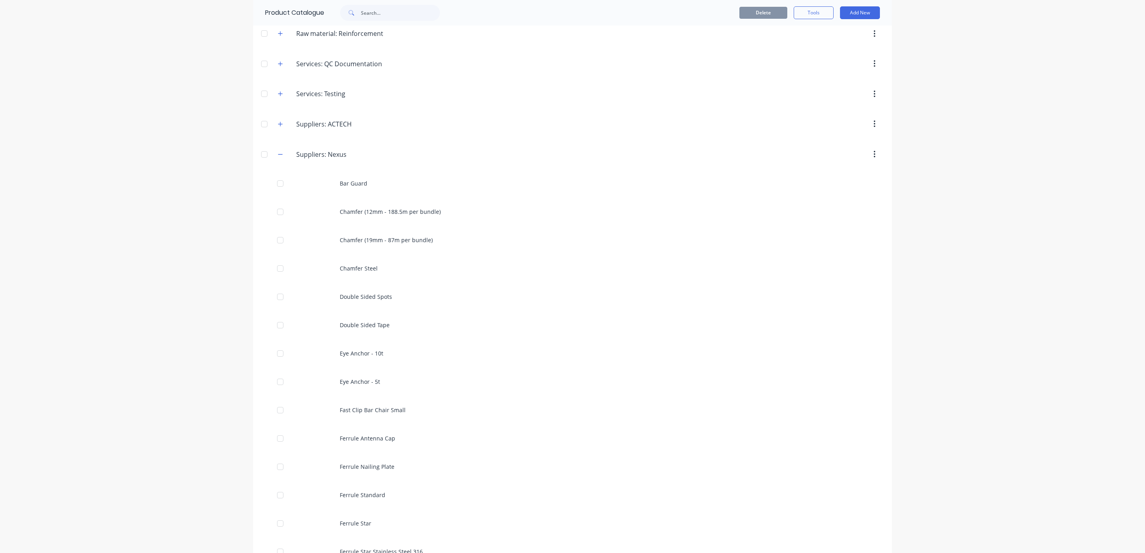
scroll to position [838, 0]
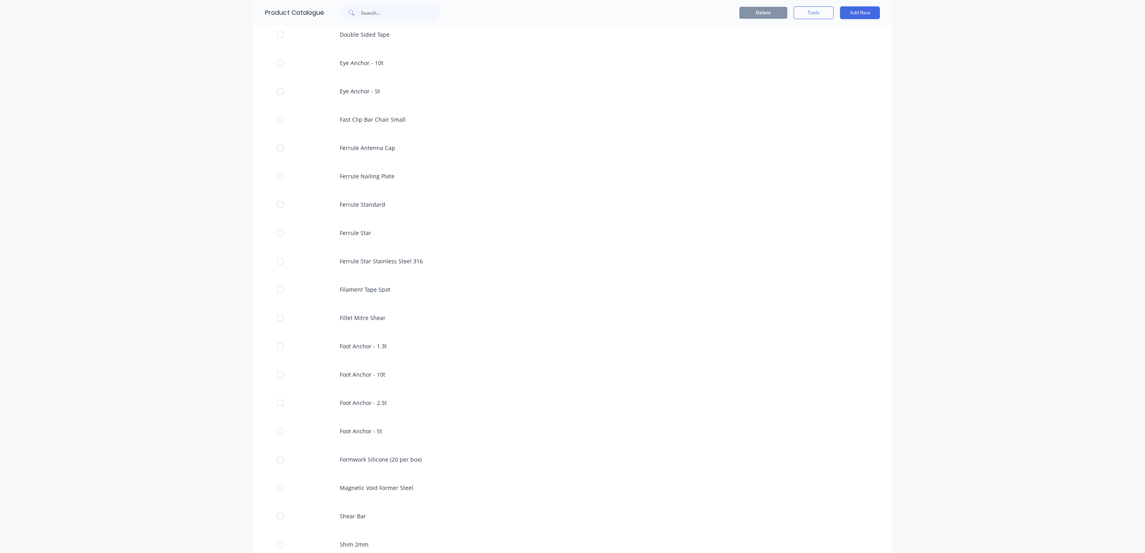
click at [379, 268] on div "Ferrule Star Stainless Steel 316" at bounding box center [572, 261] width 639 height 28
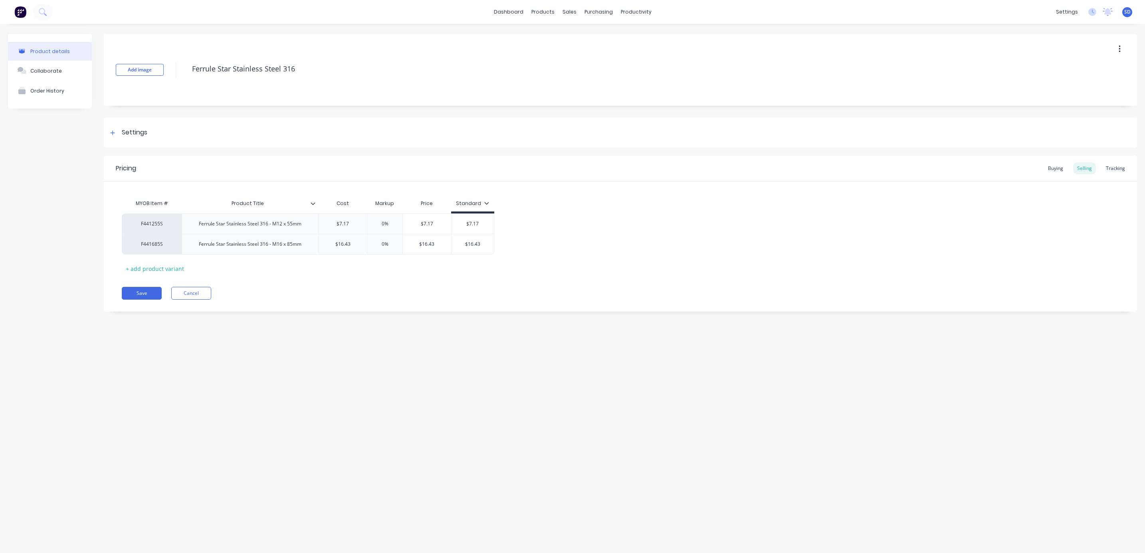
click at [155, 269] on div "+ add product variant" at bounding box center [155, 269] width 66 height 12
click at [234, 266] on div at bounding box center [250, 265] width 40 height 10
paste div
drag, startPoint x: 355, startPoint y: 268, endPoint x: 338, endPoint y: 266, distance: 16.8
click at [338, 266] on input "$0.00" at bounding box center [338, 266] width 48 height 7
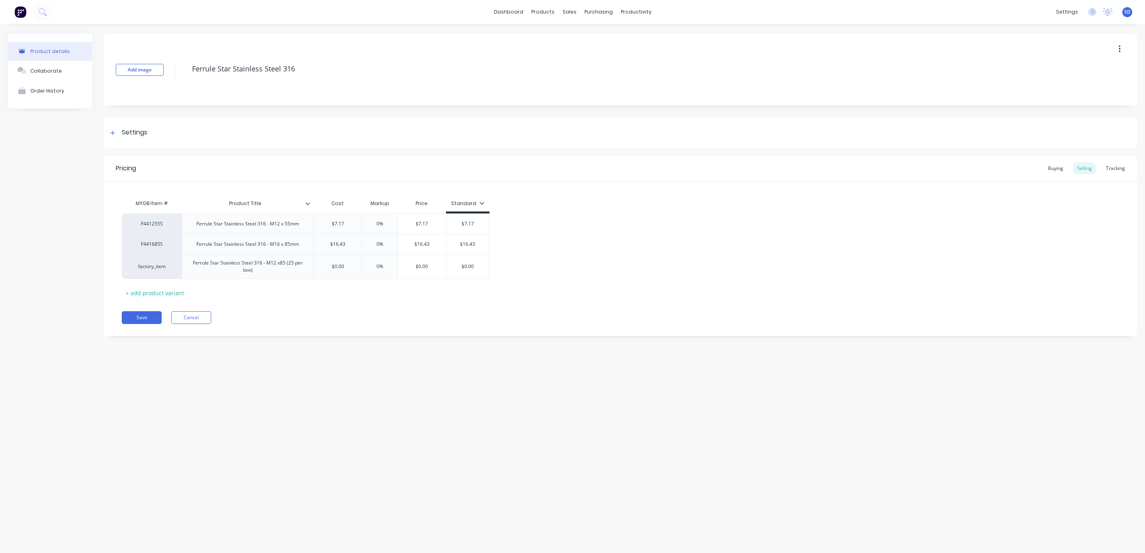
drag, startPoint x: 345, startPoint y: 266, endPoint x: 334, endPoint y: 266, distance: 11.2
click at [334, 266] on input "$0.00" at bounding box center [338, 266] width 48 height 7
click at [339, 265] on input "$165.43" at bounding box center [339, 266] width 51 height 7
click at [160, 270] on div "factory_item" at bounding box center [152, 266] width 44 height 7
paste input "F441285S"
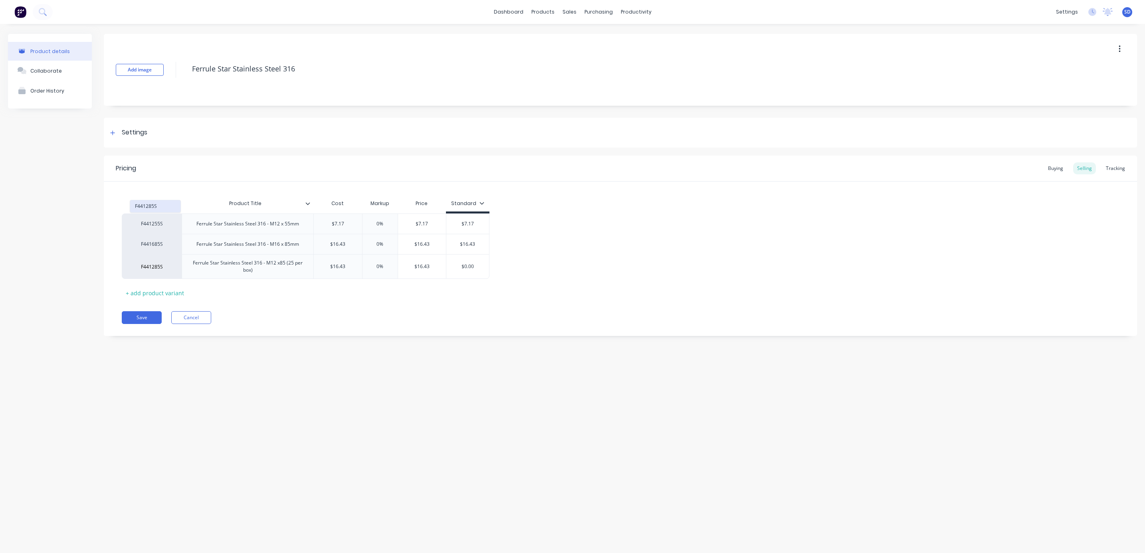
click at [154, 207] on button "F441285S" at bounding box center [155, 206] width 50 height 12
click at [1062, 168] on div "Buying" at bounding box center [1055, 169] width 23 height 12
click at [373, 265] on input "$0.00" at bounding box center [357, 264] width 87 height 7
drag, startPoint x: 361, startPoint y: 265, endPoint x: 301, endPoint y: 262, distance: 60.0
click at [301, 262] on div "F441285S Ferrule Star Stainless Steel 316 - M12 x85 (25 per box) $0.00 $0.00" at bounding box center [261, 264] width 279 height 25
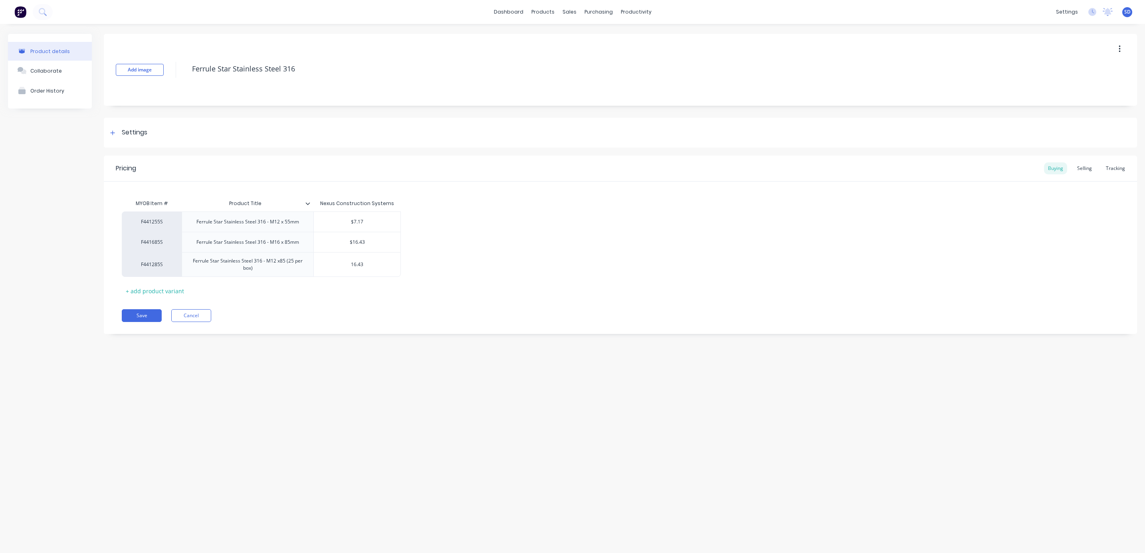
click at [539, 258] on div "F441255S Ferrule Star Stainless Steel 316 - M12 x 55mm $7.17 F441685S Ferrule S…" at bounding box center [620, 244] width 997 height 65
drag, startPoint x: 141, startPoint y: 314, endPoint x: 190, endPoint y: 311, distance: 49.2
click at [141, 314] on button "Save" at bounding box center [142, 315] width 40 height 13
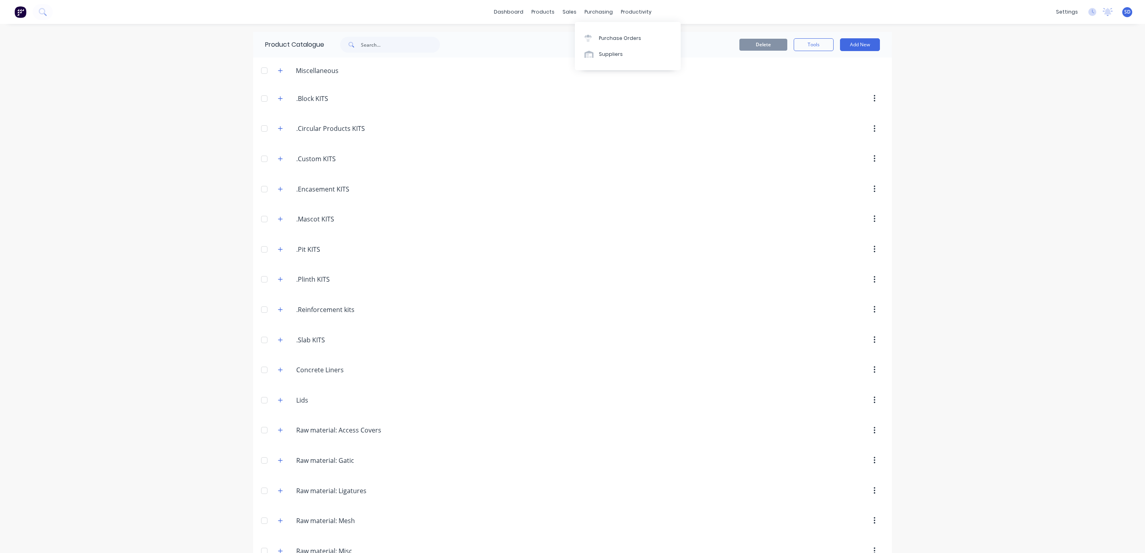
click at [608, 41] on div "Purchase Orders" at bounding box center [620, 38] width 42 height 7
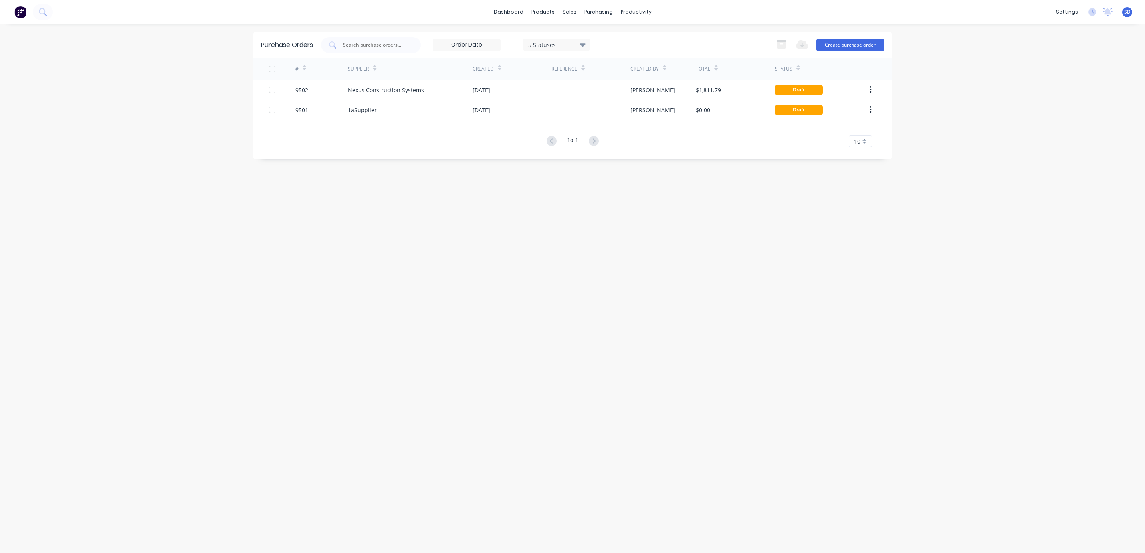
click at [389, 91] on div "Nexus Construction Systems" at bounding box center [386, 90] width 76 height 8
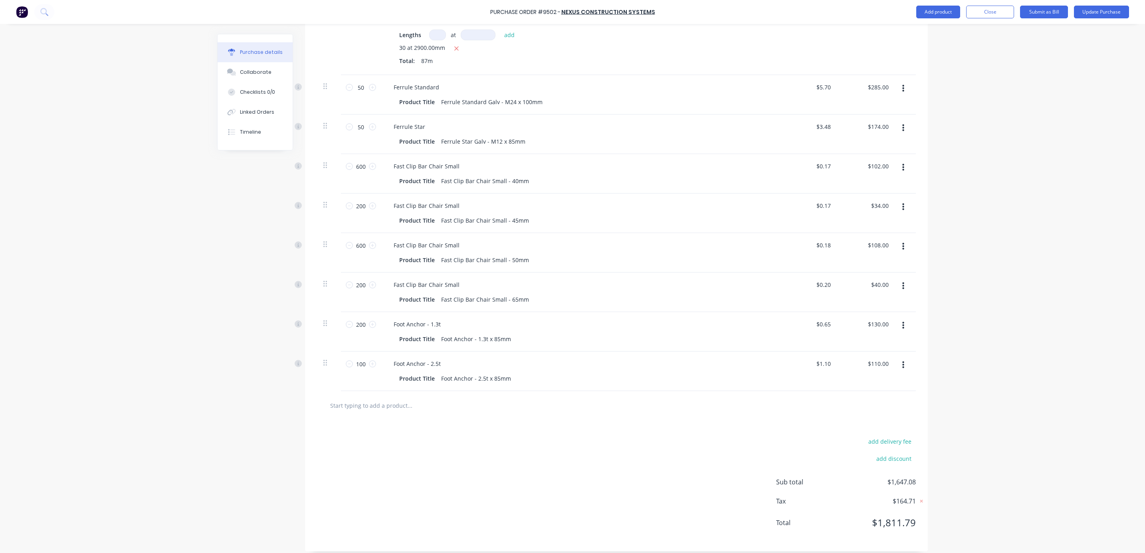
scroll to position [426, 0]
click at [381, 397] on input "text" at bounding box center [410, 399] width 160 height 16
click at [389, 398] on input "text" at bounding box center [410, 399] width 160 height 16
click at [416, 393] on input "text" at bounding box center [410, 399] width 160 height 16
paste input "F441285S"
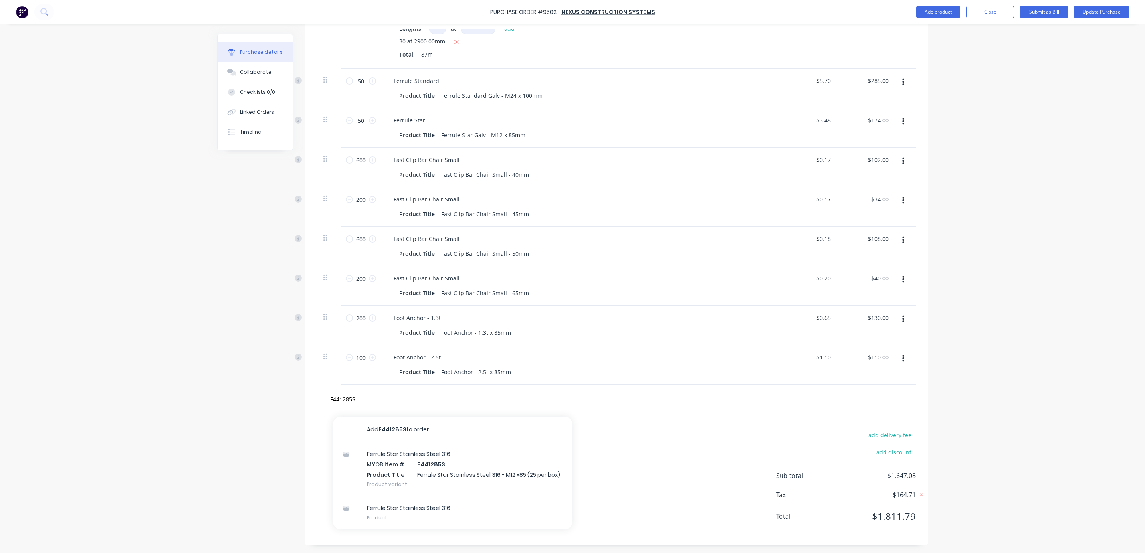
click at [434, 471] on div "Ferrule Star Stainless Steel 316 MYOB Item # F441285S Product Title Ferrule Sta…" at bounding box center [453, 469] width 240 height 54
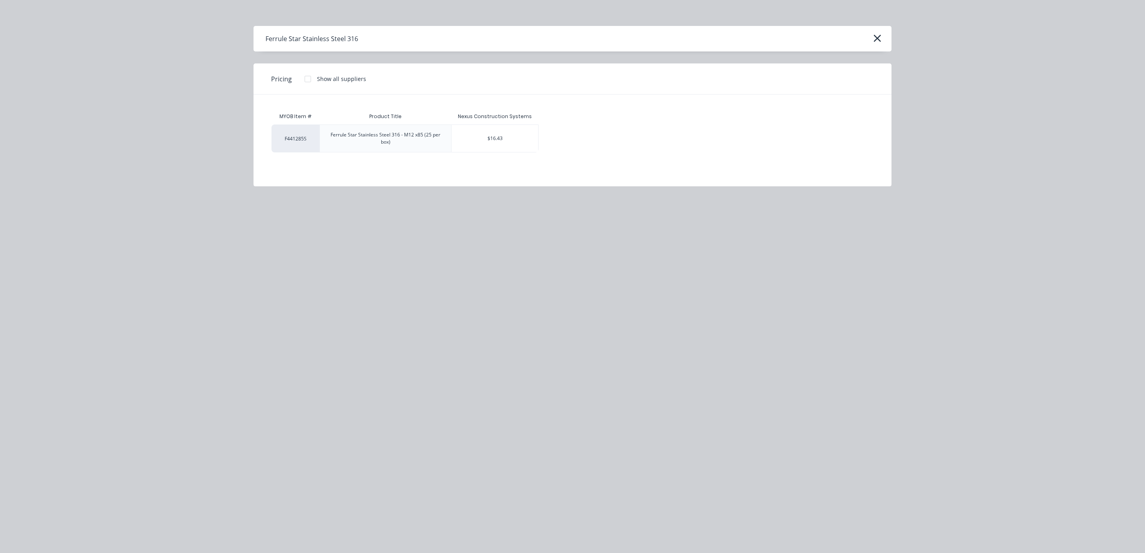
click at [511, 143] on div "$16.43" at bounding box center [495, 138] width 87 height 27
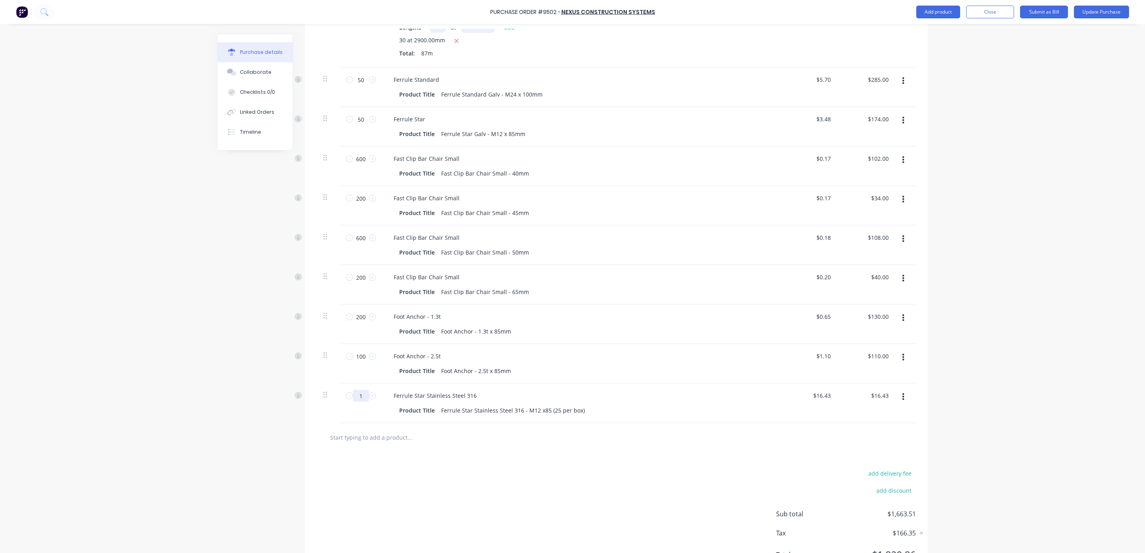
click at [359, 392] on input "1" at bounding box center [361, 396] width 16 height 12
click at [466, 471] on div "add delivery fee add discount Sub total $1,975.68 Tax $197.57 Total $2,173.25" at bounding box center [616, 517] width 623 height 131
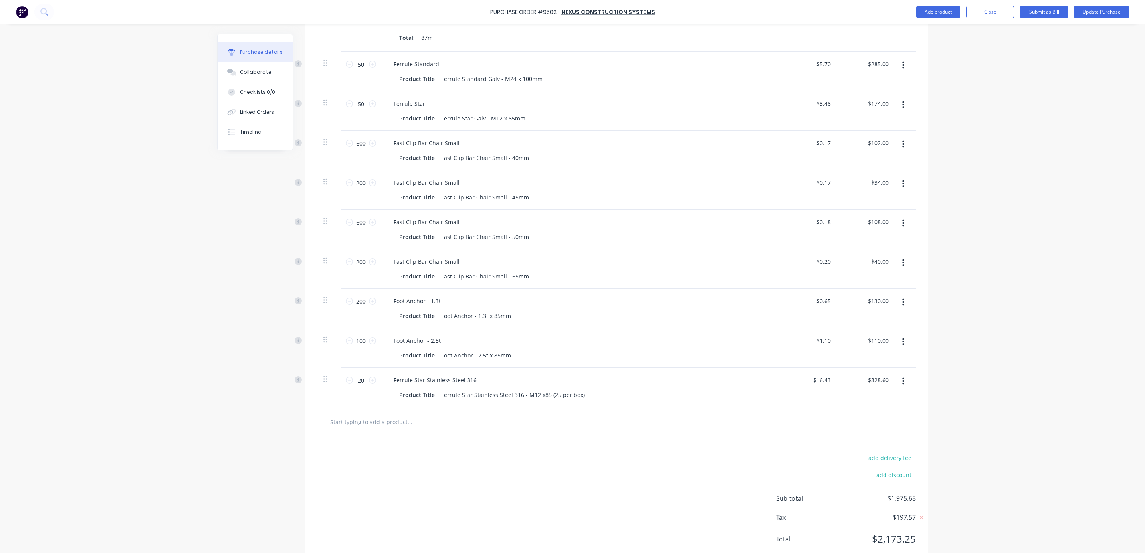
scroll to position [465, 0]
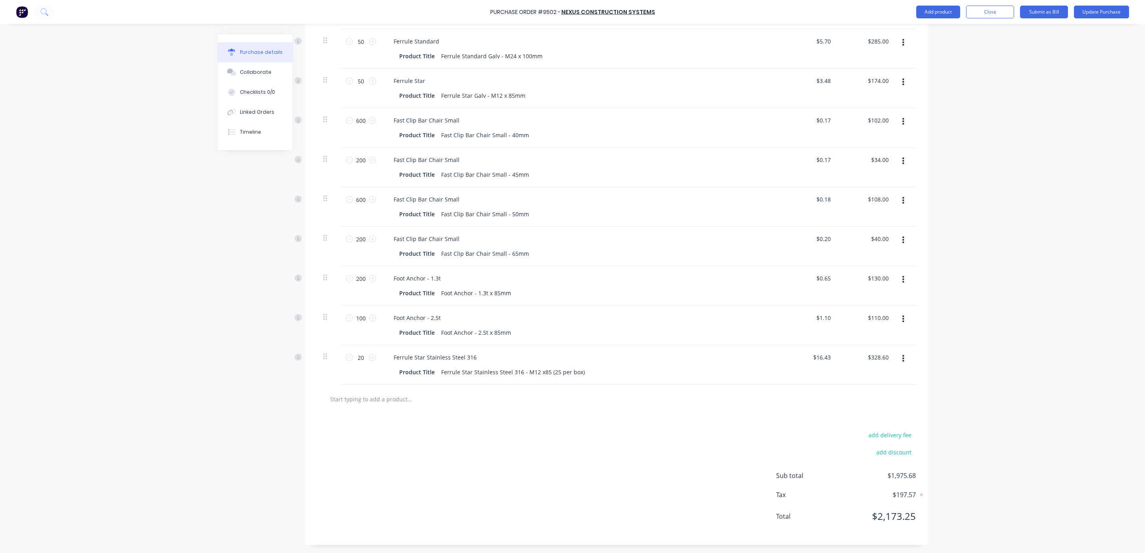
drag, startPoint x: 459, startPoint y: 465, endPoint x: 505, endPoint y: 468, distance: 46.8
click at [459, 465] on div "add delivery fee add discount Sub total $1,975.68 Tax $197.57 Total $2,173.25" at bounding box center [616, 479] width 623 height 131
click at [1004, 339] on div "Purchase Order #9502 - Nexus Construction Systems Add product Close Submit as B…" at bounding box center [572, 276] width 1145 height 553
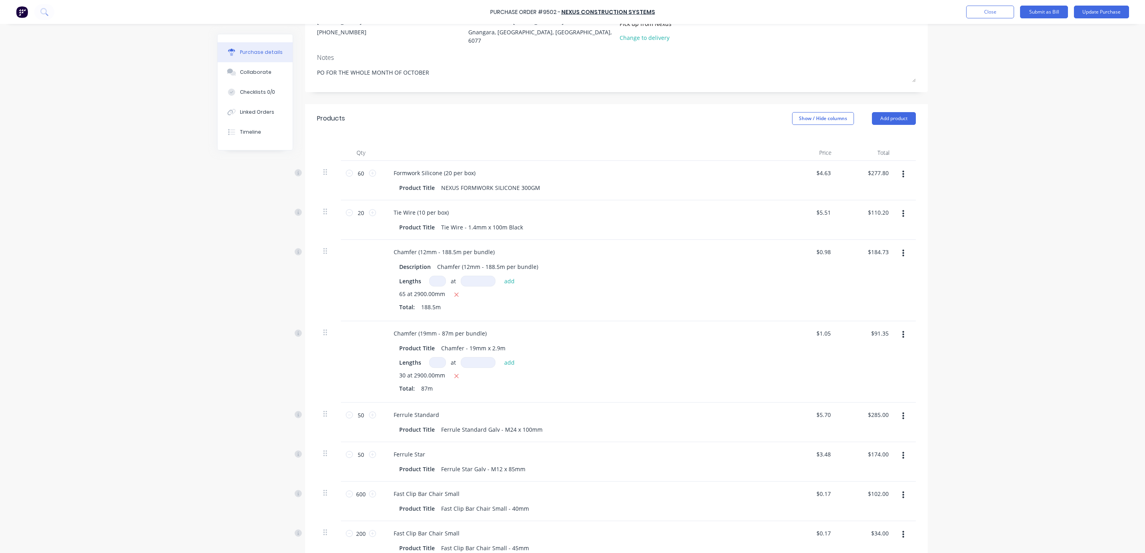
scroll to position [0, 0]
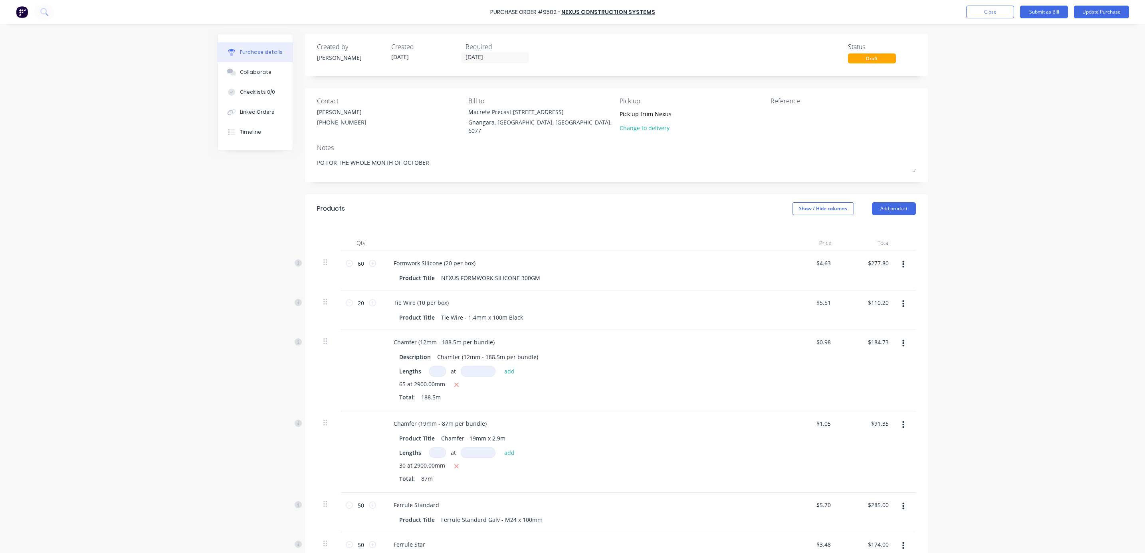
click at [978, 10] on button "Close" at bounding box center [990, 12] width 48 height 13
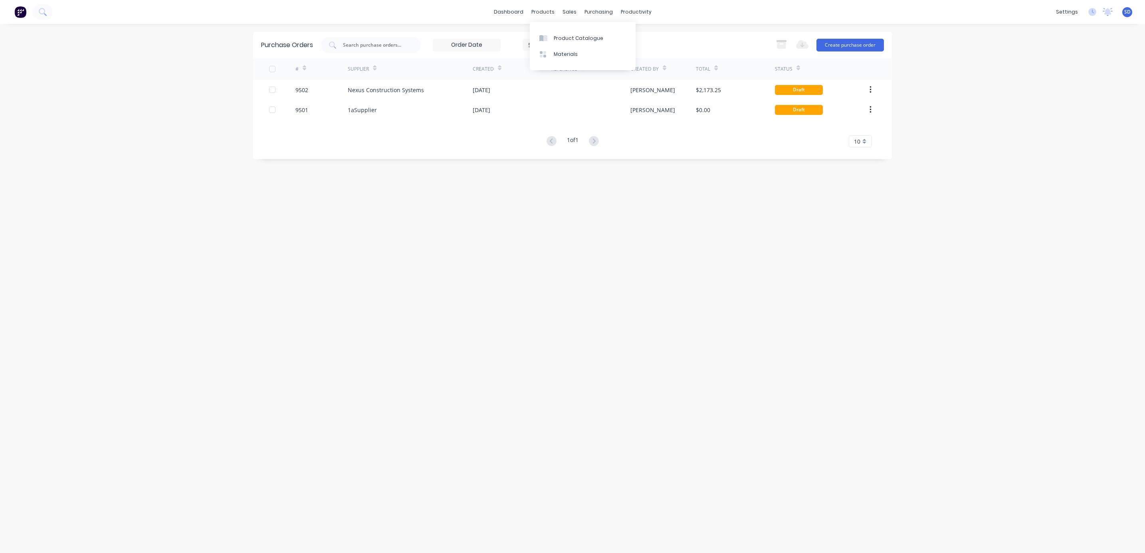
click at [538, 12] on div "products" at bounding box center [542, 12] width 31 height 12
click at [569, 44] on link "Product Catalogue" at bounding box center [583, 38] width 106 height 16
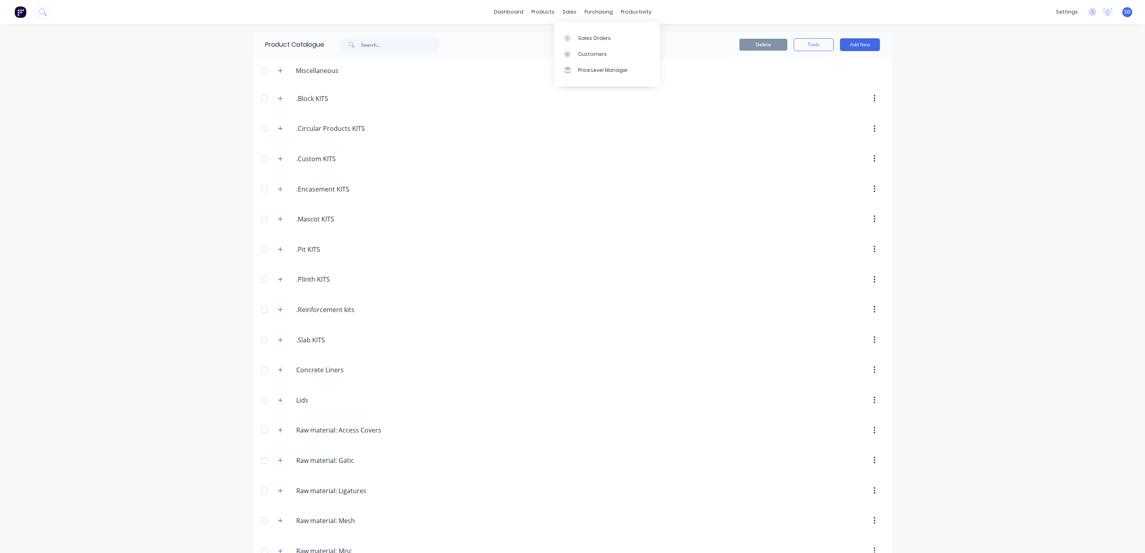
click at [586, 35] on div "Sales Orders" at bounding box center [594, 38] width 33 height 7
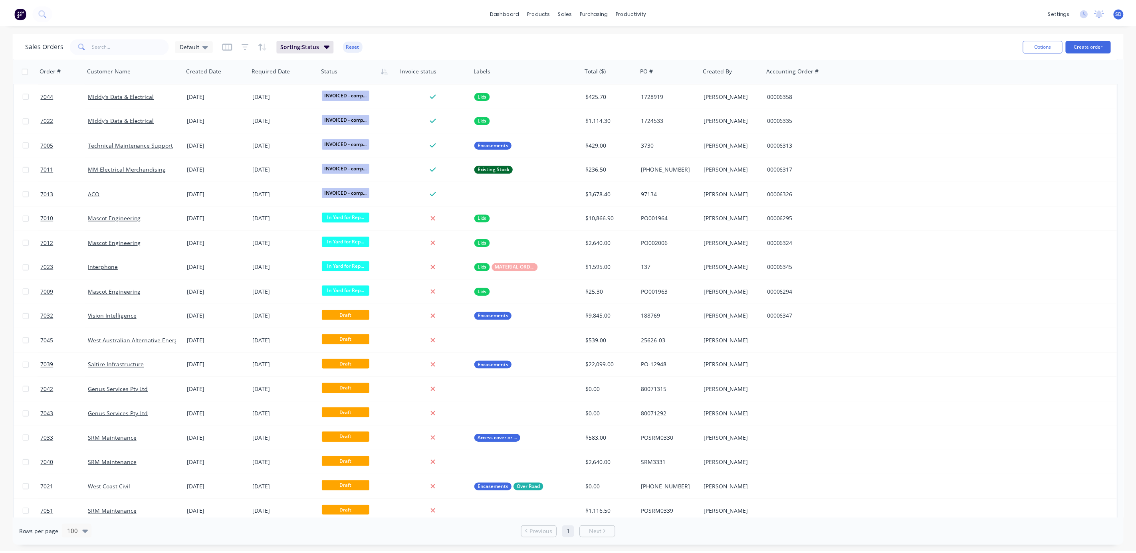
scroll to position [716, 0]
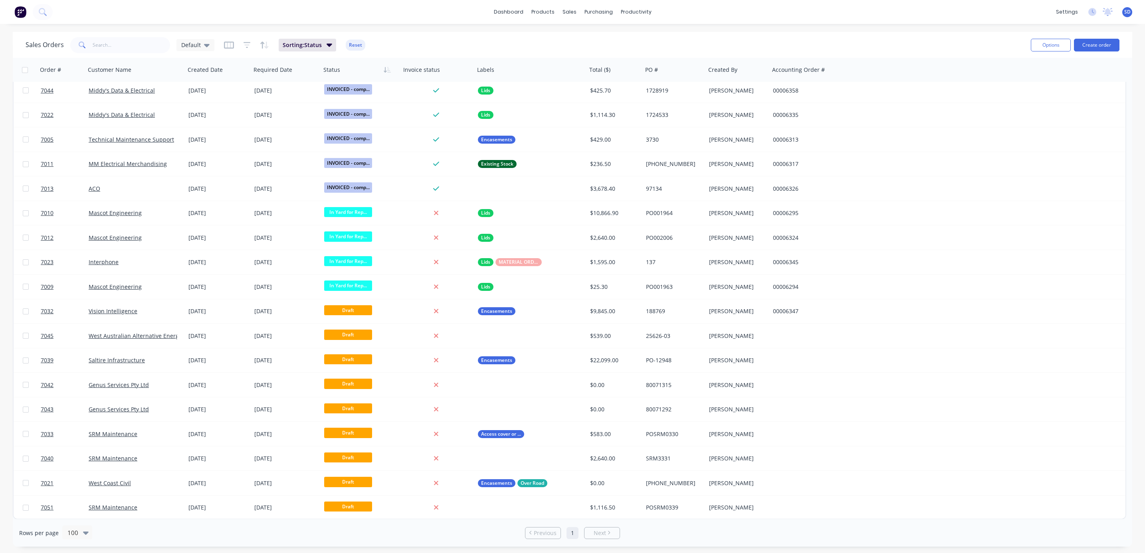
click at [115, 362] on link "Saltire Infrastructure" at bounding box center [117, 361] width 56 height 8
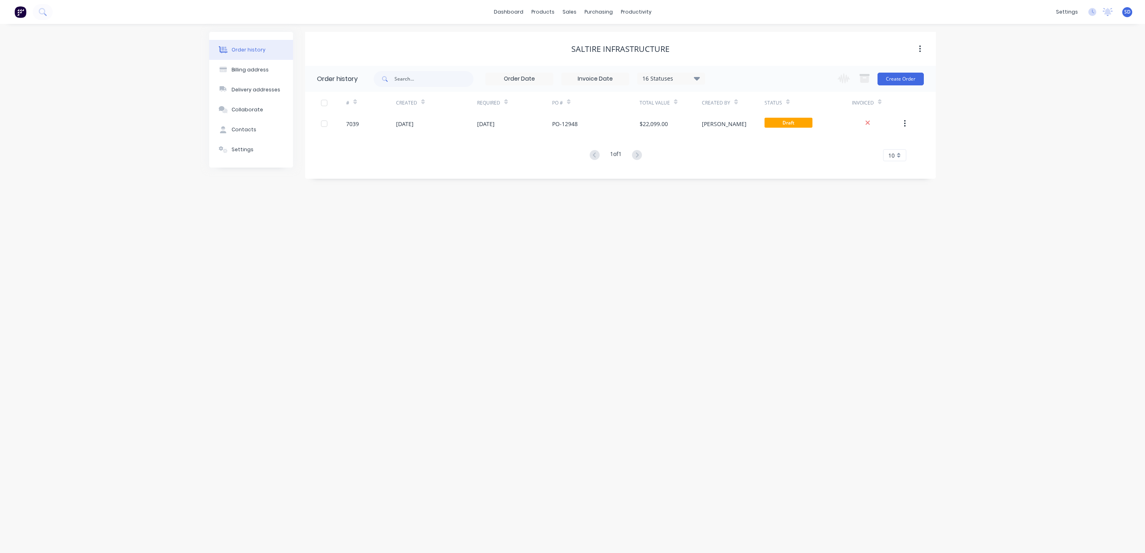
click at [450, 123] on div "[DATE]" at bounding box center [436, 124] width 81 height 20
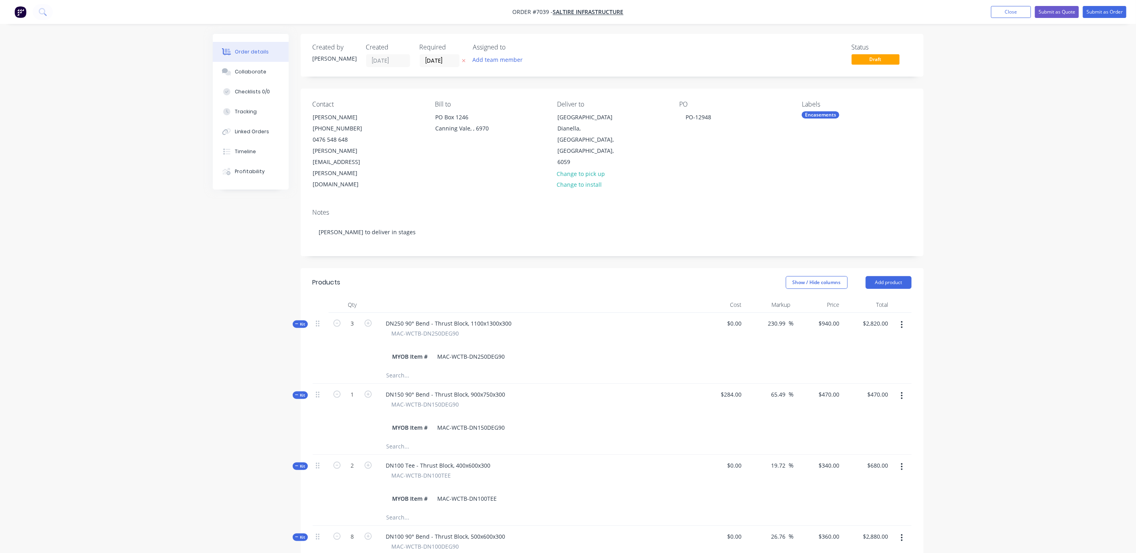
click at [1010, 178] on div "Order details Collaborate Checklists 0/0 Tracking Linked Orders Timeline Profit…" at bounding box center [568, 554] width 1136 height 1109
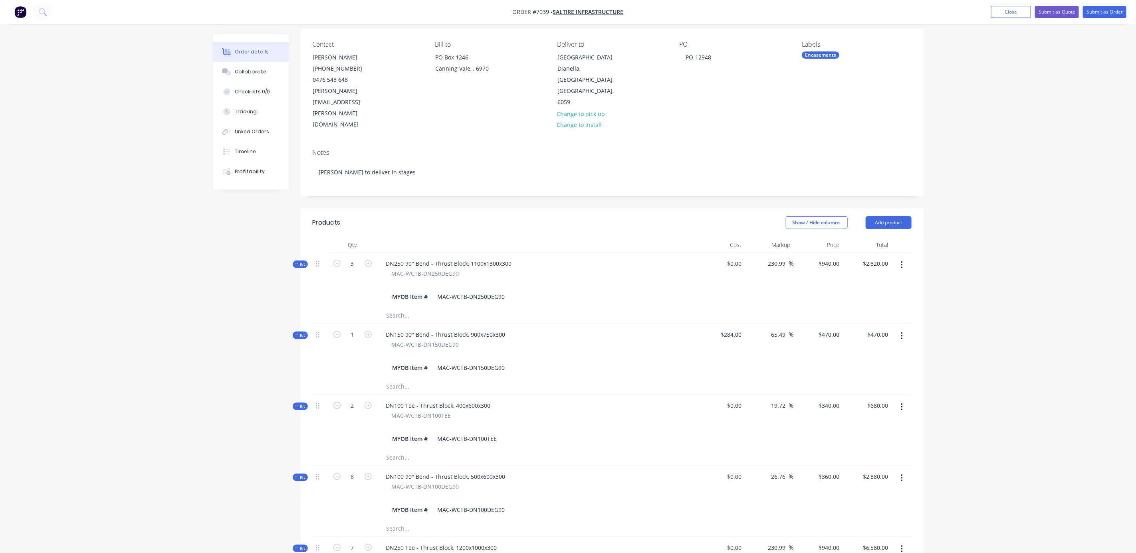
click at [989, 312] on div "Order details Collaborate Checklists 0/0 Tracking Linked Orders Timeline Profit…" at bounding box center [568, 494] width 1136 height 1109
click at [1019, 351] on div "Order details Collaborate Checklists 0/0 Tracking Linked Orders Timeline Profit…" at bounding box center [568, 494] width 1136 height 1109
click at [985, 289] on div "Order details Collaborate Checklists 0/0 Tracking Linked Orders Timeline Profit…" at bounding box center [568, 494] width 1136 height 1109
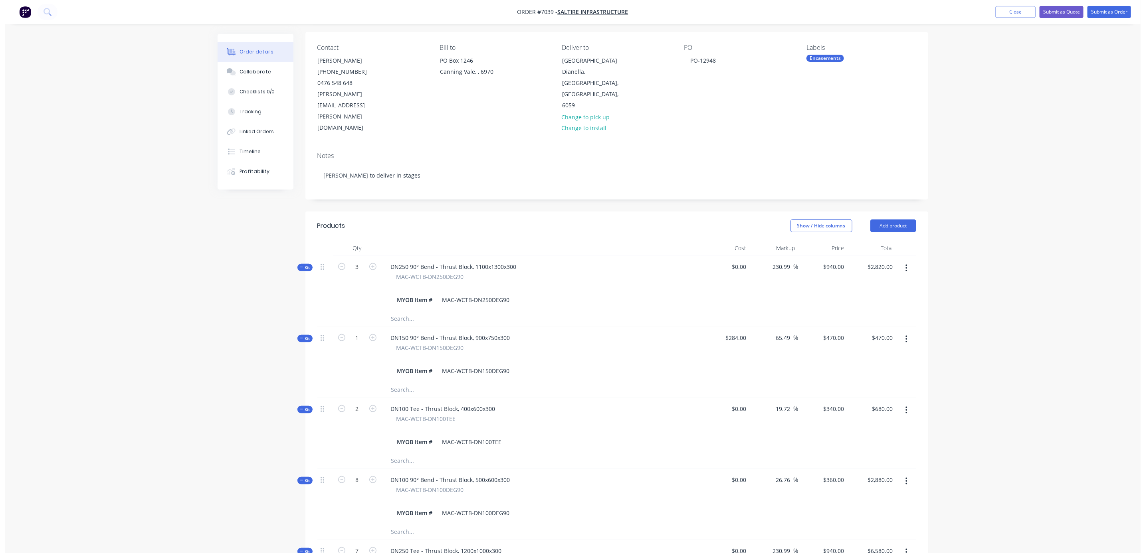
scroll to position [0, 0]
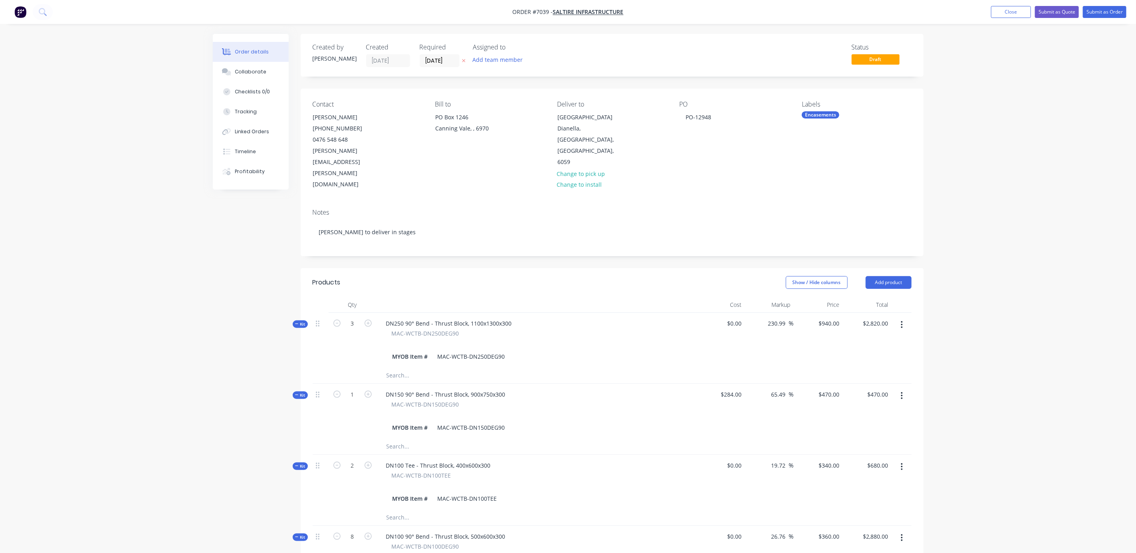
click at [995, 13] on button "Close" at bounding box center [1011, 12] width 40 height 12
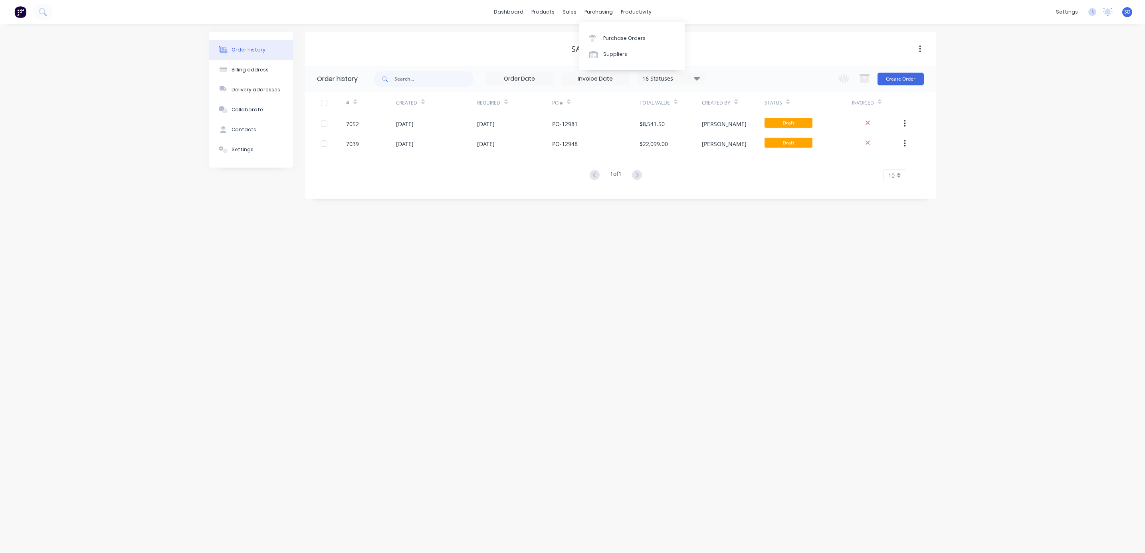
click at [610, 41] on div "Purchase Orders" at bounding box center [624, 38] width 42 height 7
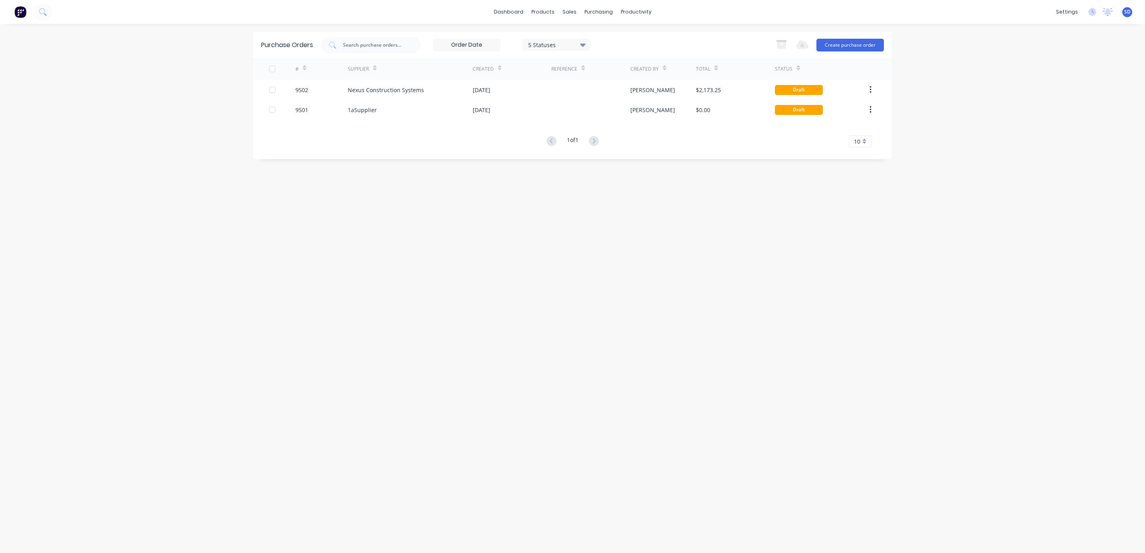
click at [870, 108] on icon "button" at bounding box center [871, 109] width 2 height 9
click at [950, 120] on div "dashboard products sales purchasing productivity dashboard products Product Cat…" at bounding box center [572, 276] width 1145 height 553
click at [549, 10] on div "products" at bounding box center [542, 12] width 31 height 12
click at [562, 35] on div "Product Catalogue" at bounding box center [579, 38] width 50 height 7
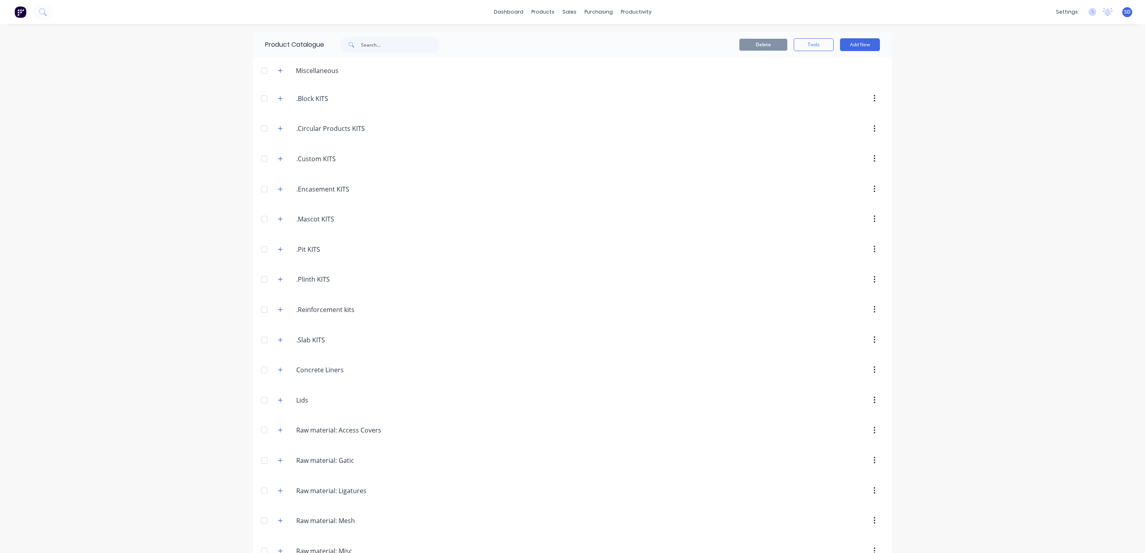
click at [278, 128] on icon "button" at bounding box center [280, 129] width 4 height 4
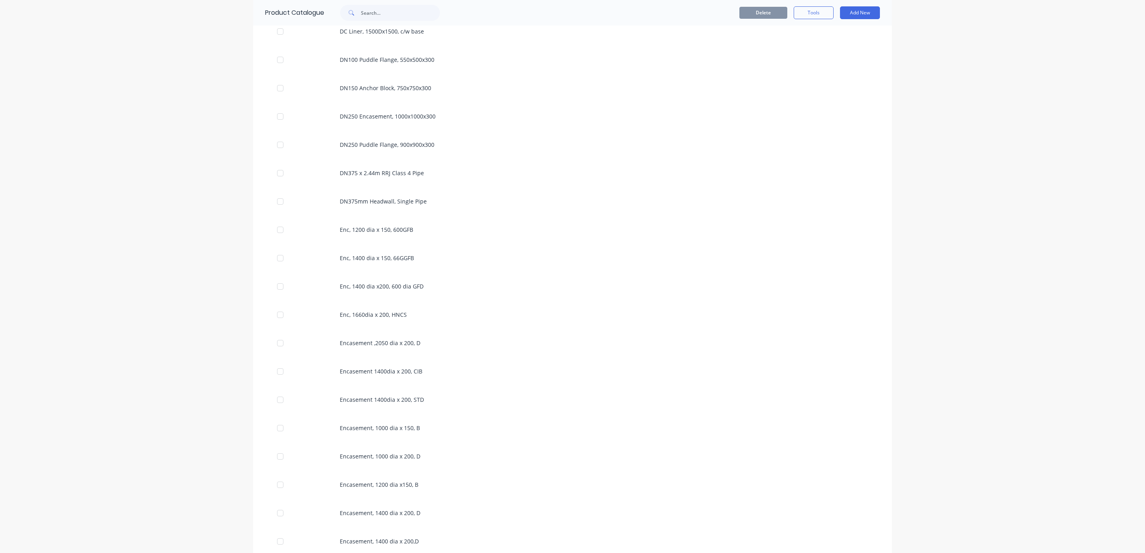
scroll to position [599, 0]
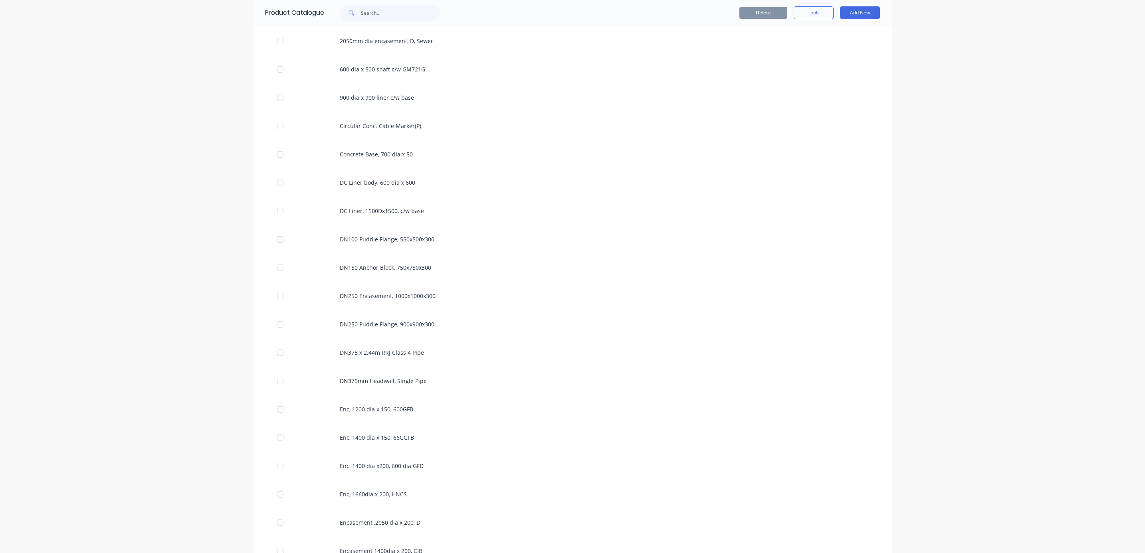
click at [384, 328] on div "DN250 Puddle Flange, 900x900x300" at bounding box center [572, 324] width 639 height 28
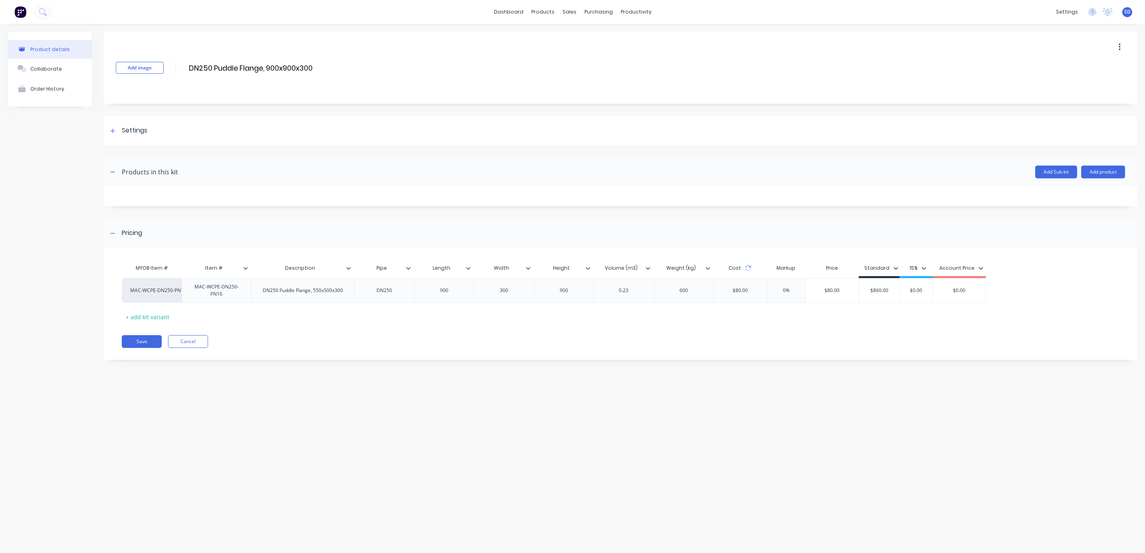
click at [171, 292] on div "MAC-WCPE-DN250-PN16" at bounding box center [152, 290] width 44 height 7
click at [231, 232] on div "Pricing" at bounding box center [620, 233] width 1033 height 30
click at [114, 232] on icon at bounding box center [112, 234] width 5 height 6
click at [316, 291] on div "DN250 Puddle Flange, 550x500x300" at bounding box center [302, 290] width 93 height 10
click at [327, 292] on div "DN250 Puddle Flange, 900x500x300" at bounding box center [302, 290] width 93 height 10
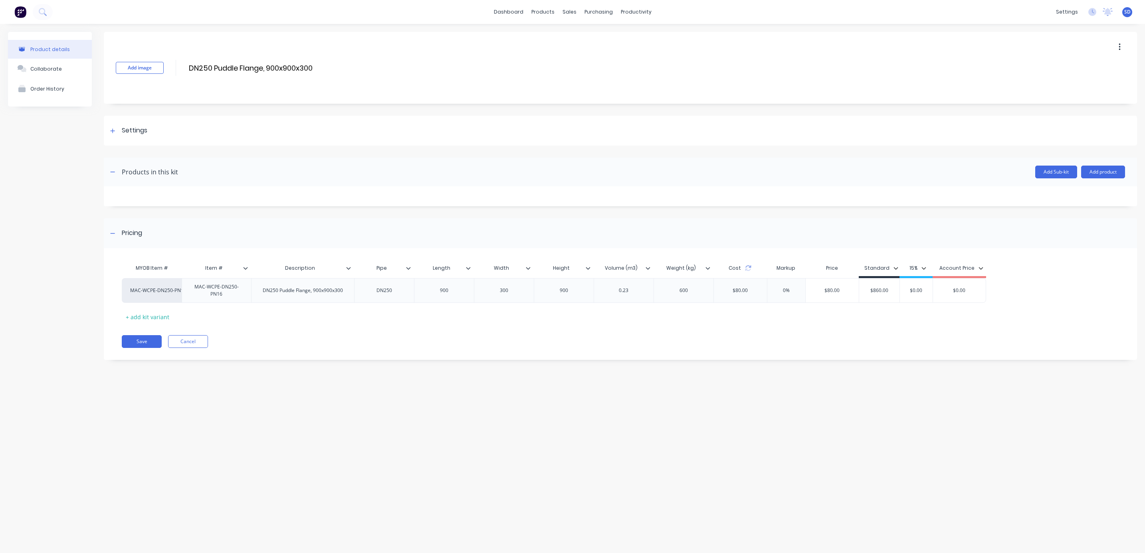
click at [131, 336] on button "Save" at bounding box center [142, 341] width 40 height 13
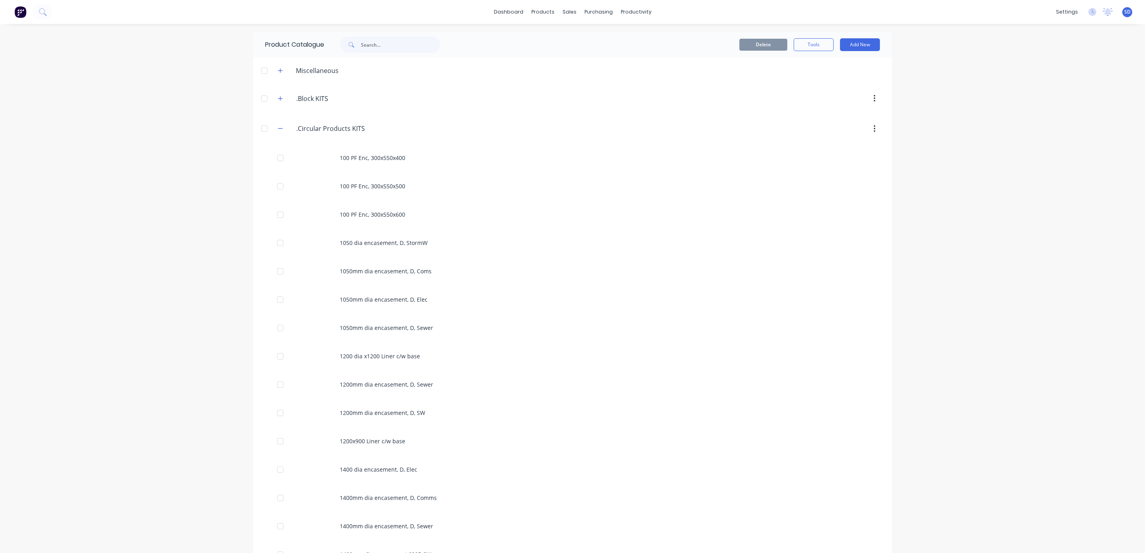
click at [278, 129] on icon "button" at bounding box center [280, 129] width 4 height 0
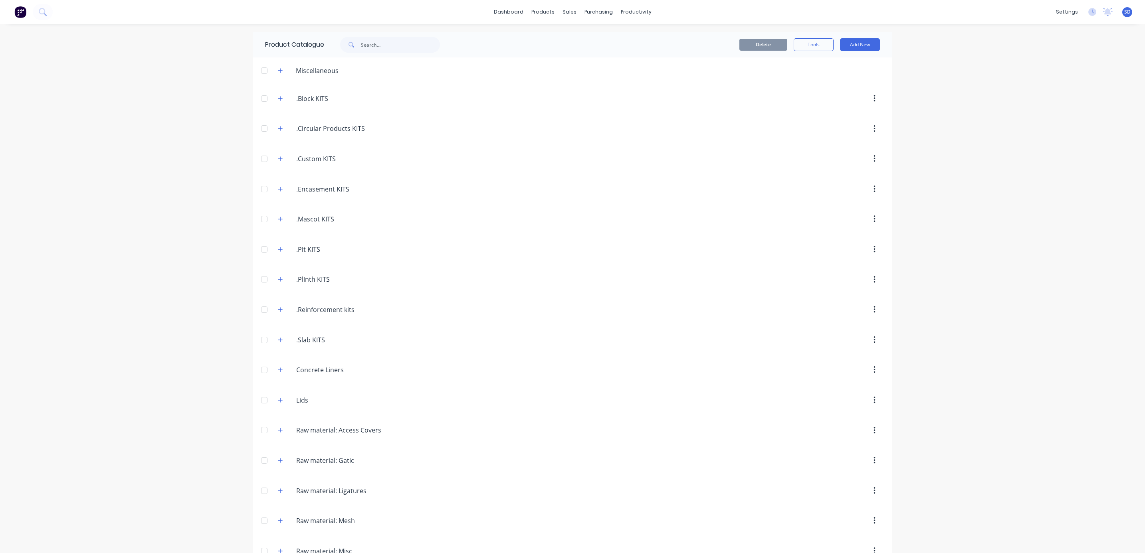
click at [278, 126] on icon "button" at bounding box center [280, 129] width 5 height 6
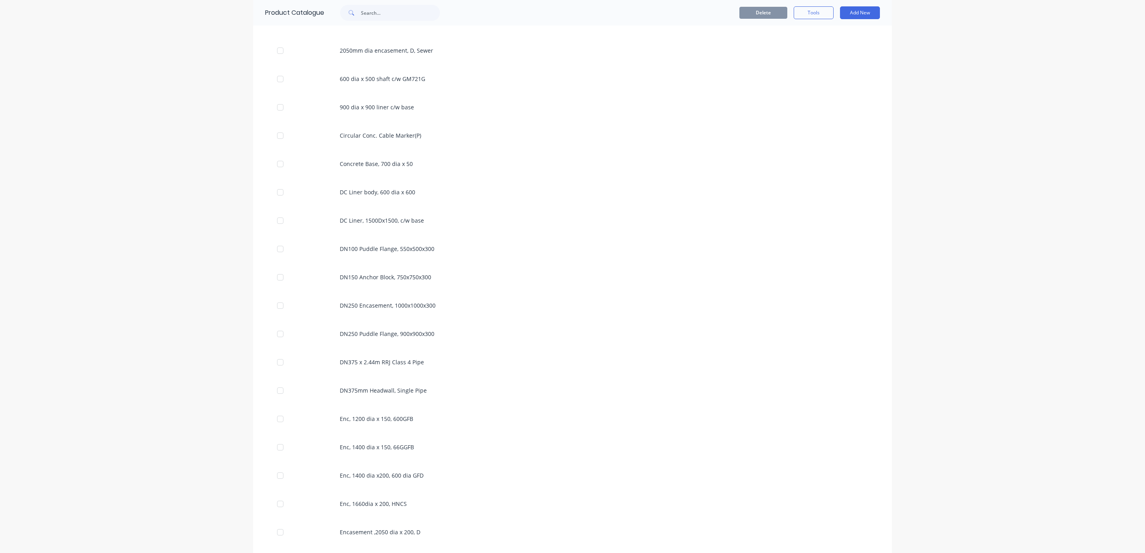
scroll to position [599, 0]
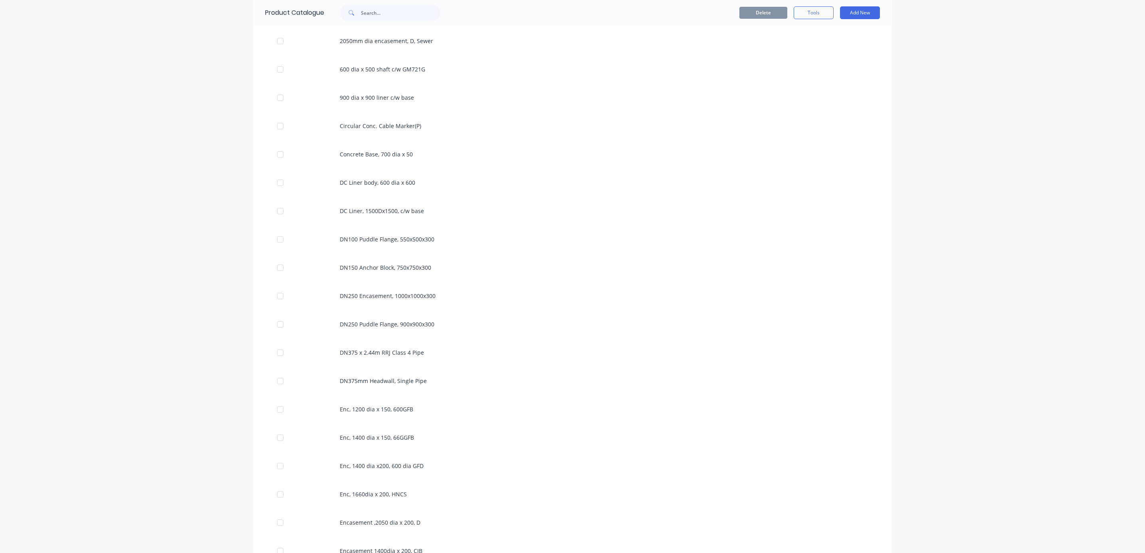
click at [368, 244] on div "DN100 Puddle Flange, 550x500x300" at bounding box center [572, 239] width 639 height 28
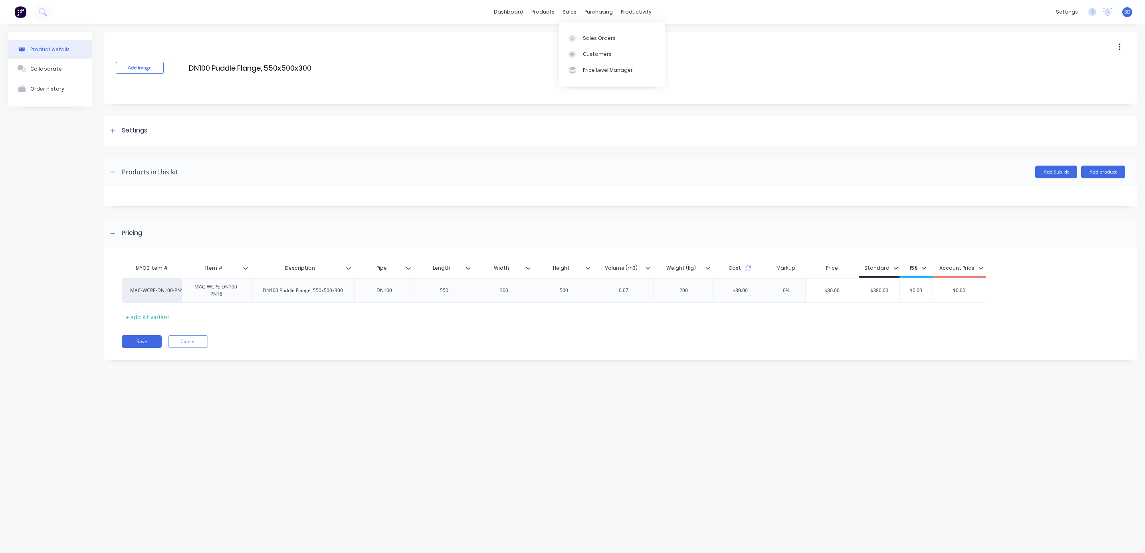
click at [582, 32] on link "Sales Orders" at bounding box center [612, 38] width 106 height 16
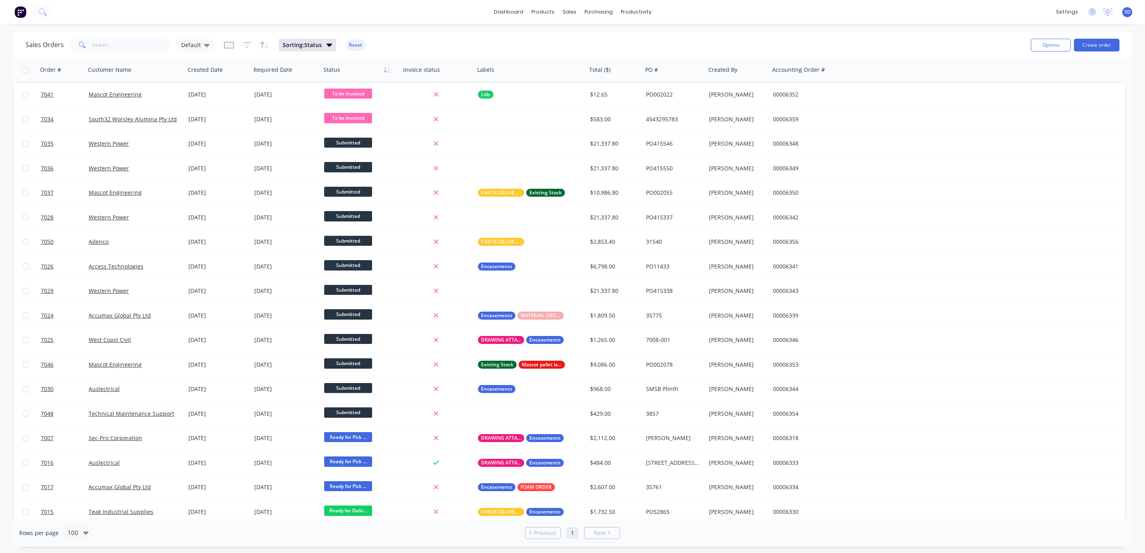
click at [0, 0] on div at bounding box center [0, 0] width 0 height 0
click at [180, 68] on div "Customer Name" at bounding box center [135, 70] width 100 height 24
click at [168, 72] on icon "button" at bounding box center [168, 70] width 3 height 6
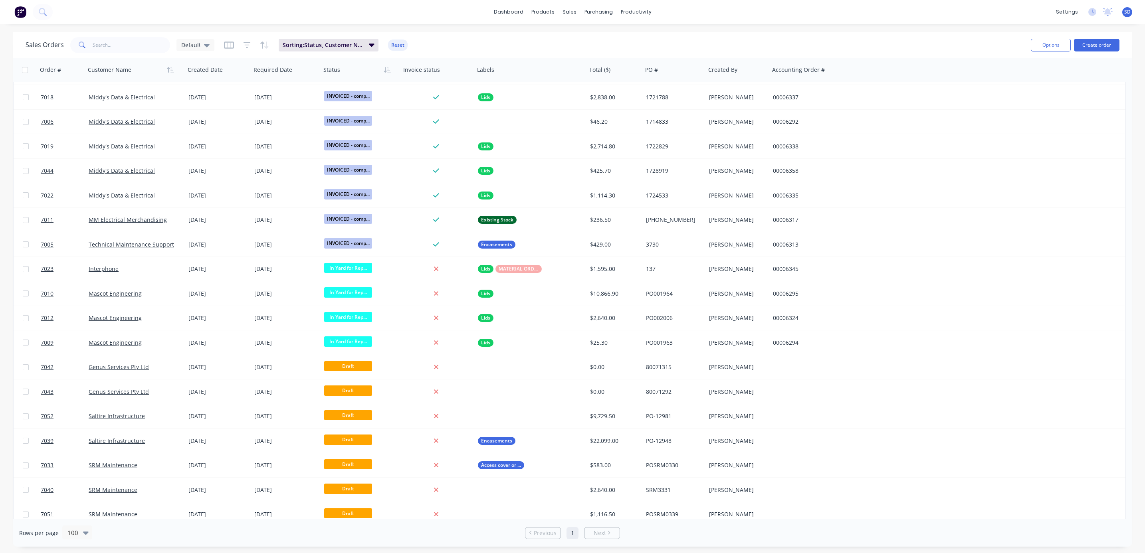
scroll to position [682, 0]
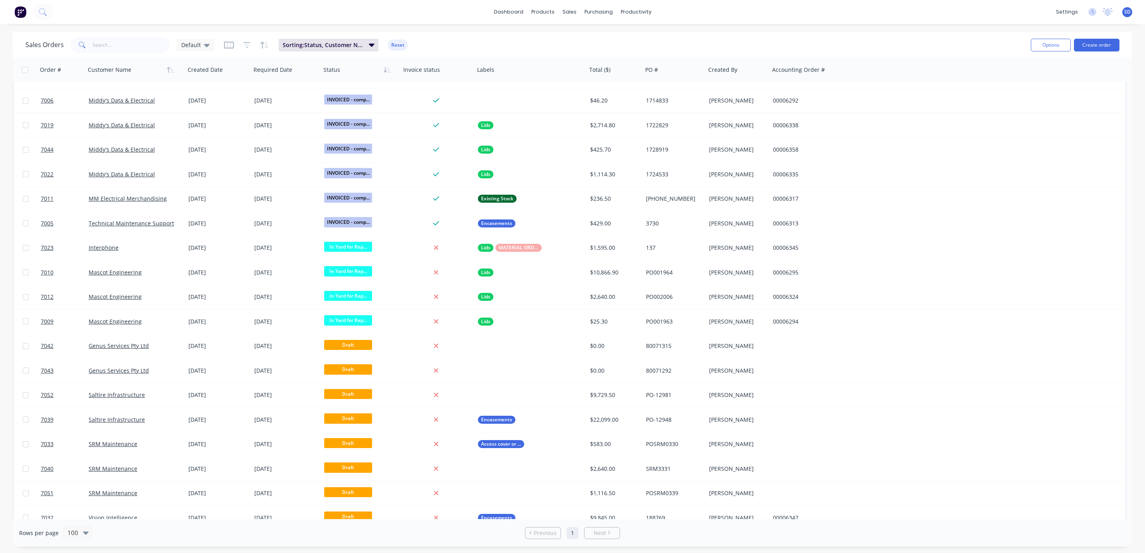
click at [178, 248] on div "Interphone" at bounding box center [135, 248] width 93 height 8
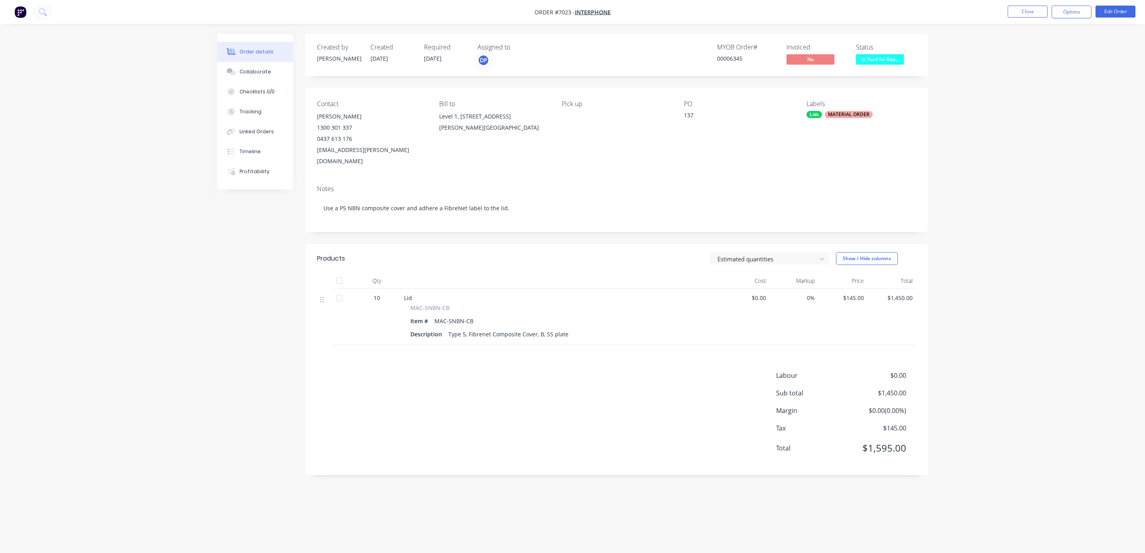
click at [1023, 12] on button "Close" at bounding box center [1028, 12] width 40 height 12
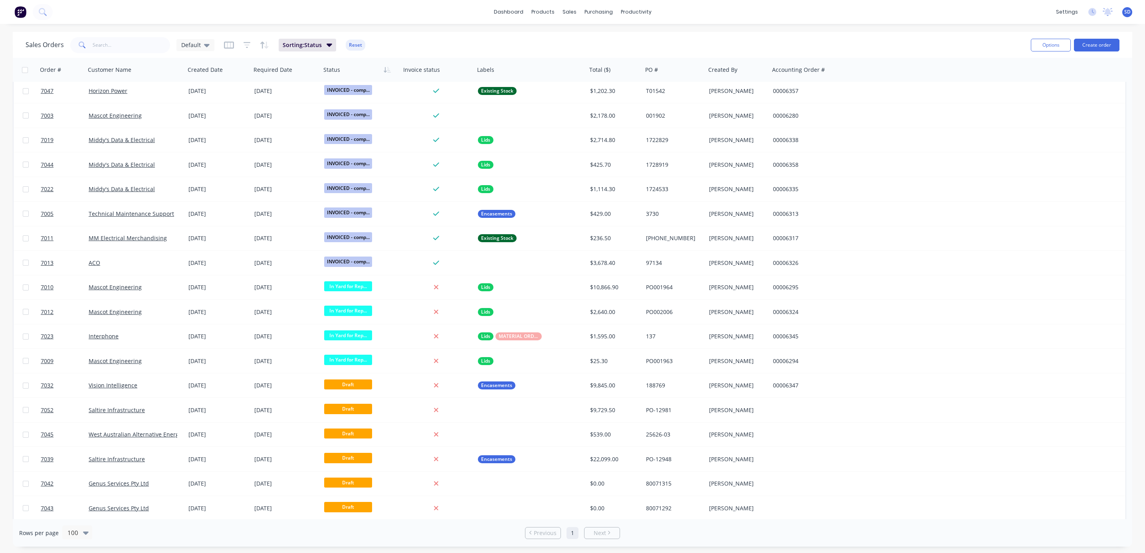
scroll to position [765, 0]
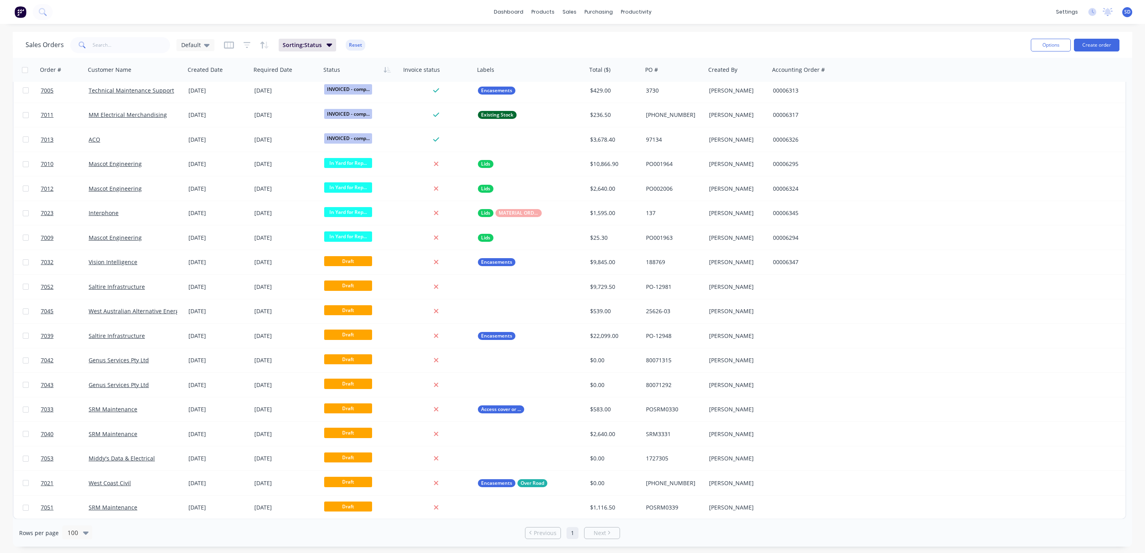
click at [170, 460] on div "Middy's Data & Electrical" at bounding box center [133, 459] width 89 height 8
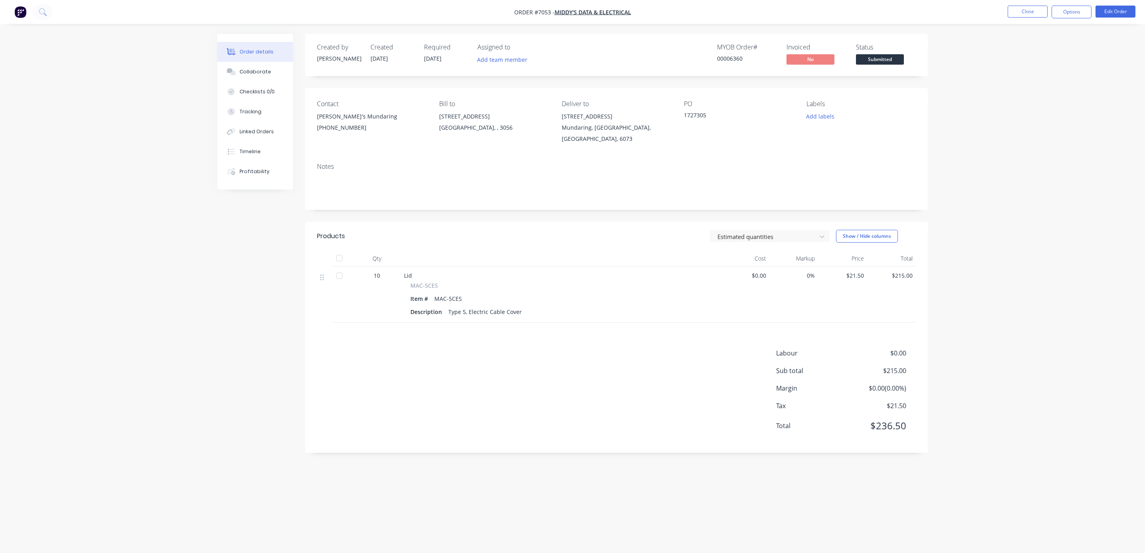
click at [1027, 12] on button "Close" at bounding box center [1028, 12] width 40 height 12
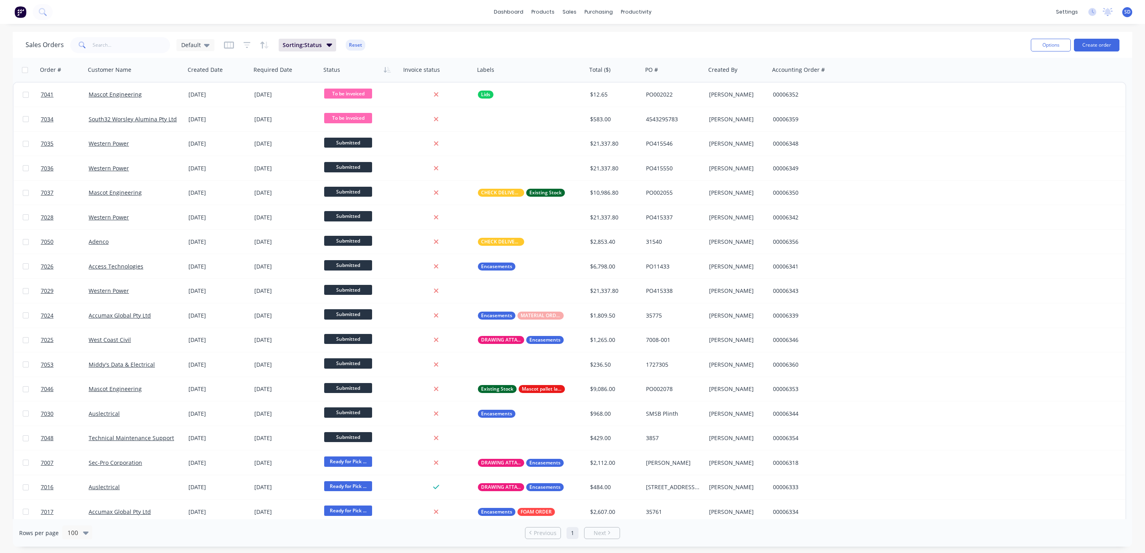
click at [59, 66] on div "Order #" at bounding box center [50, 70] width 21 height 8
click at [72, 72] on button "button" at bounding box center [73, 70] width 12 height 12
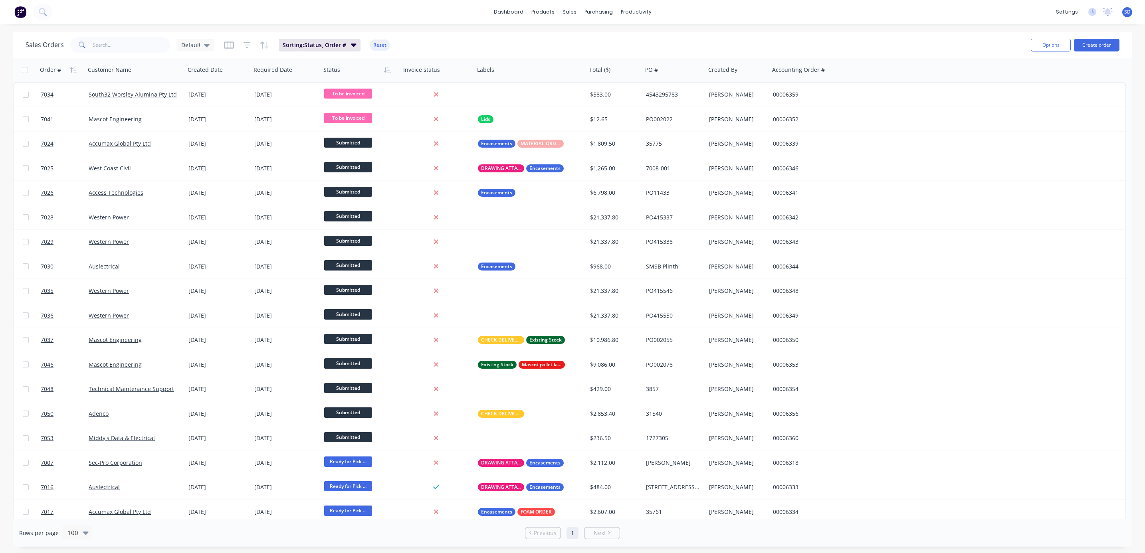
click at [379, 42] on button "Reset" at bounding box center [380, 45] width 20 height 11
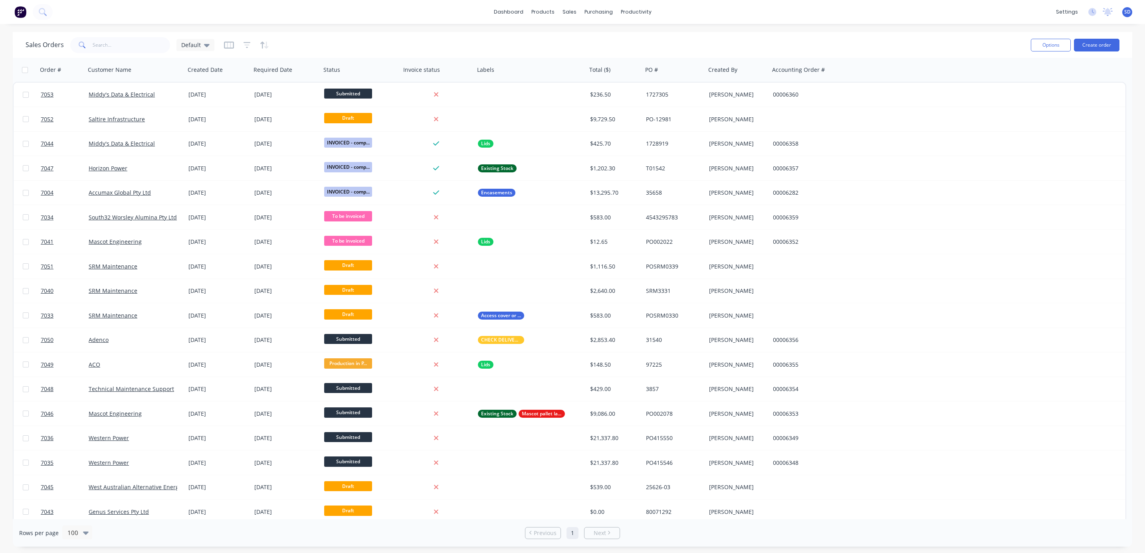
click at [70, 72] on icon "button" at bounding box center [73, 70] width 7 height 6
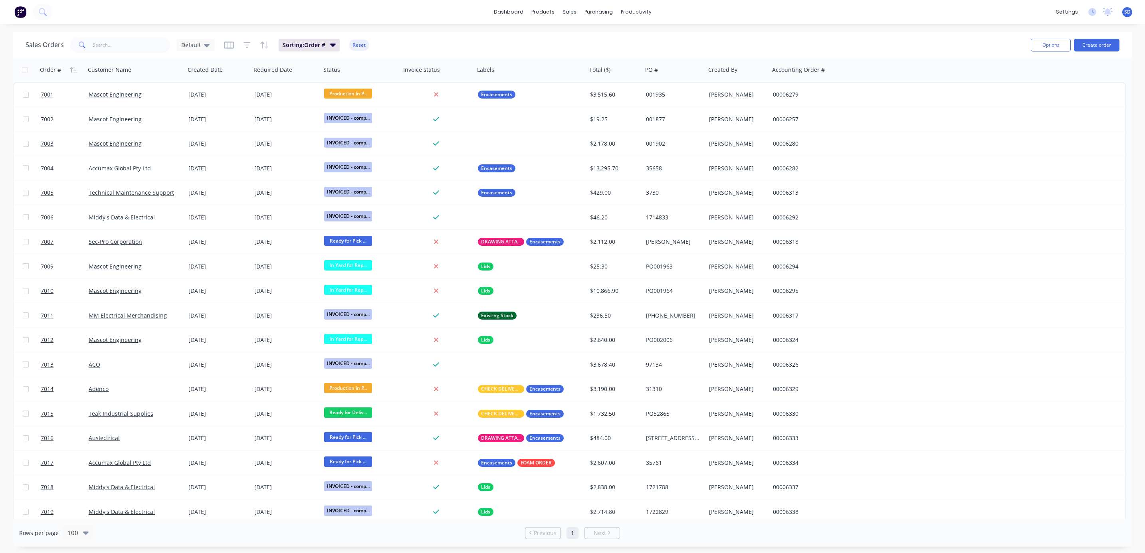
click at [78, 69] on button "button" at bounding box center [73, 70] width 12 height 12
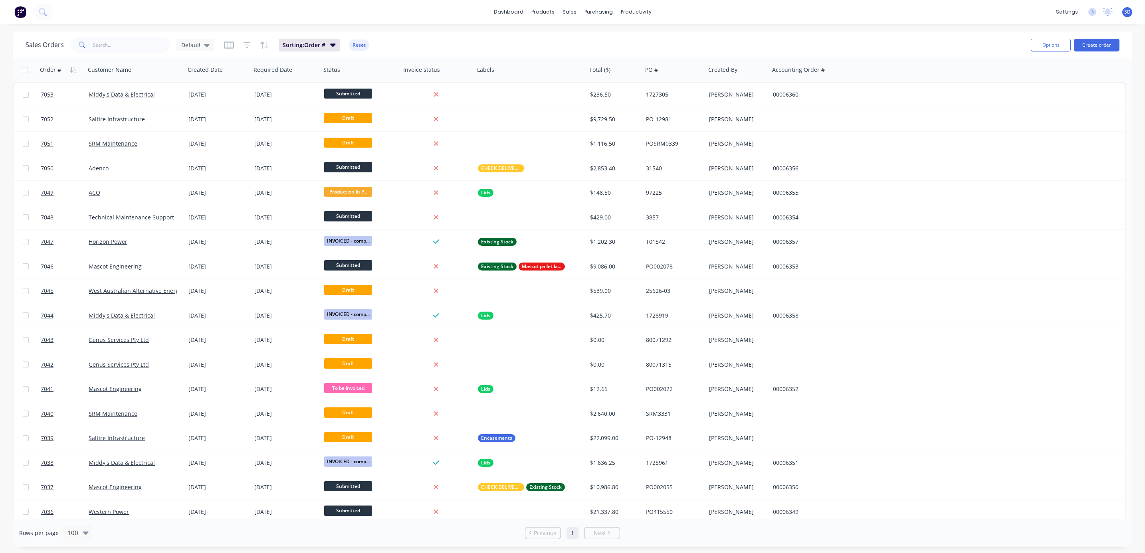
click at [339, 93] on span "Submitted" at bounding box center [348, 94] width 48 height 10
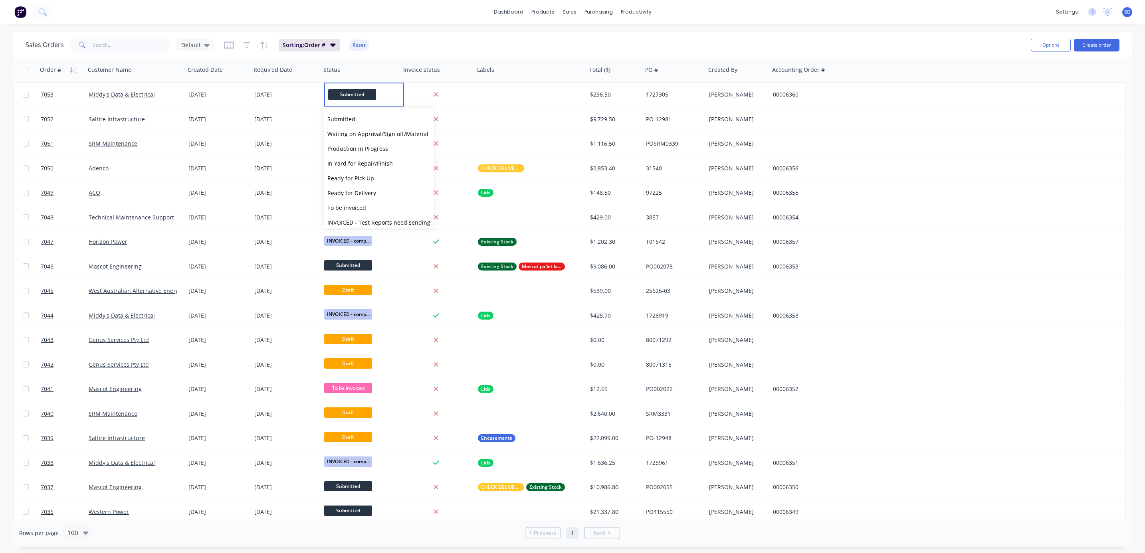
click at [353, 209] on span "To be invoiced" at bounding box center [346, 208] width 39 height 8
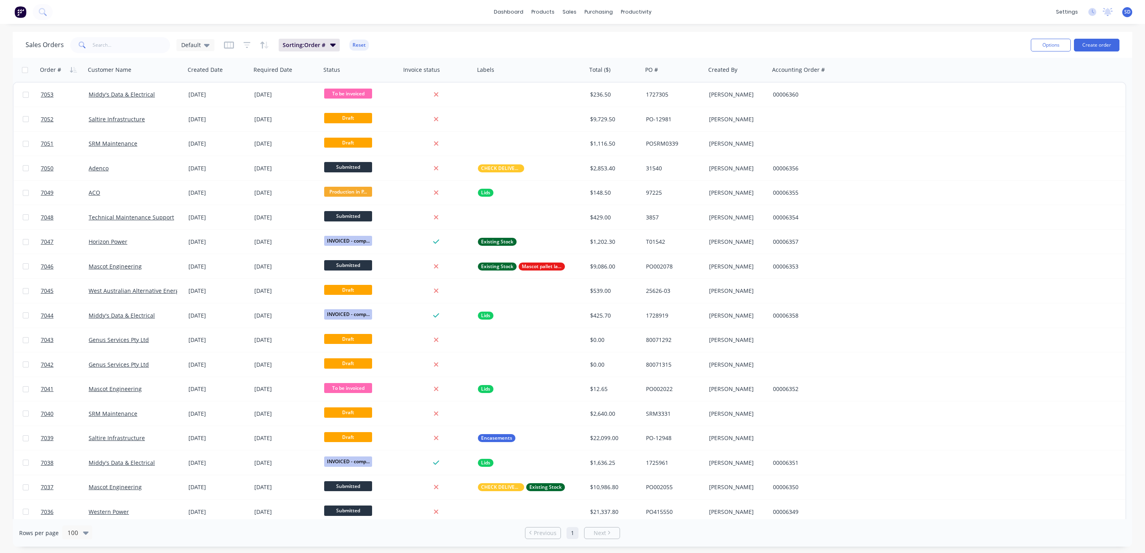
click at [362, 44] on button "Reset" at bounding box center [359, 45] width 20 height 11
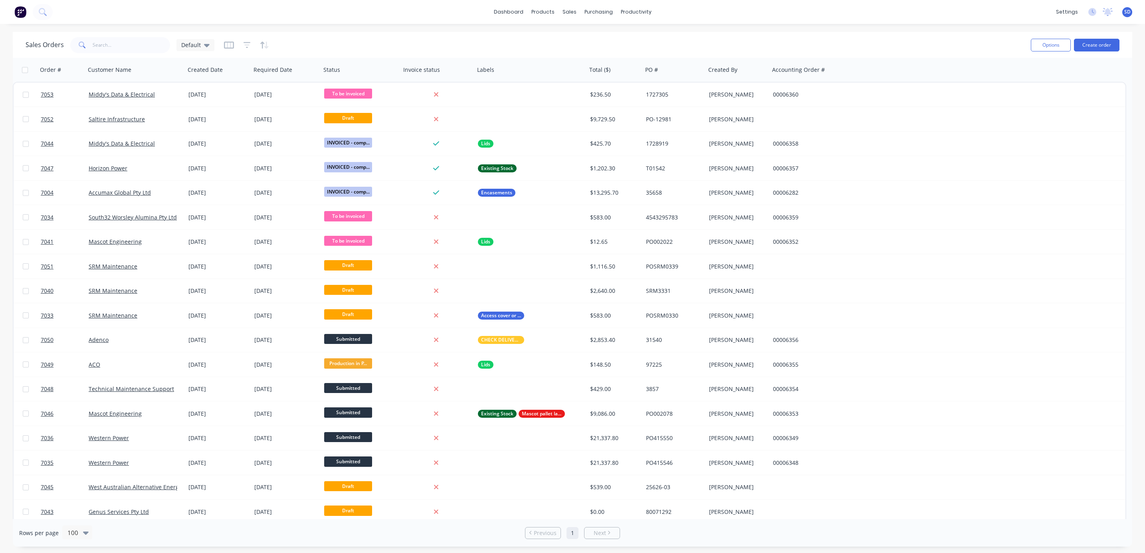
click at [384, 72] on icon "button" at bounding box center [387, 70] width 7 height 6
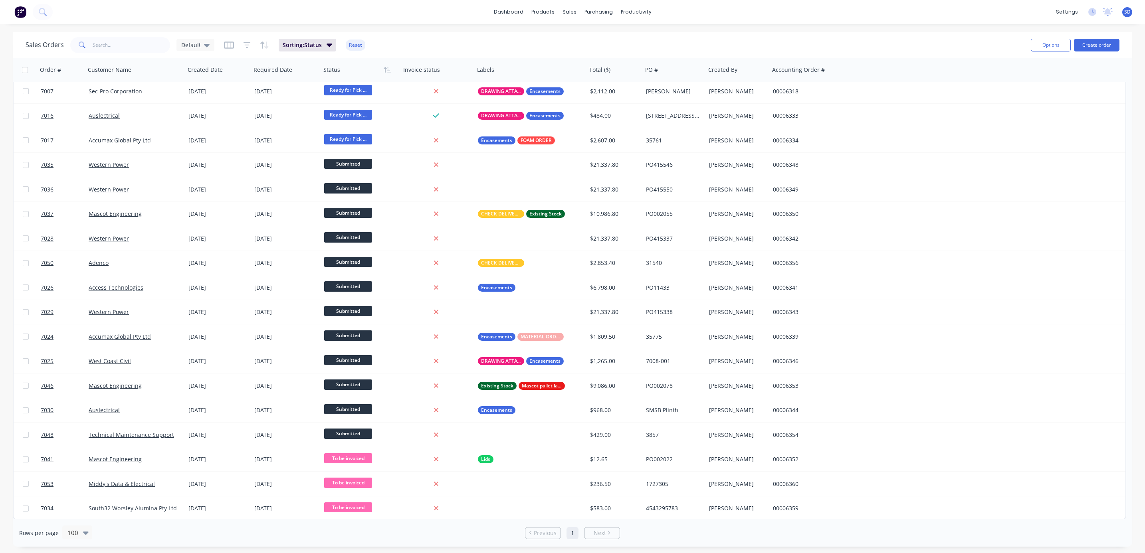
scroll to position [765, 0]
click at [546, 198] on div at bounding box center [531, 189] width 112 height 24
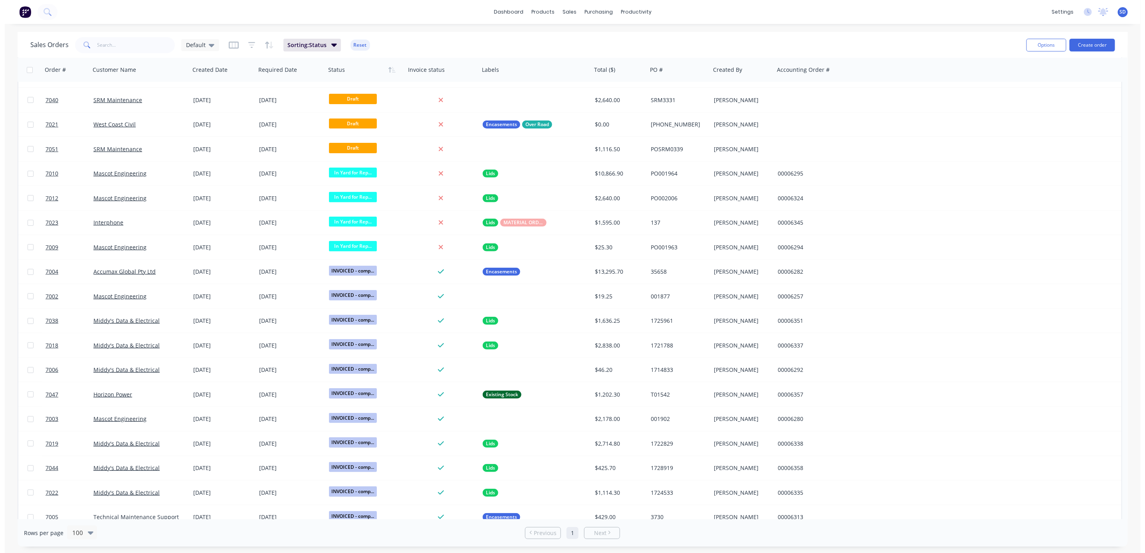
scroll to position [0, 0]
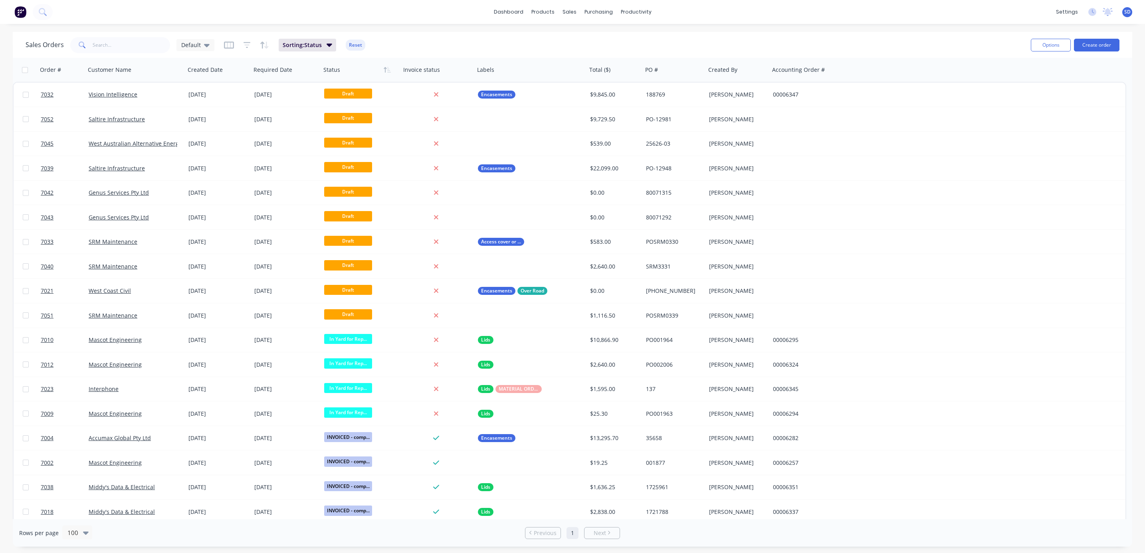
click at [346, 44] on button "Reset" at bounding box center [356, 45] width 20 height 11
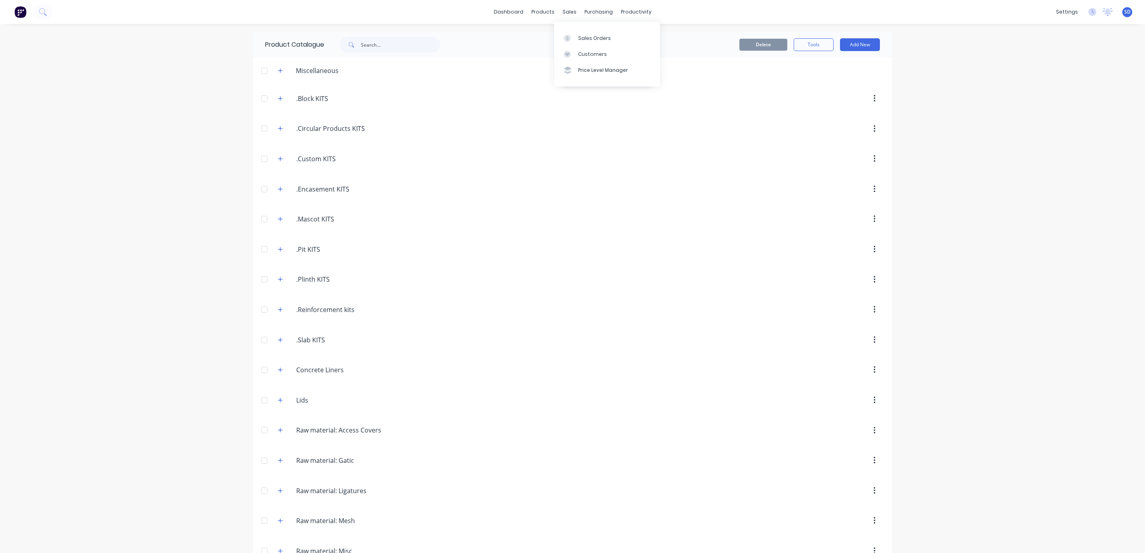
click at [580, 35] on div "Sales Orders" at bounding box center [594, 38] width 33 height 7
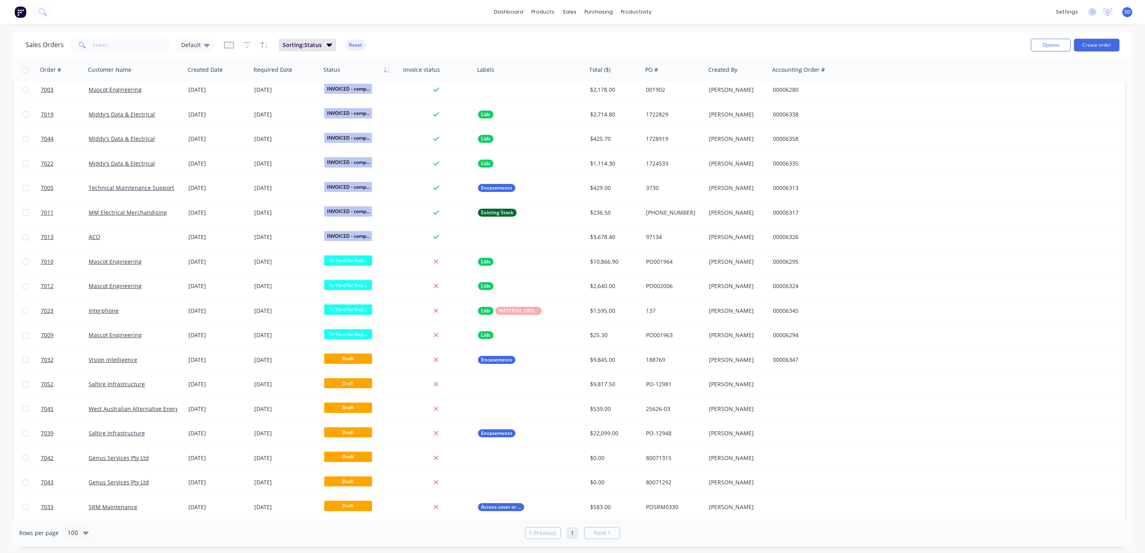
scroll to position [765, 0]
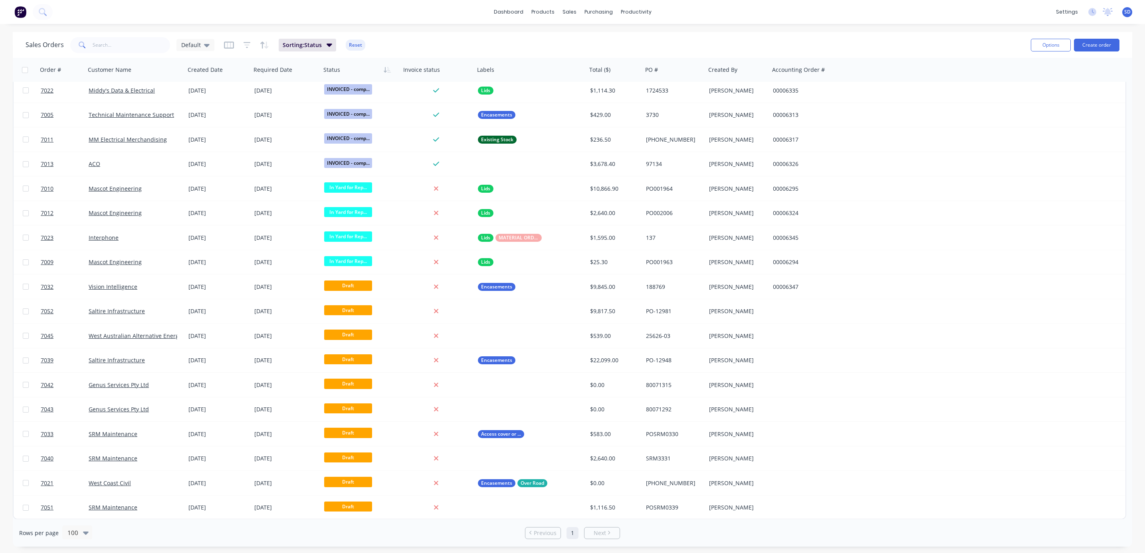
click at [393, 483] on div "Draft" at bounding box center [359, 483] width 70 height 12
click at [164, 477] on div "West Coast Civil" at bounding box center [135, 484] width 100 height 24
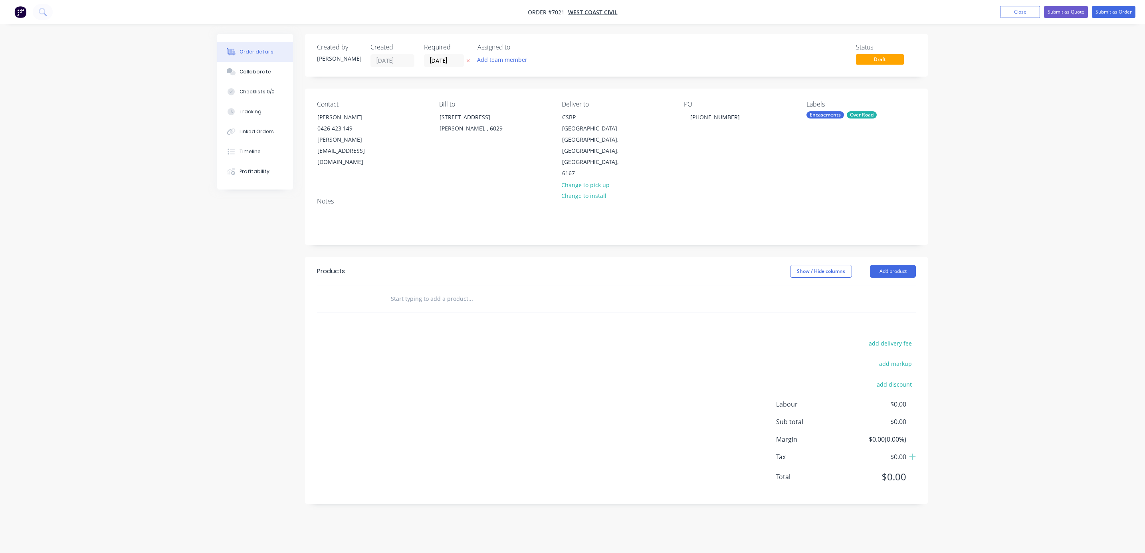
click at [1019, 11] on button "Close" at bounding box center [1020, 12] width 40 height 12
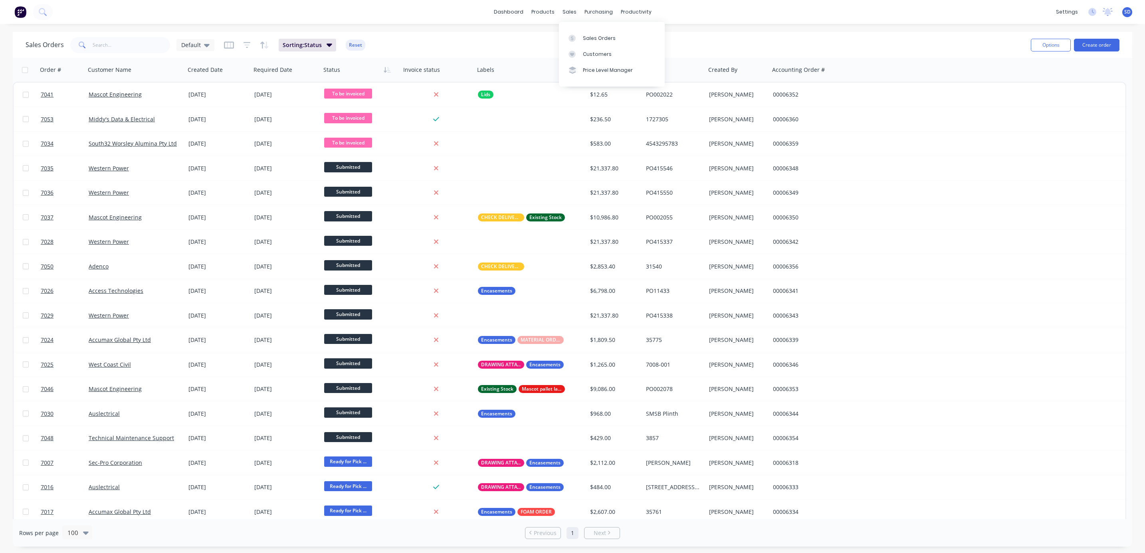
click at [587, 42] on link "Sales Orders" at bounding box center [612, 38] width 106 height 16
click at [109, 42] on input "text" at bounding box center [132, 45] width 78 height 16
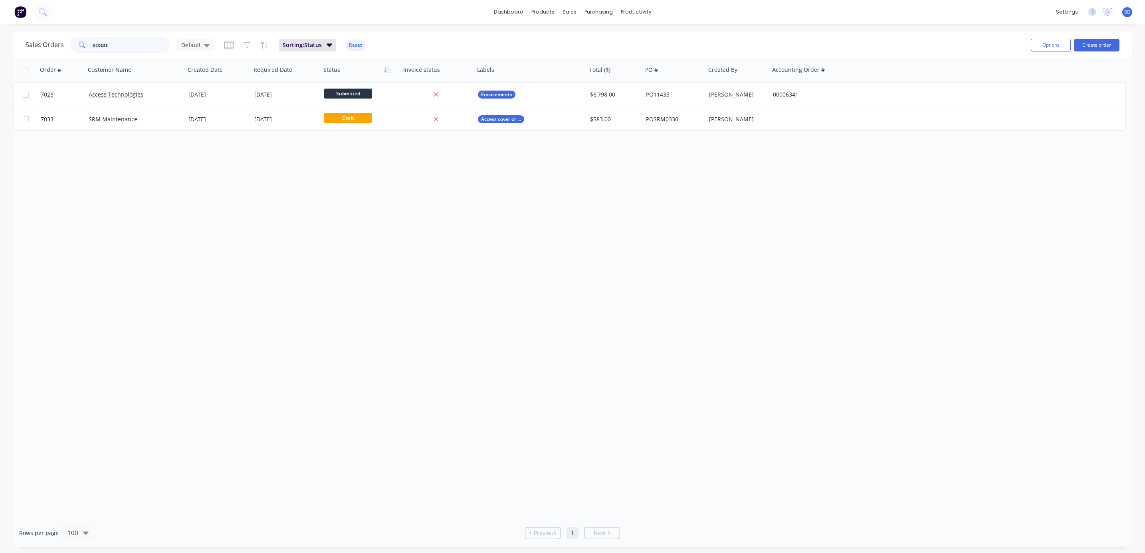
type input "access"
click at [174, 99] on div "Access Technologies" at bounding box center [135, 95] width 100 height 24
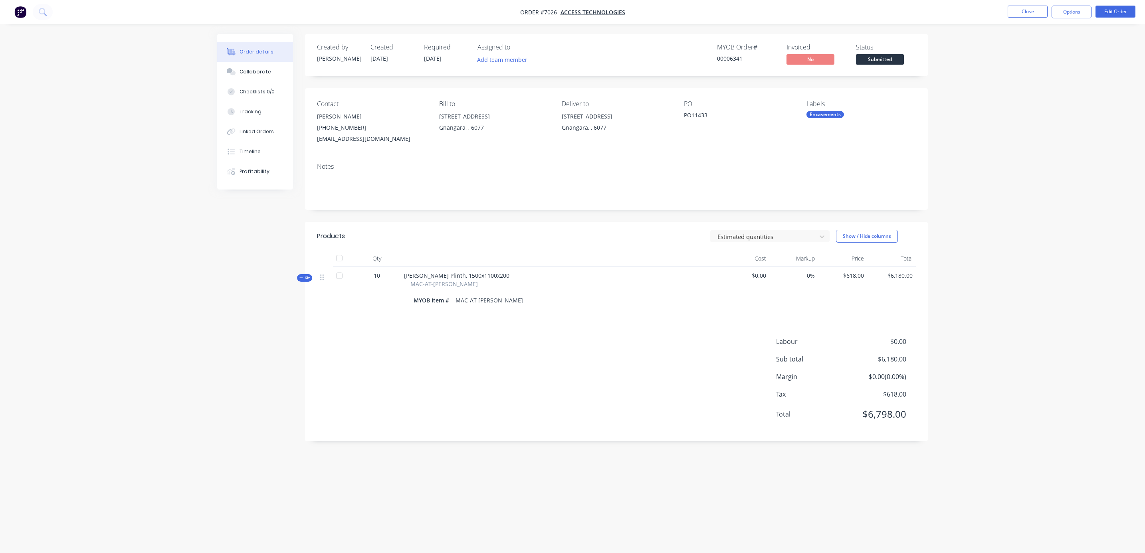
click at [1024, 14] on button "Close" at bounding box center [1028, 12] width 40 height 12
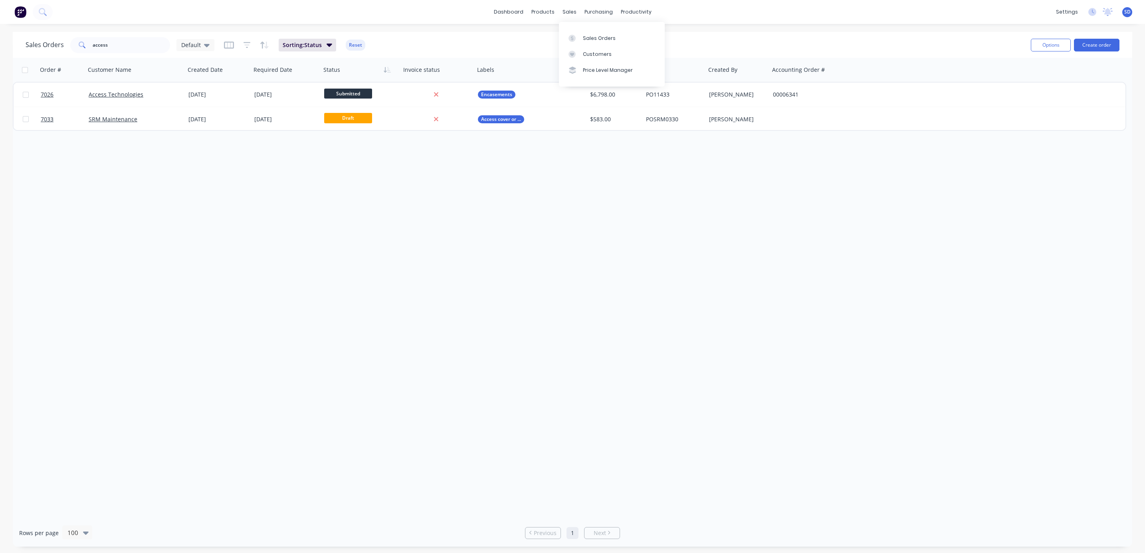
click at [601, 38] on div "Sales Orders" at bounding box center [599, 38] width 33 height 7
click at [483, 240] on div "Order # Customer Name Created Date Required Date Status Invoice status Labels T…" at bounding box center [573, 289] width 1120 height 462
